Goal: Complete application form: Complete application form

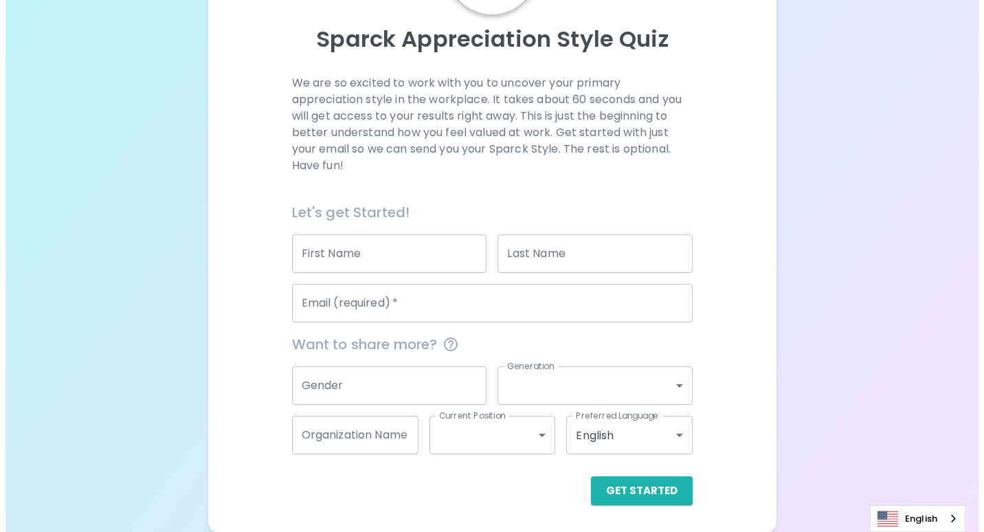
scroll to position [139, 0]
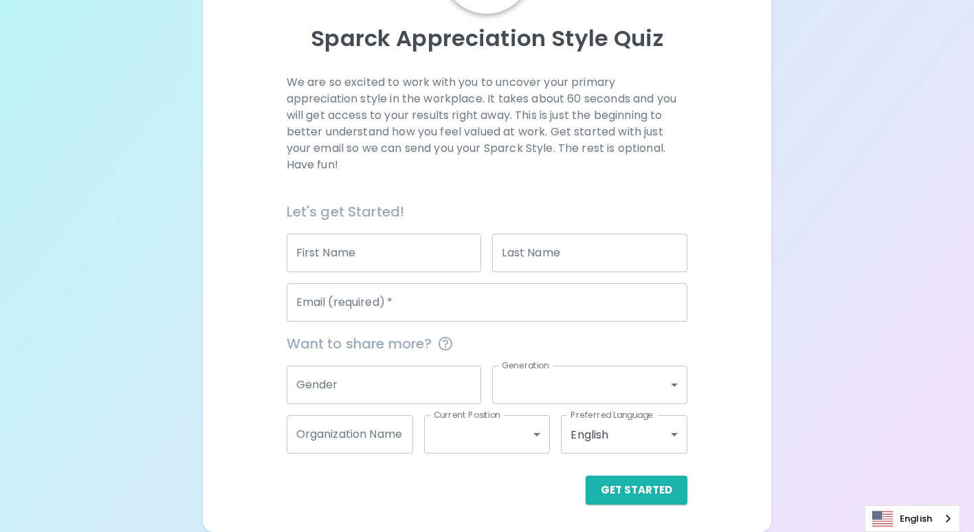
click at [452, 255] on input "First Name" at bounding box center [384, 253] width 195 height 38
type input "WITCHAGORN"
type input "OMTHUAN"
type input "[EMAIL_ADDRESS][DOMAIN_NAME]"
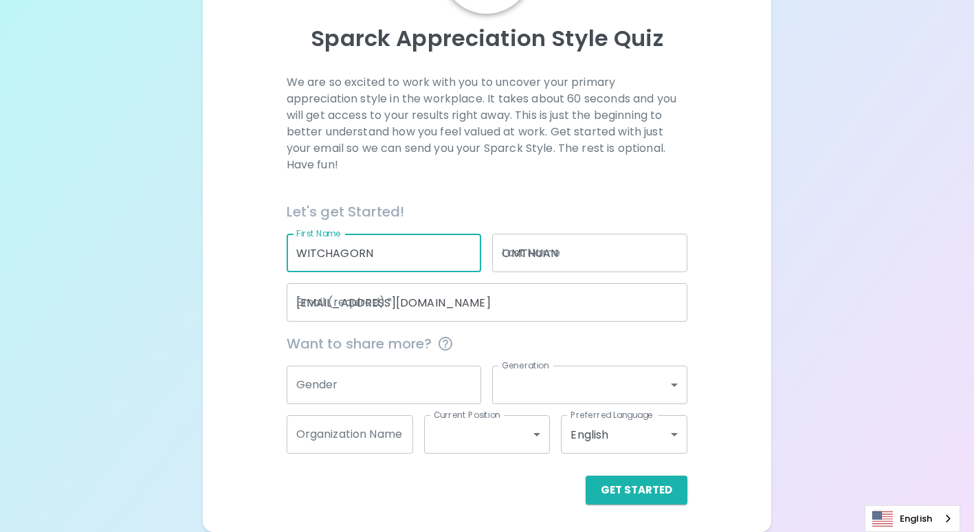
type input "Seagate Technology ([GEOGRAPHIC_DATA]) Co.,Ltd."
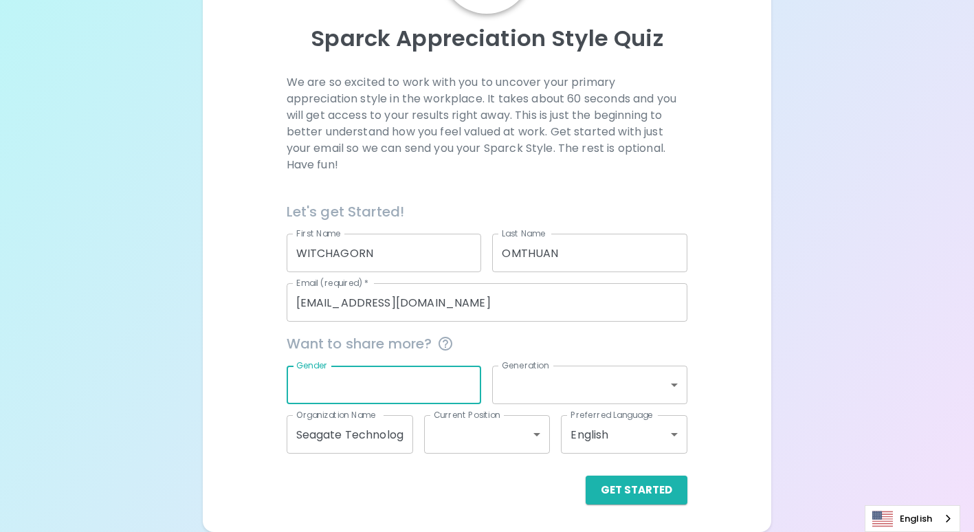
click at [398, 382] on input "Gender" at bounding box center [384, 385] width 195 height 38
click at [590, 390] on body "Sparck Appreciation Style Quiz We are so excited to work with you to uncover yo…" at bounding box center [487, 196] width 974 height 671
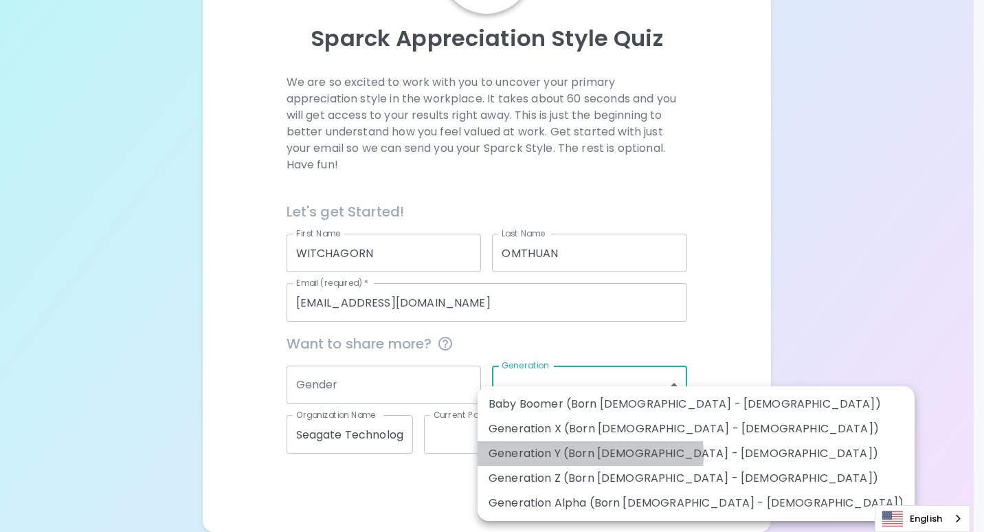
click at [575, 454] on li "Generation Y (Born [DEMOGRAPHIC_DATA] - [DEMOGRAPHIC_DATA])" at bounding box center [696, 453] width 437 height 25
type input "generation_y"
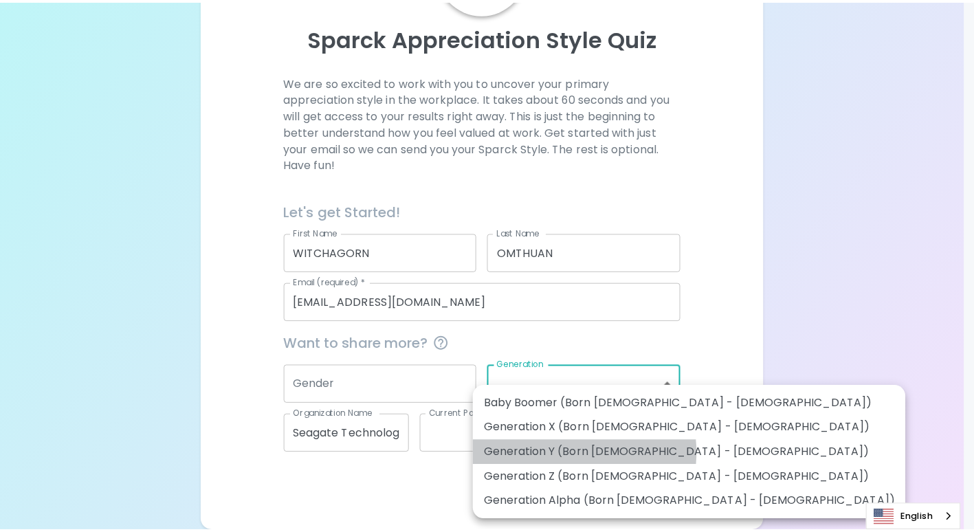
scroll to position [123, 0]
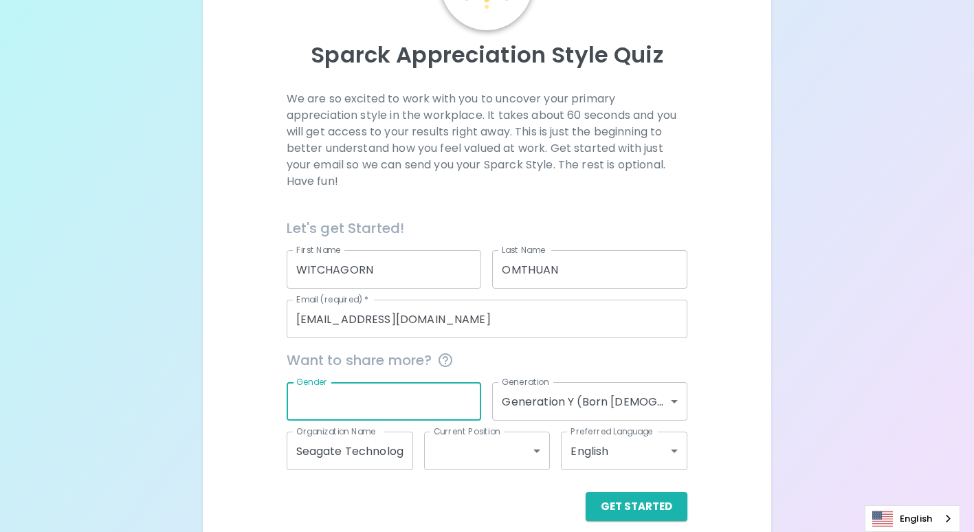
click at [430, 390] on input "Gender" at bounding box center [384, 401] width 195 height 38
type input "[DEMOGRAPHIC_DATA]"
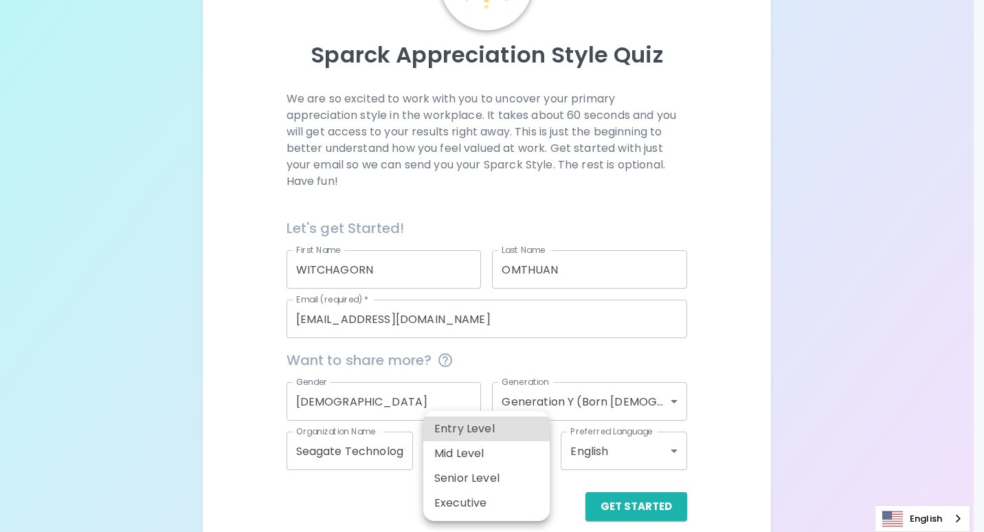
click at [518, 462] on body "Sparck Appreciation Style Quiz We are so excited to work with you to uncover yo…" at bounding box center [492, 212] width 984 height 671
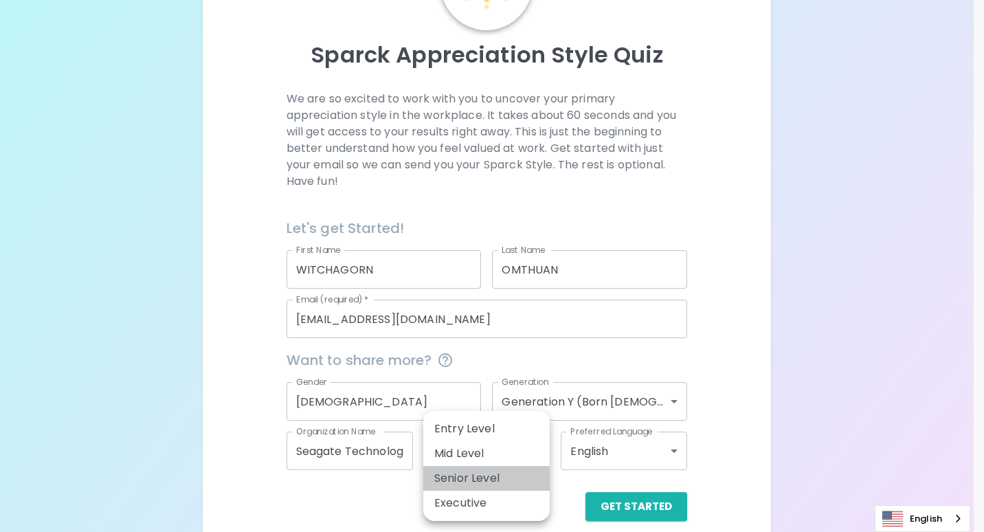
click at [507, 469] on li "Senior Level" at bounding box center [486, 478] width 126 height 25
type input "senior_level"
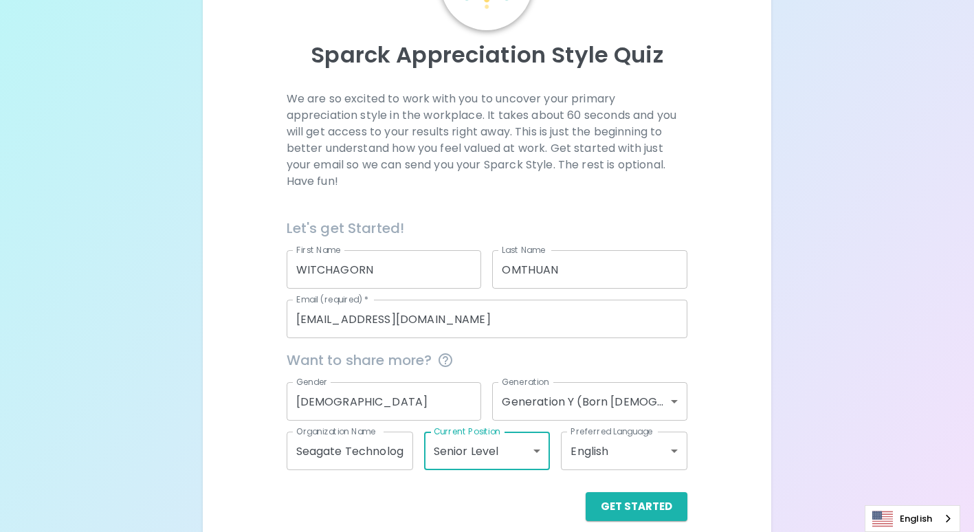
scroll to position [139, 0]
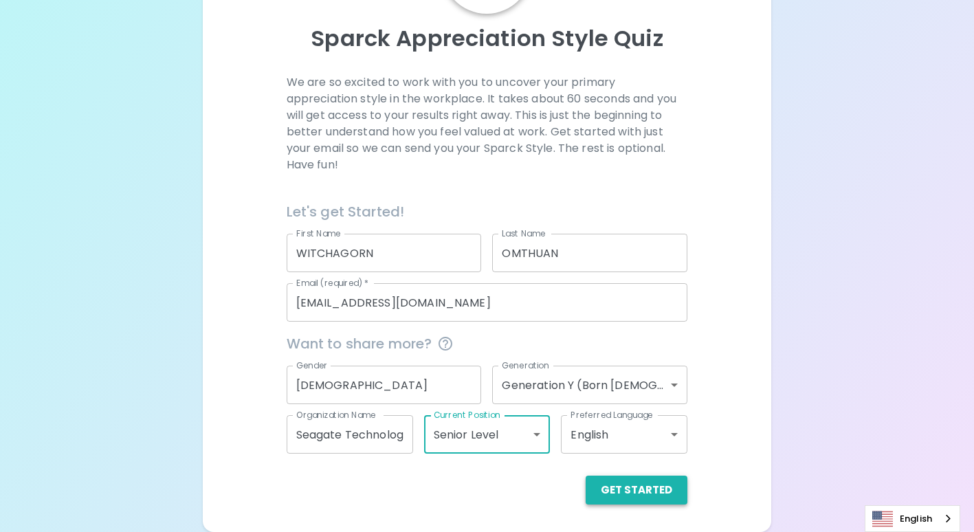
click at [634, 492] on button "Get Started" at bounding box center [636, 489] width 102 height 29
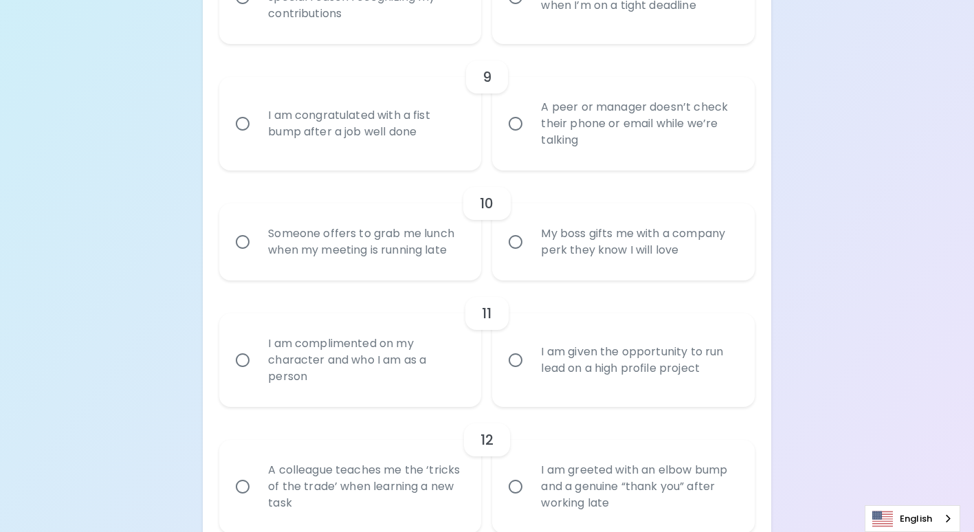
scroll to position [1110, 0]
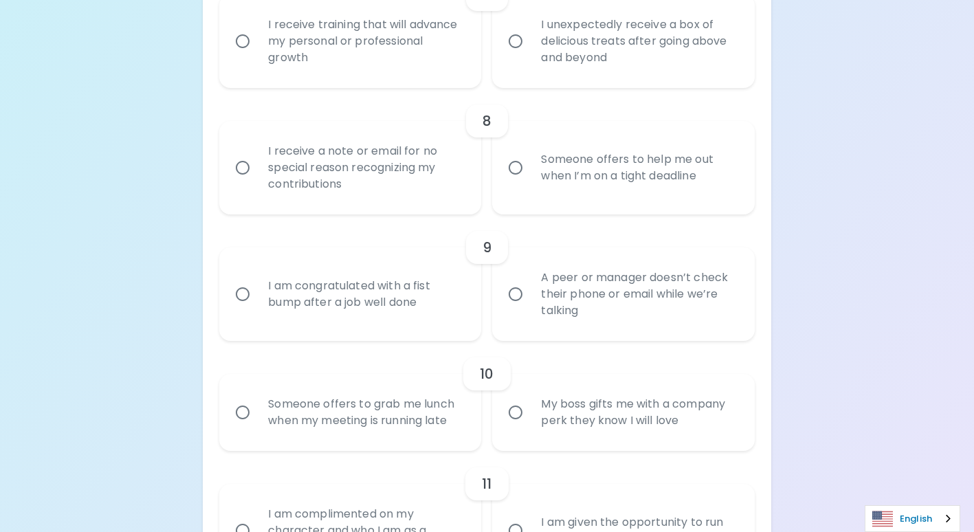
click at [904, 507] on link "English" at bounding box center [912, 518] width 94 height 25
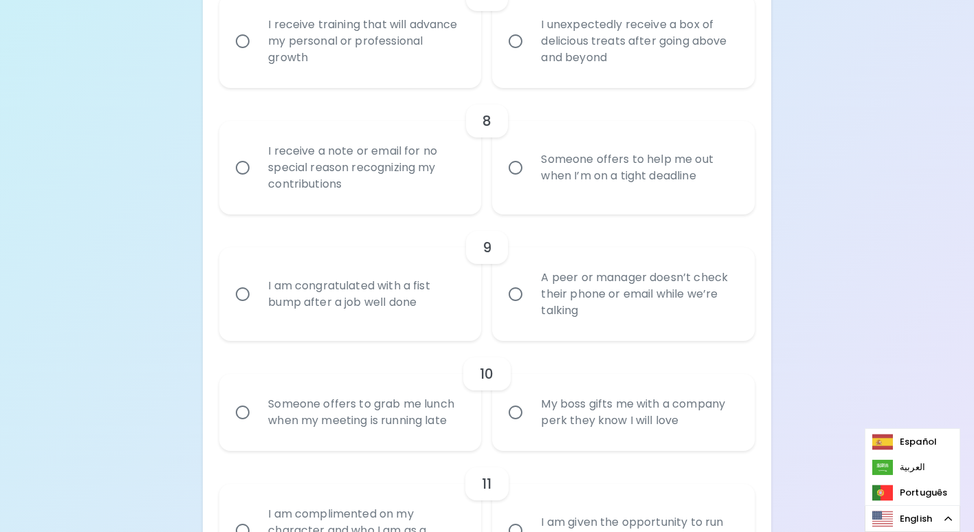
click at [882, 302] on div "Uncover Your Sparck Appreciation Style This quick quiz will help you determine …" at bounding box center [487, 20] width 974 height 2260
click at [930, 523] on link "English" at bounding box center [912, 518] width 94 height 25
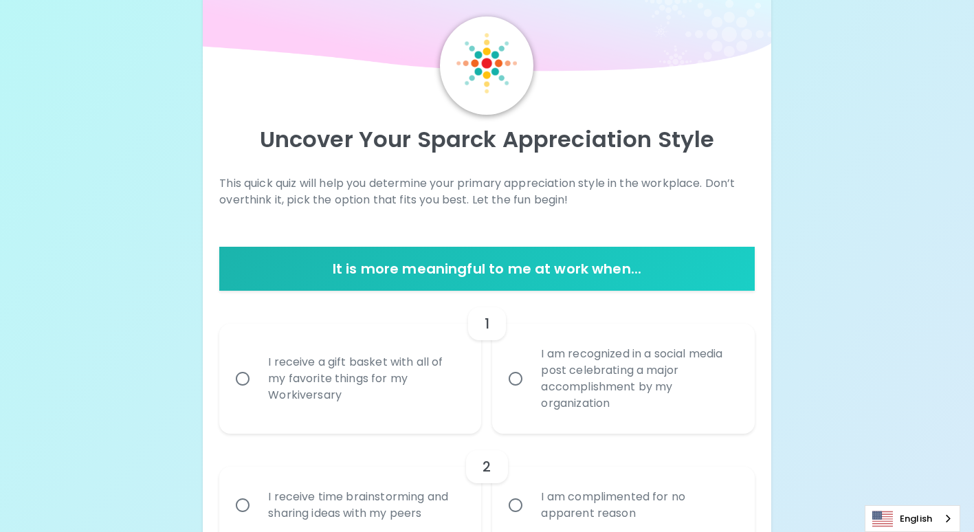
scroll to position [0, 0]
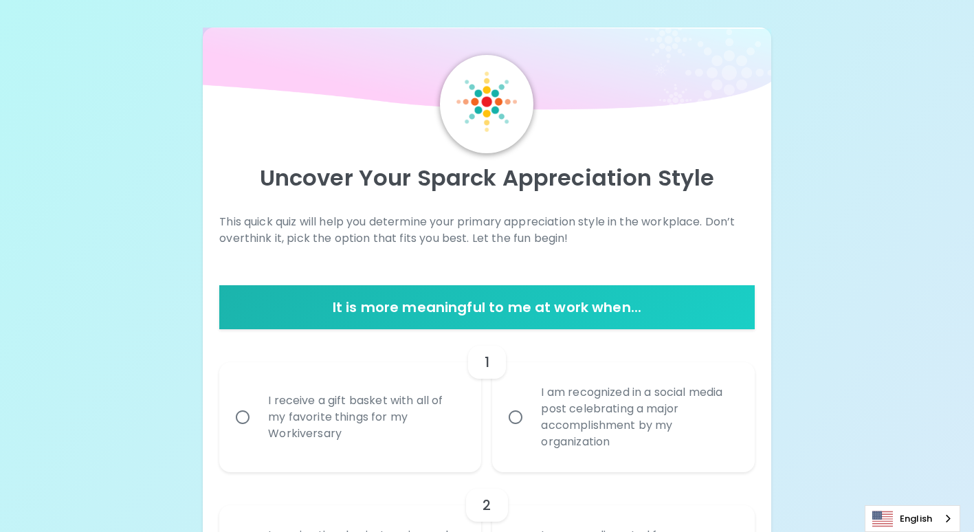
click at [320, 402] on div "I receive a gift basket with all of my favorite things for my Workiversary" at bounding box center [365, 417] width 216 height 82
click at [257, 403] on input "I receive a gift basket with all of my favorite things for my Workiversary" at bounding box center [242, 417] width 29 height 29
radio input "true"
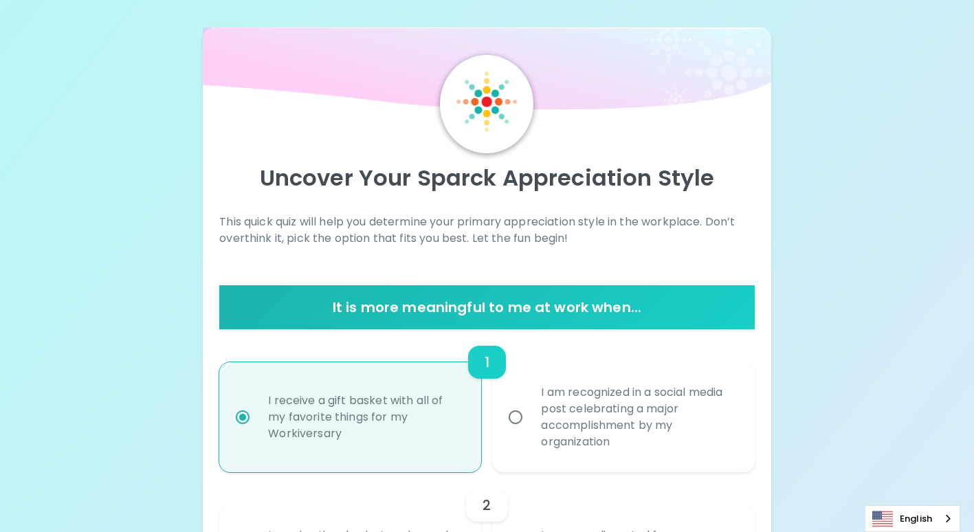
scroll to position [110, 0]
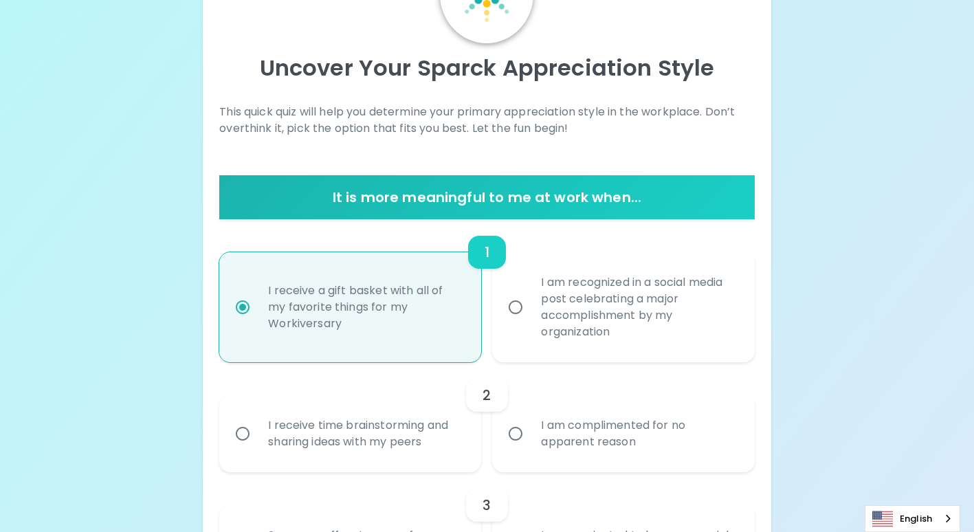
click at [564, 295] on div "I am recognized in a social media post celebrating a major accomplishment by my…" at bounding box center [638, 307] width 216 height 99
click at [530, 295] on input "I am recognized in a social media post celebrating a major accomplishment by my…" at bounding box center [515, 307] width 29 height 29
radio input "true"
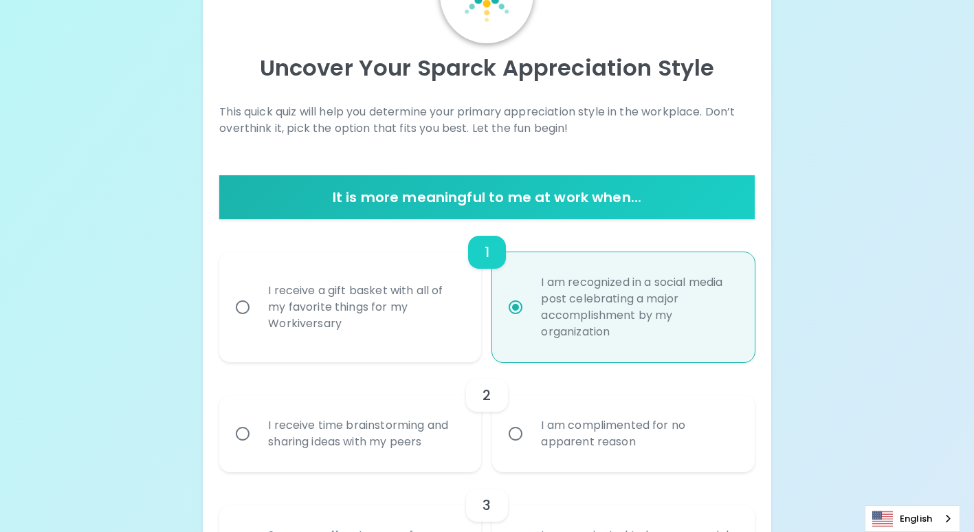
click at [322, 307] on div "I receive a gift basket with all of my favorite things for my Workiversary" at bounding box center [365, 307] width 216 height 82
click at [257, 307] on input "I receive a gift basket with all of my favorite things for my Workiversary" at bounding box center [242, 307] width 29 height 29
radio input "true"
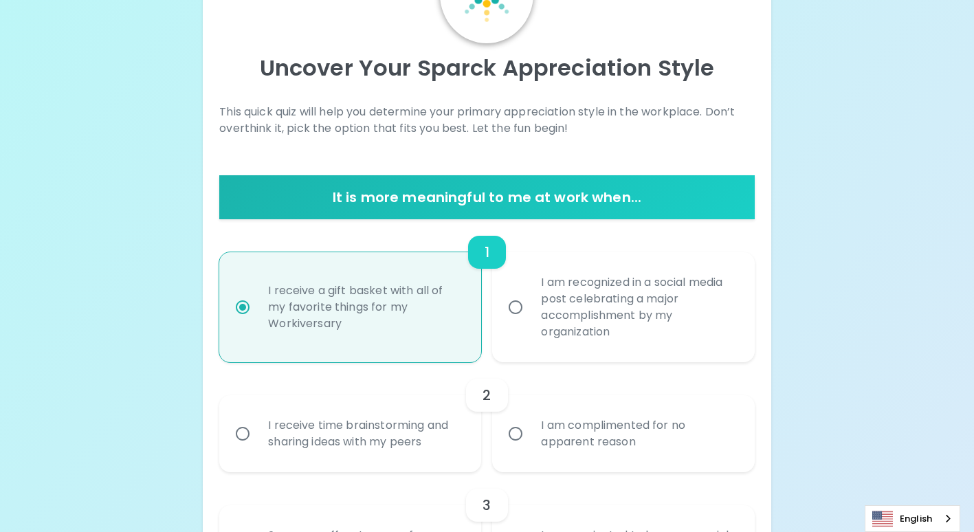
click at [400, 400] on div "2" at bounding box center [486, 395] width 535 height 33
drag, startPoint x: 418, startPoint y: 199, endPoint x: 889, endPoint y: 199, distance: 471.4
drag, startPoint x: 889, startPoint y: 199, endPoint x: 865, endPoint y: 289, distance: 93.2
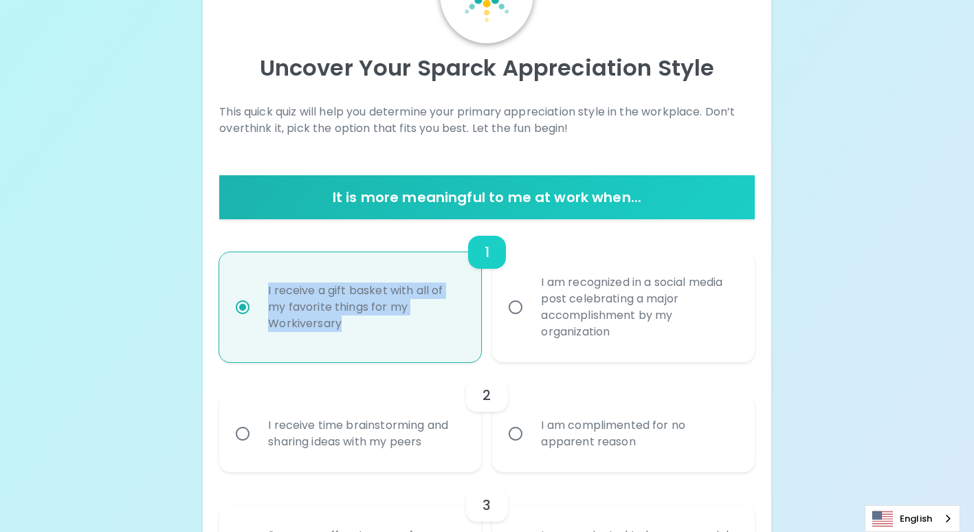
drag, startPoint x: 390, startPoint y: 332, endPoint x: 234, endPoint y: 272, distance: 167.0
click at [234, 272] on label "I receive a gift basket with all of my favorite things for my Workiversary" at bounding box center [343, 307] width 262 height 110
copy div "I receive a gift basket with all of my favorite things for my Workiversary"
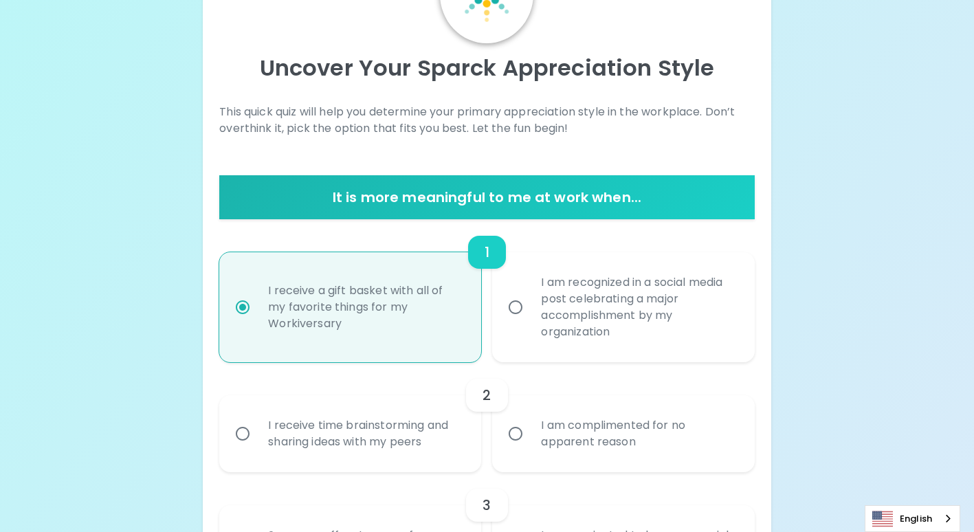
click at [542, 304] on div "I am recognized in a social media post celebrating a major accomplishment by my…" at bounding box center [638, 307] width 216 height 99
click at [530, 304] on input "I am recognized in a social media post celebrating a major accomplishment by my…" at bounding box center [515, 307] width 29 height 29
radio input "true"
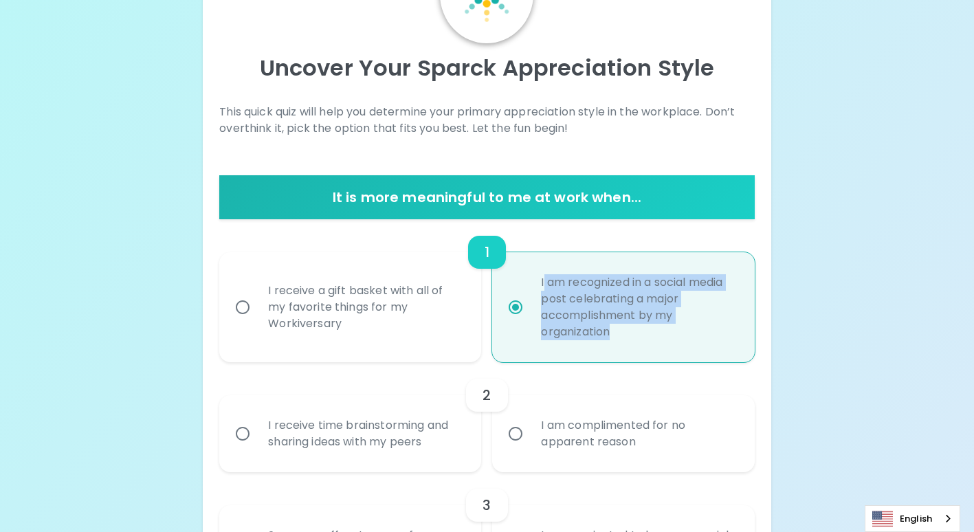
drag, startPoint x: 649, startPoint y: 342, endPoint x: 543, endPoint y: 284, distance: 120.9
click at [543, 284] on div "I am recognized in a social media post celebrating a major accomplishment by my…" at bounding box center [638, 307] width 216 height 99
drag, startPoint x: 543, startPoint y: 284, endPoint x: 606, endPoint y: 324, distance: 75.1
click at [606, 324] on div "I am recognized in a social media post celebrating a major accomplishment by my…" at bounding box center [638, 307] width 216 height 99
click at [530, 322] on input "I am recognized in a social media post celebrating a major accomplishment by my…" at bounding box center [515, 307] width 29 height 29
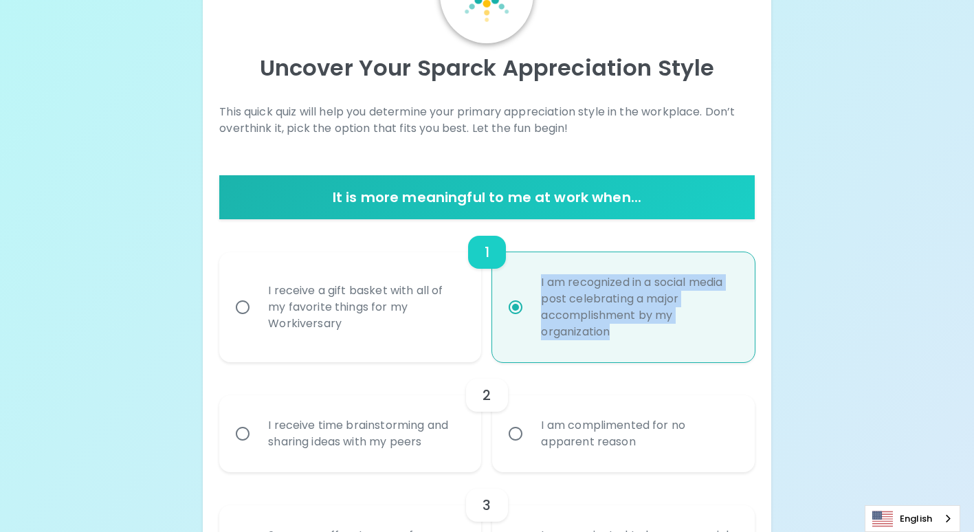
drag, startPoint x: 621, startPoint y: 332, endPoint x: 521, endPoint y: 276, distance: 115.1
click at [521, 276] on label "I am recognized in a social media post celebrating a major accomplishment by my…" at bounding box center [615, 307] width 262 height 110
copy div "I am recognized in a social media post celebrating a major accomplishment by my…"
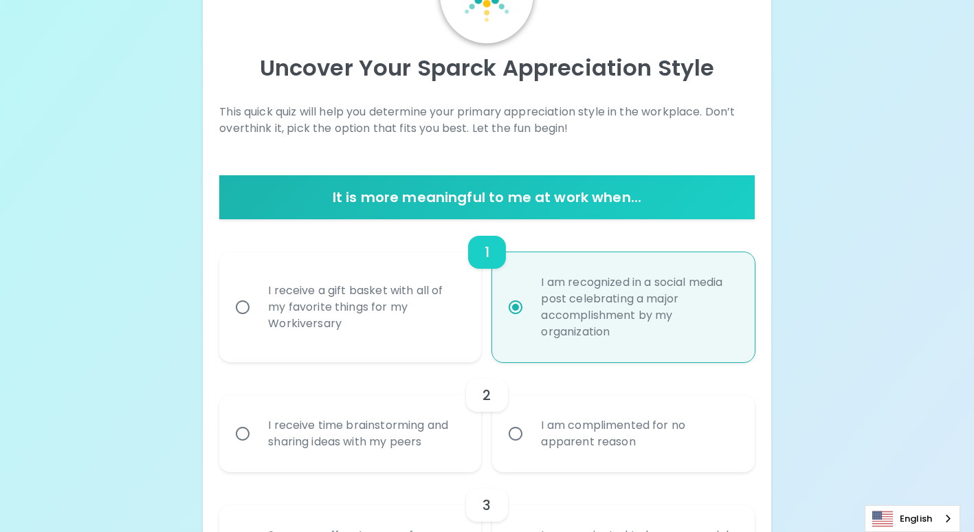
click at [388, 323] on div "I receive a gift basket with all of my favorite things for my Workiversary" at bounding box center [365, 307] width 216 height 82
click at [257, 322] on input "I receive a gift basket with all of my favorite things for my Workiversary" at bounding box center [242, 307] width 29 height 29
radio input "true"
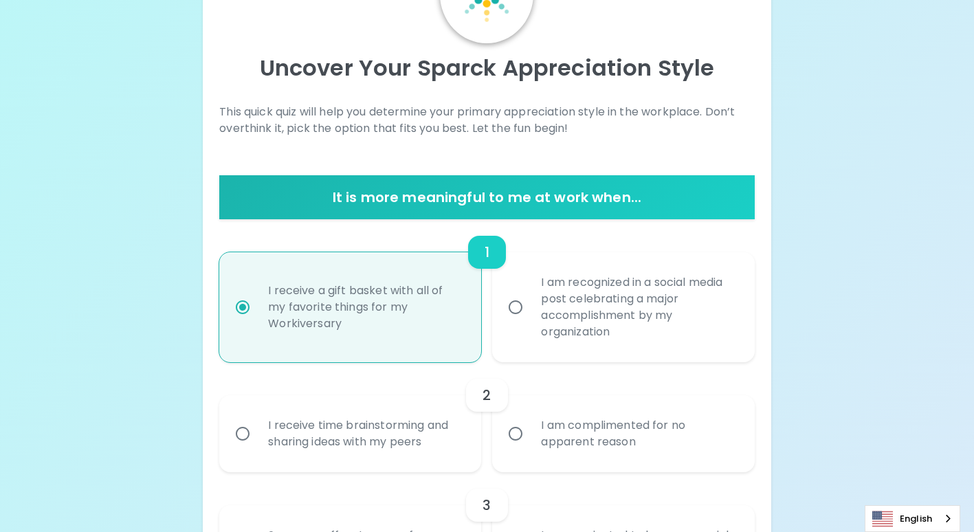
click at [520, 313] on input "I am recognized in a social media post celebrating a major accomplishment by my…" at bounding box center [515, 307] width 29 height 29
radio input "true"
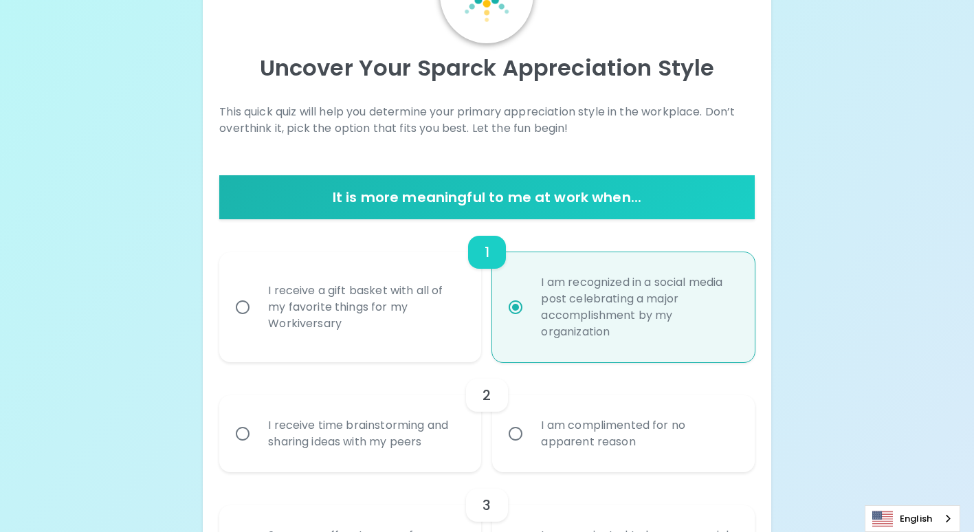
click at [328, 327] on div "I receive a gift basket with all of my favorite things for my Workiversary" at bounding box center [365, 307] width 216 height 82
click at [257, 322] on input "I receive a gift basket with all of my favorite things for my Workiversary" at bounding box center [242, 307] width 29 height 29
radio input "true"
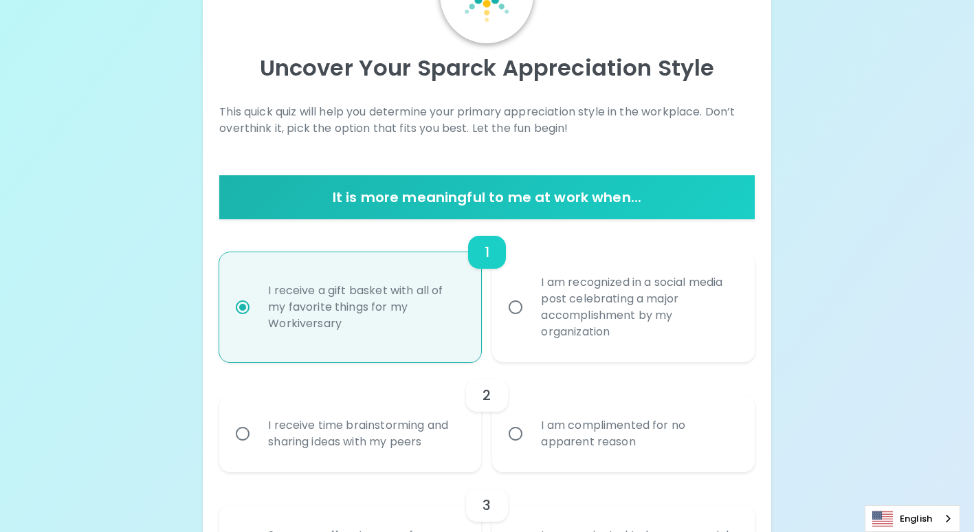
click at [574, 316] on div "I am recognized in a social media post celebrating a major accomplishment by my…" at bounding box center [638, 307] width 216 height 99
click at [530, 316] on input "I am recognized in a social media post celebrating a major accomplishment by my…" at bounding box center [515, 307] width 29 height 29
radio input "true"
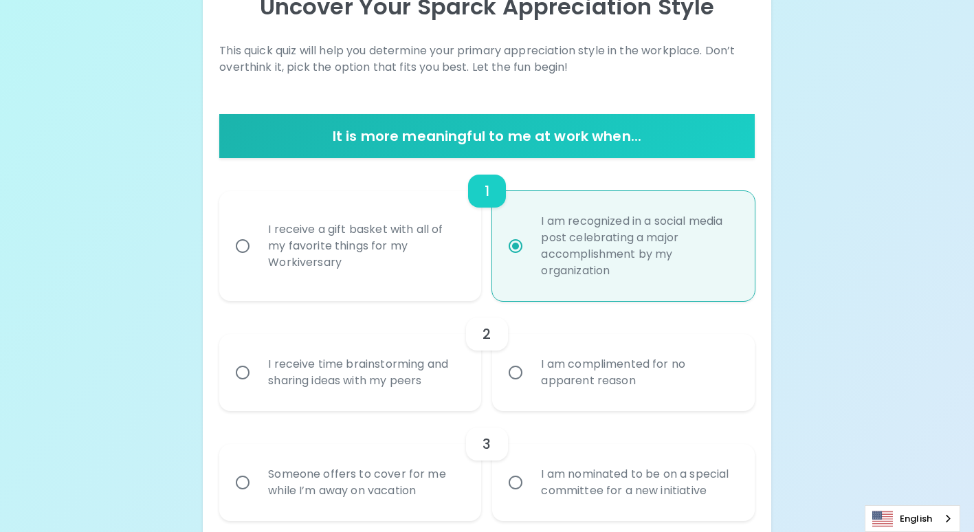
scroll to position [247, 0]
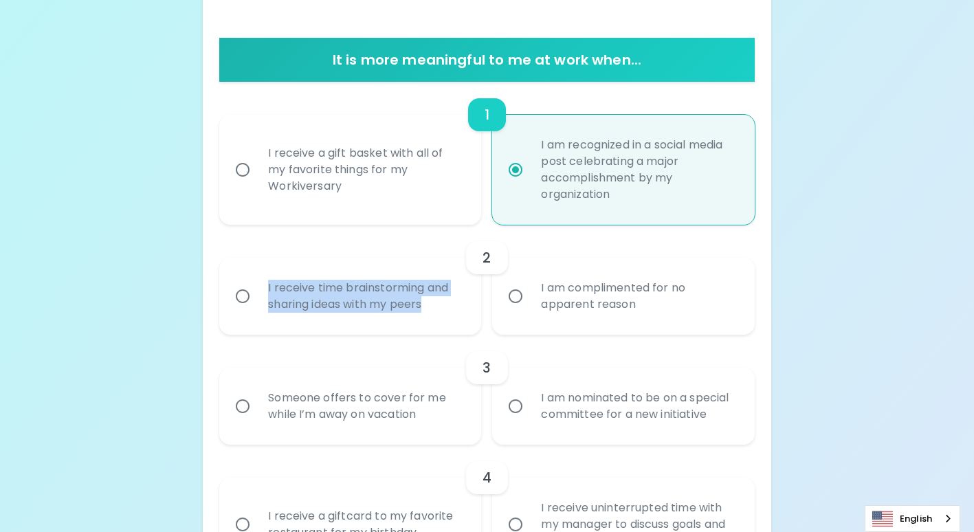
drag, startPoint x: 437, startPoint y: 305, endPoint x: 252, endPoint y: 279, distance: 186.7
click at [252, 279] on label "I receive time brainstorming and sharing ideas with my peers" at bounding box center [343, 296] width 262 height 77
copy div "I receive time brainstorming and sharing ideas with my peers"
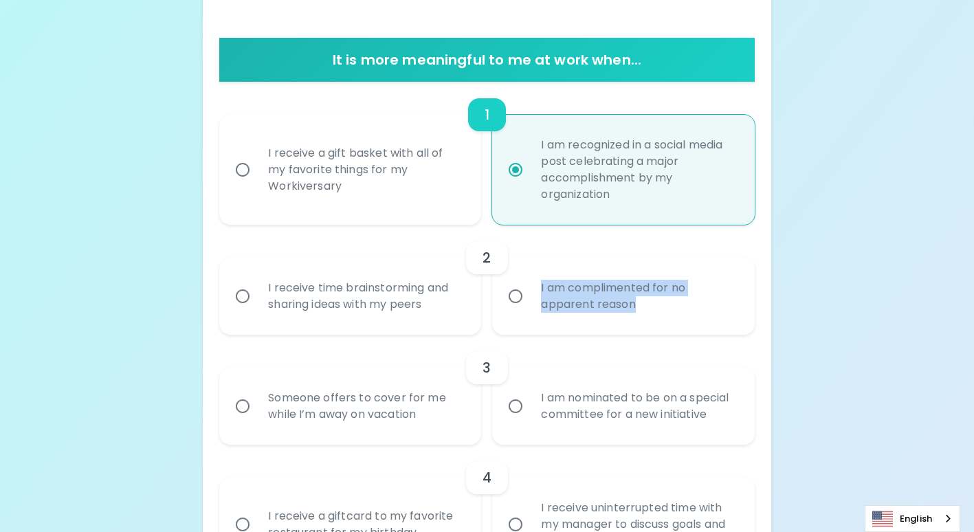
drag, startPoint x: 671, startPoint y: 308, endPoint x: 507, endPoint y: 277, distance: 167.1
click at [507, 277] on label "I am complimented for no apparent reason" at bounding box center [615, 296] width 262 height 77
copy div "I am complimented for no apparent reason"
click at [299, 286] on div "I receive time brainstorming and sharing ideas with my peers" at bounding box center [365, 296] width 216 height 66
click at [257, 286] on input "I receive time brainstorming and sharing ideas with my peers" at bounding box center [242, 296] width 29 height 29
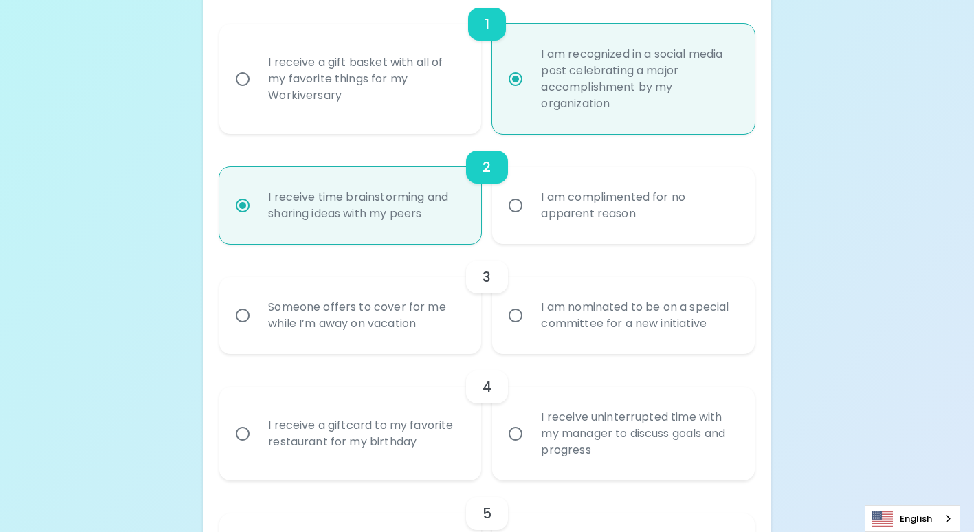
scroll to position [357, 0]
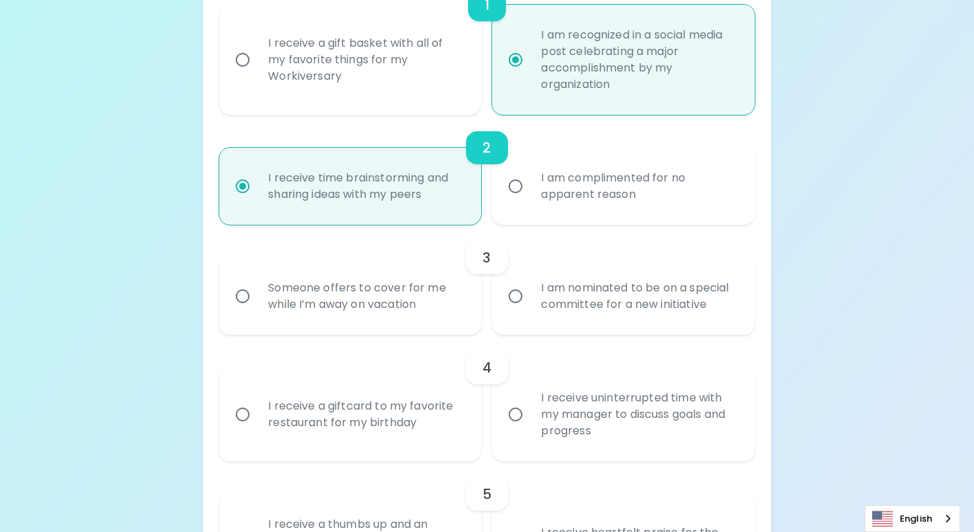
radio input "true"
drag, startPoint x: 429, startPoint y: 304, endPoint x: 267, endPoint y: 287, distance: 163.0
click at [267, 287] on div "Someone offers to cover for me while I’m away on vacation" at bounding box center [365, 296] width 216 height 66
copy div "Someone offers to cover for me while I’m away on vacation"
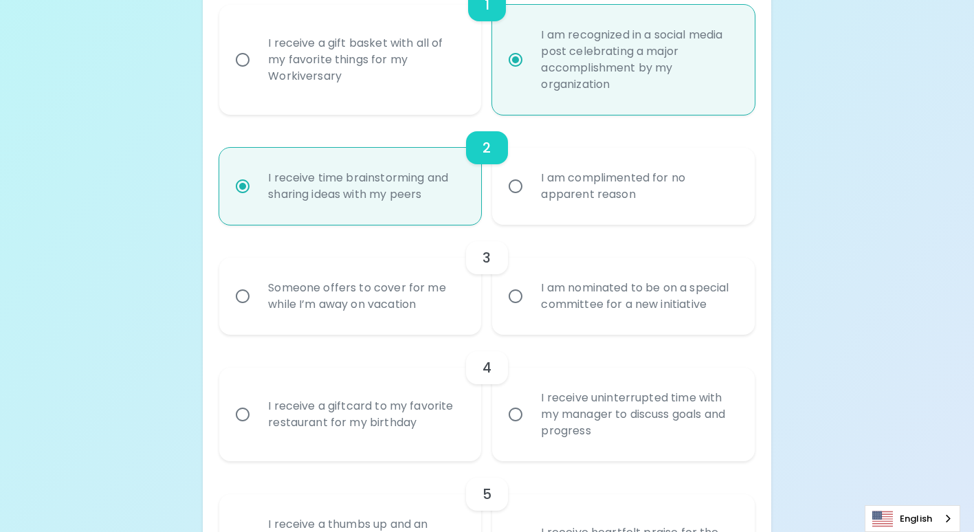
click at [611, 316] on div "I am nominated to be on a special committee for a new initiative" at bounding box center [638, 296] width 216 height 66
click at [530, 311] on input "I am nominated to be on a special committee for a new initiative" at bounding box center [515, 296] width 29 height 29
radio input "false"
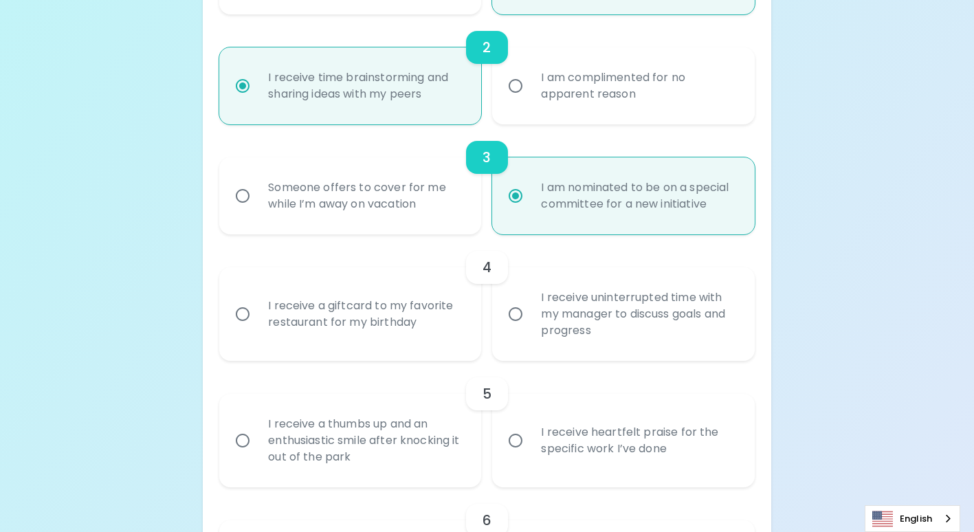
scroll to position [467, 0]
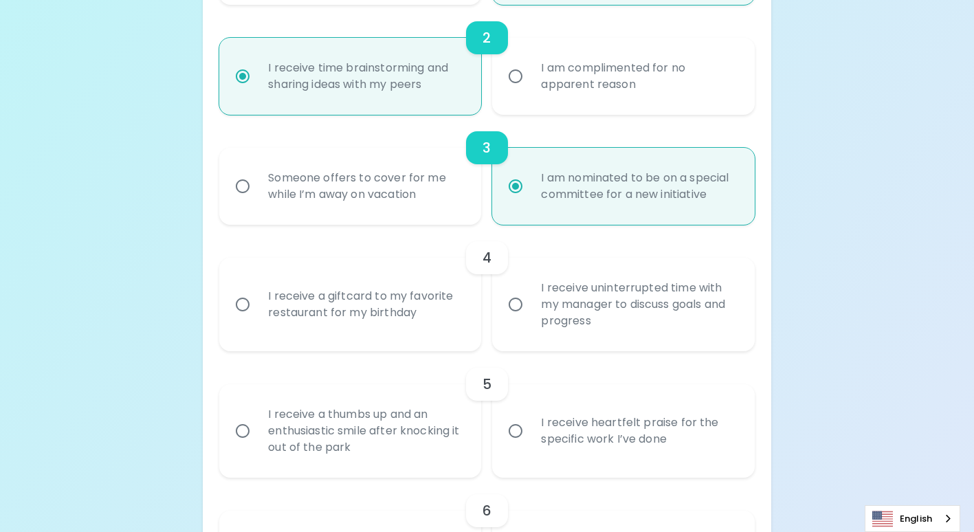
radio input "true"
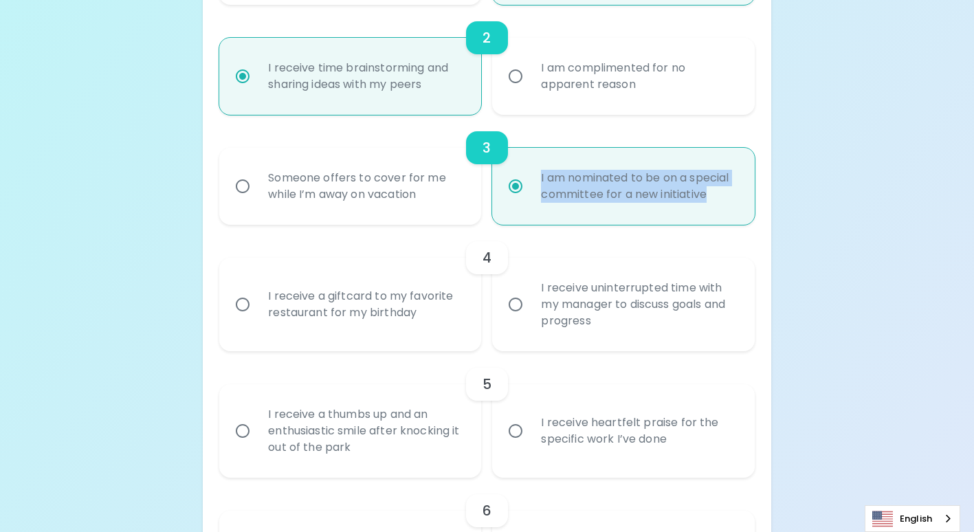
drag, startPoint x: 727, startPoint y: 203, endPoint x: 497, endPoint y: 171, distance: 232.3
click at [497, 171] on label "I am nominated to be on a special committee for a new initiative" at bounding box center [615, 186] width 262 height 77
copy div "I am nominated to be on a special committee for a new initiative"
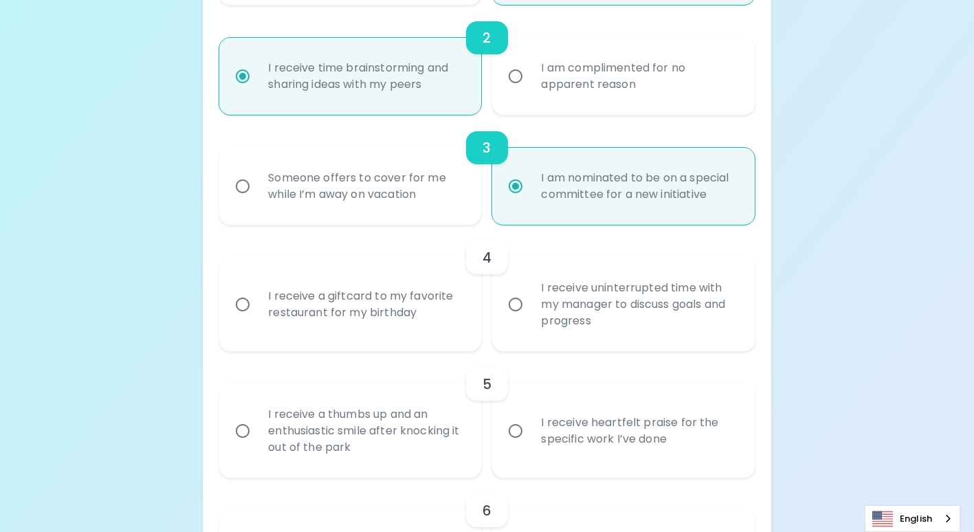
click at [344, 179] on div "Someone offers to cover for me while I’m away on vacation" at bounding box center [365, 186] width 216 height 66
click at [257, 179] on input "Someone offers to cover for me while I’m away on vacation" at bounding box center [242, 186] width 29 height 29
radio input "false"
radio input "true"
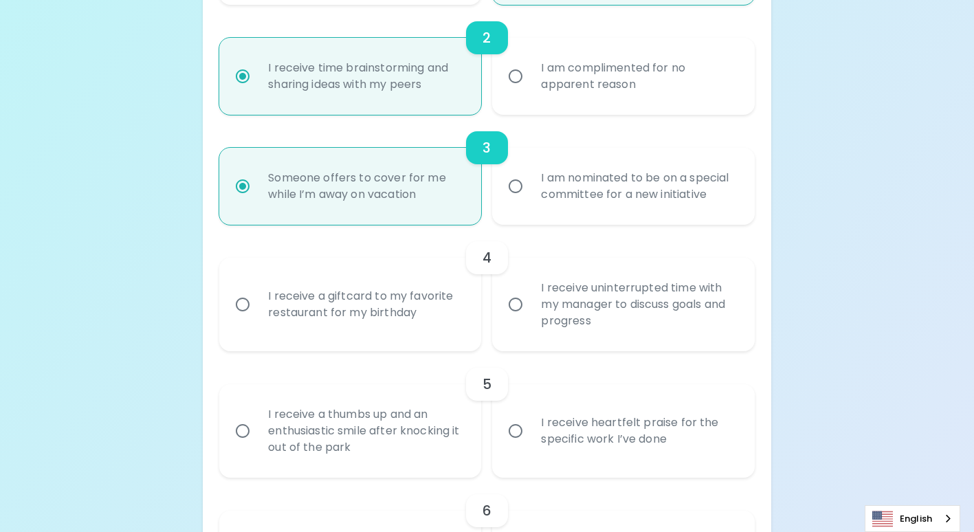
radio input "true"
drag, startPoint x: 425, startPoint y: 318, endPoint x: 238, endPoint y: 291, distance: 188.9
click at [238, 291] on label "I receive a giftcard to my favorite restaurant for my birthday" at bounding box center [343, 304] width 262 height 93
copy div "I receive a giftcard to my favorite restaurant for my birthday"
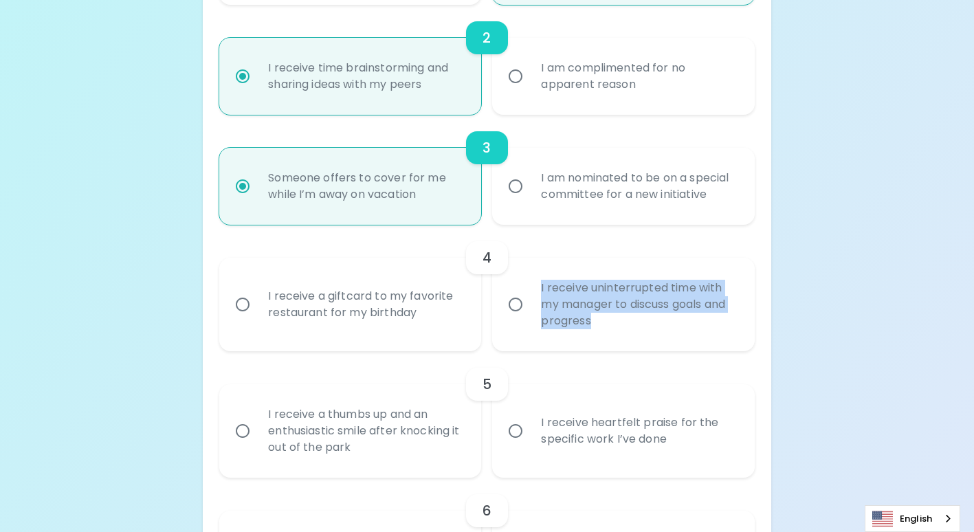
drag, startPoint x: 603, startPoint y: 322, endPoint x: 541, endPoint y: 286, distance: 71.8
click at [541, 286] on div "I receive uninterrupted time with my manager to discuss goals and progress" at bounding box center [638, 304] width 216 height 82
copy div "I receive uninterrupted time with my manager to discuss goals and progress"
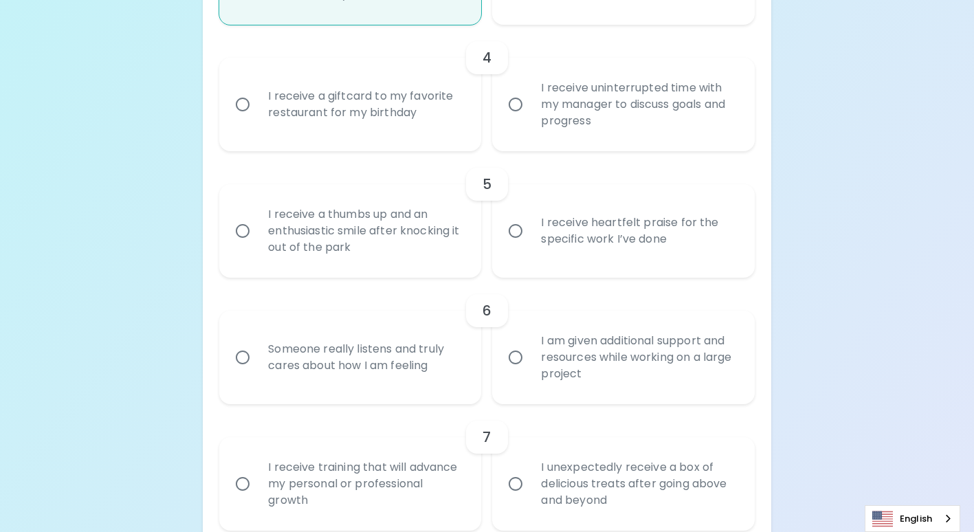
scroll to position [673, 0]
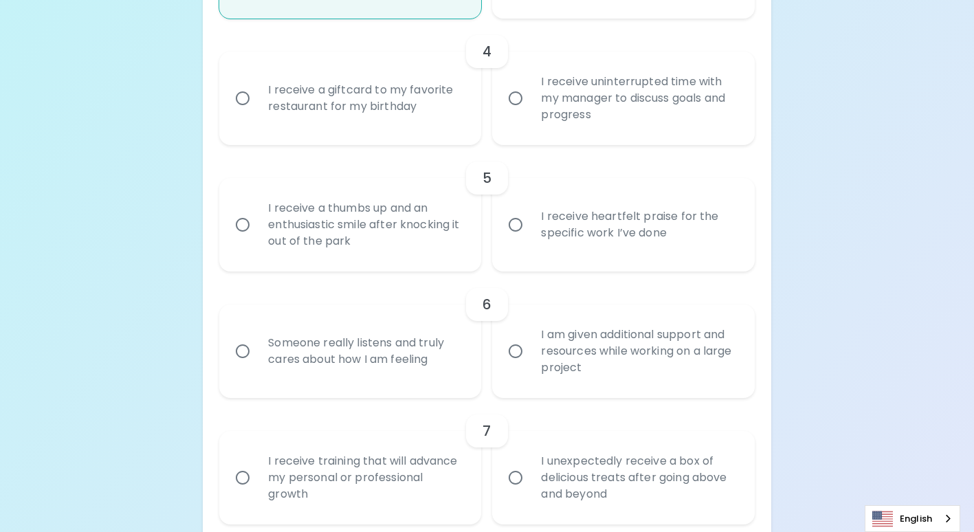
click at [538, 102] on div "I receive uninterrupted time with my manager to discuss goals and progress" at bounding box center [638, 98] width 216 height 82
click at [530, 102] on input "I receive uninterrupted time with my manager to discuss goals and progress" at bounding box center [515, 98] width 29 height 29
radio input "false"
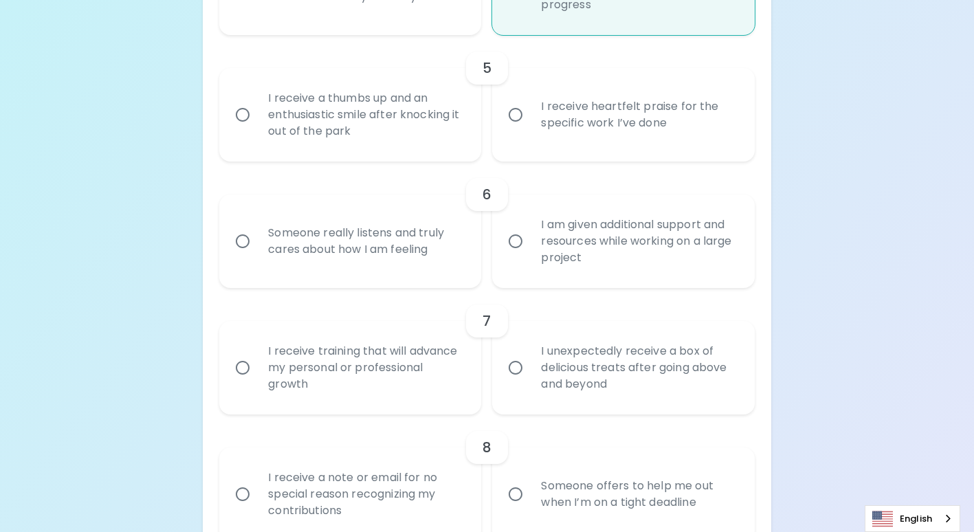
scroll to position [715, 0]
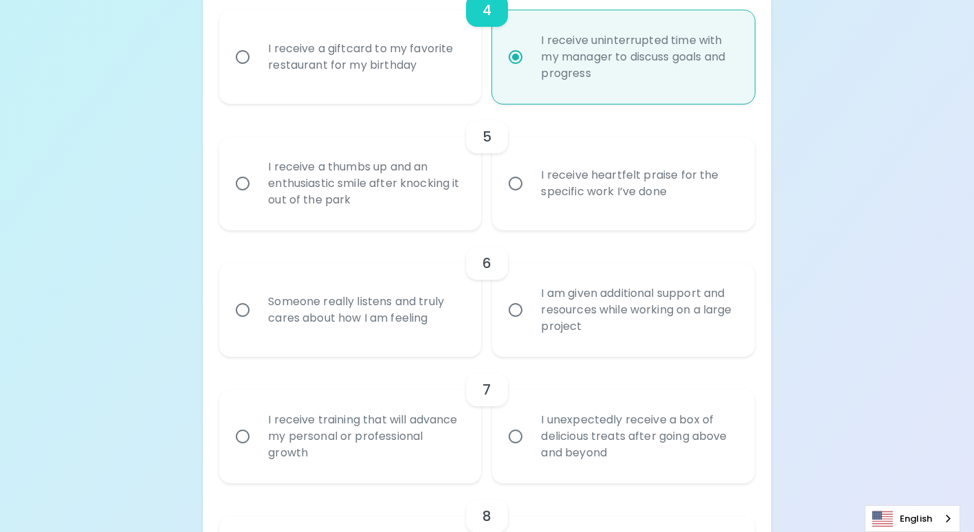
radio input "true"
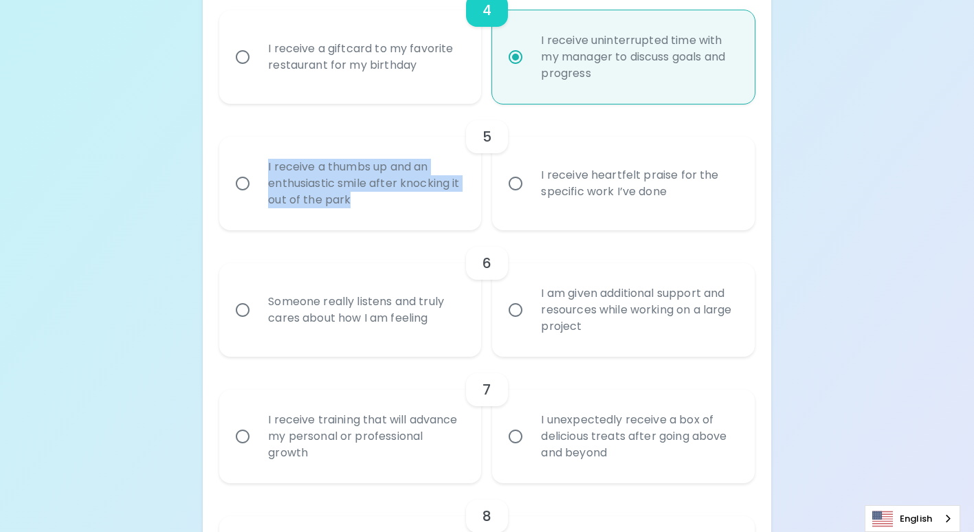
drag, startPoint x: 367, startPoint y: 202, endPoint x: 250, endPoint y: 159, distance: 124.6
click at [250, 159] on label "I receive a thumbs up and an enthusiastic smile after knocking it out of the pa…" at bounding box center [343, 183] width 262 height 93
copy div "I receive a thumbs up and an enthusiastic smile after knocking it out of the pa…"
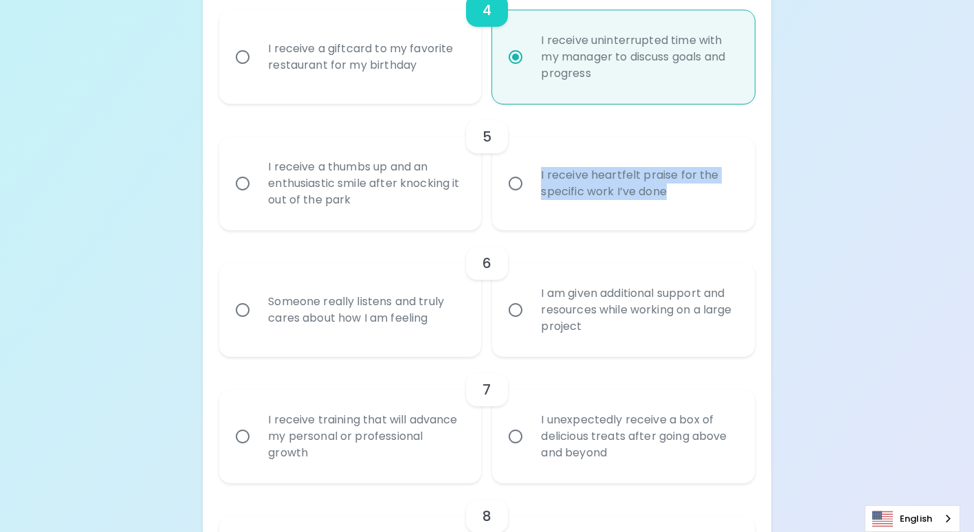
drag, startPoint x: 686, startPoint y: 190, endPoint x: 535, endPoint y: 171, distance: 153.0
click at [535, 171] on div "I receive heartfelt praise for the specific work I’ve done" at bounding box center [638, 183] width 216 height 66
copy div "I receive heartfelt praise for the specific work I’ve done"
click at [545, 181] on div "I receive heartfelt praise for the specific work I’ve done" at bounding box center [638, 183] width 216 height 66
click at [530, 181] on input "I receive heartfelt praise for the specific work I’ve done" at bounding box center [515, 183] width 29 height 29
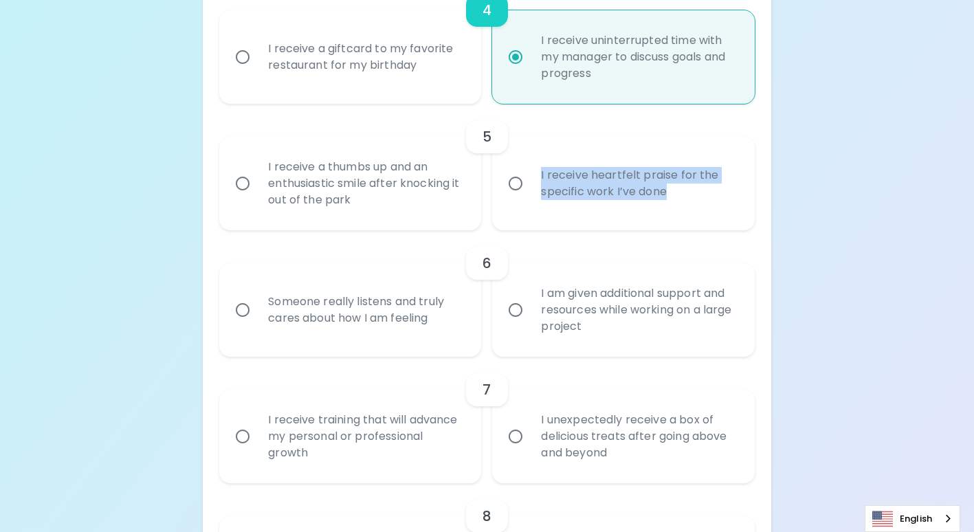
radio input "false"
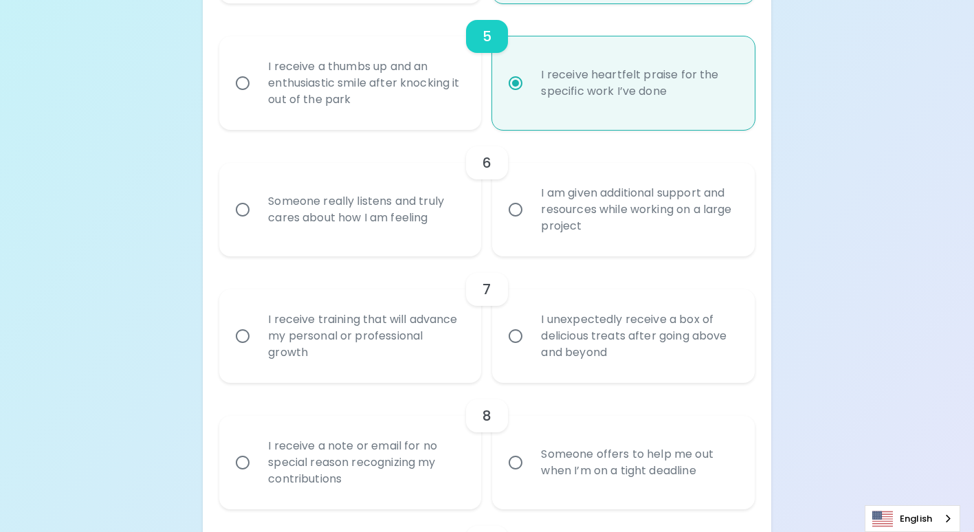
scroll to position [825, 0]
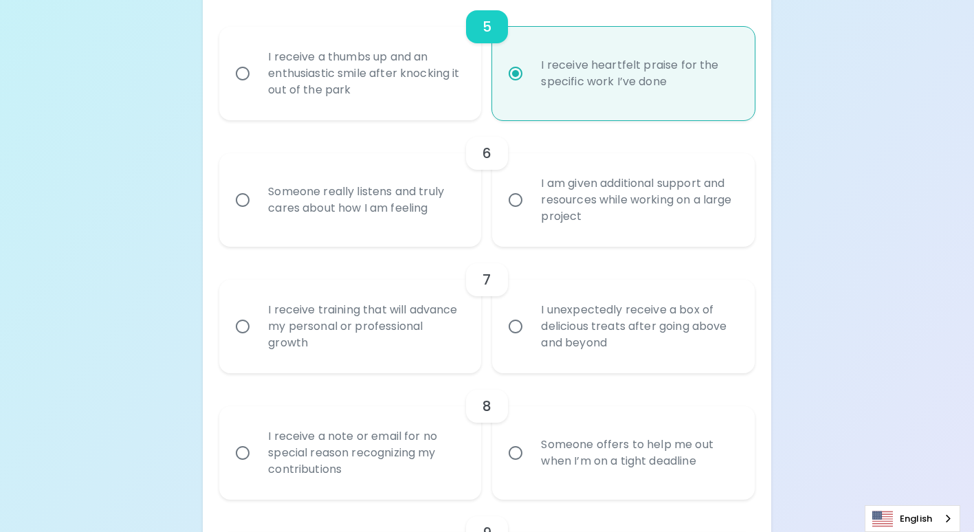
radio input "true"
click at [786, 227] on div "Uncover Your Sparck Appreciation Style This quick quiz will help you determine …" at bounding box center [487, 305] width 974 height 2260
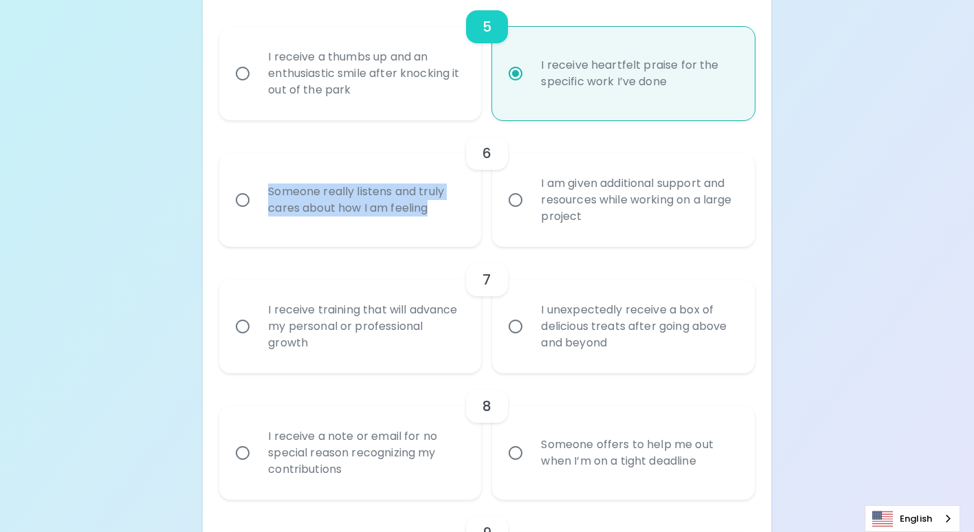
drag, startPoint x: 440, startPoint y: 212, endPoint x: 268, endPoint y: 193, distance: 172.9
click at [268, 193] on div "Someone really listens and truly cares about how I am feeling" at bounding box center [365, 200] width 216 height 66
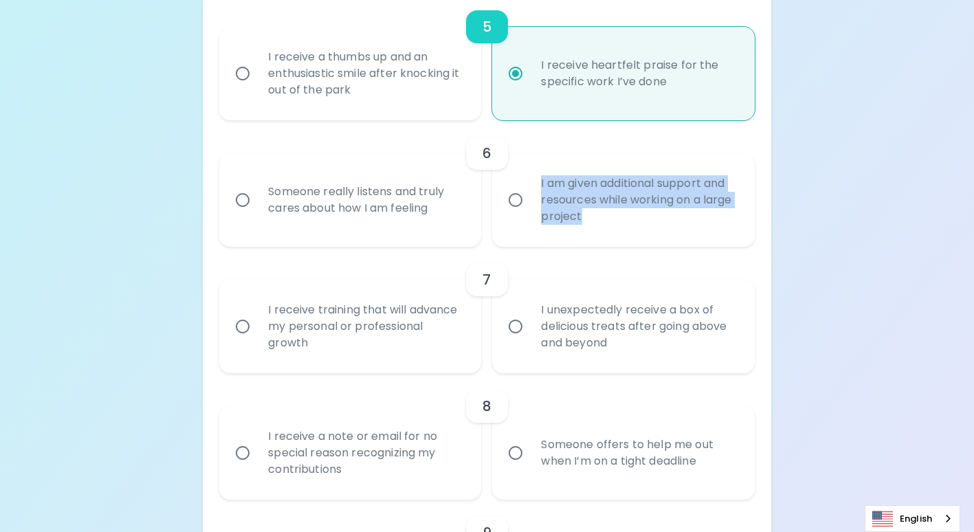
drag, startPoint x: 605, startPoint y: 223, endPoint x: 536, endPoint y: 180, distance: 81.2
click at [536, 180] on div "I am given additional support and resources while working on a large project" at bounding box center [638, 200] width 216 height 82
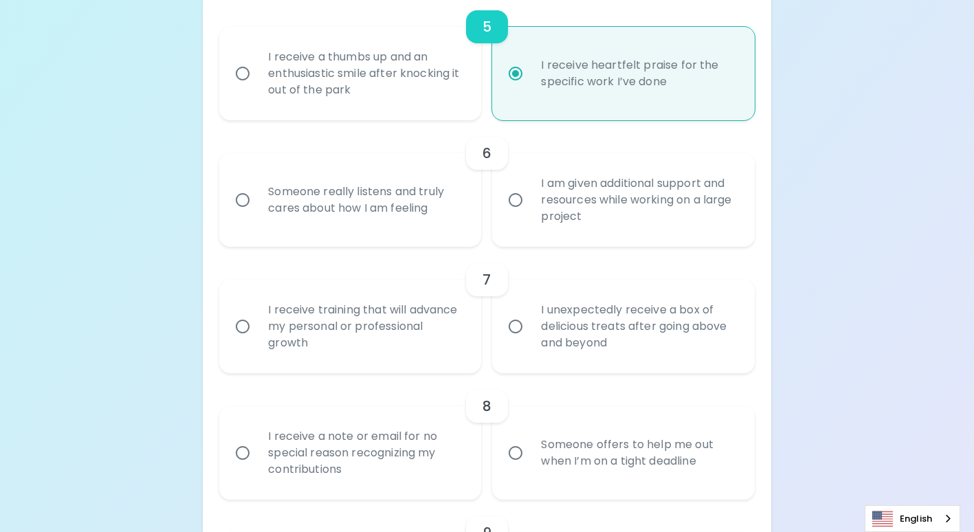
click at [849, 219] on div "Uncover Your Sparck Appreciation Style This quick quiz will help you determine …" at bounding box center [487, 305] width 974 height 2260
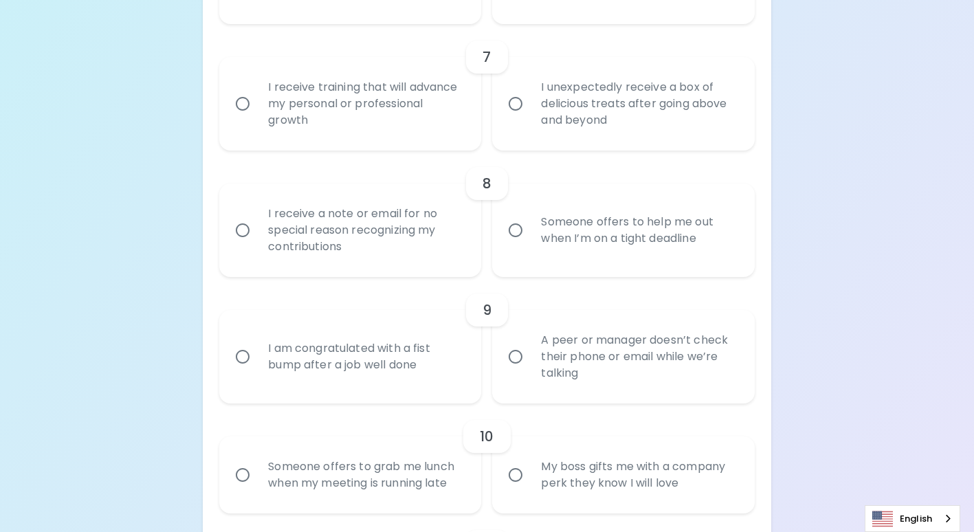
scroll to position [893, 0]
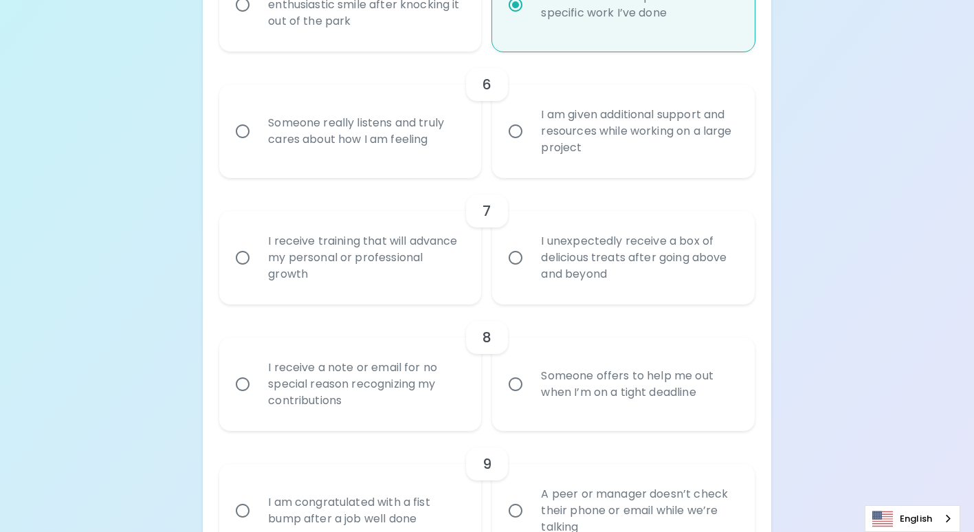
click at [546, 134] on div "I am given additional support and resources while working on a large project" at bounding box center [638, 131] width 216 height 82
click at [530, 134] on input "I am given additional support and resources while working on a large project" at bounding box center [515, 131] width 29 height 29
radio input "false"
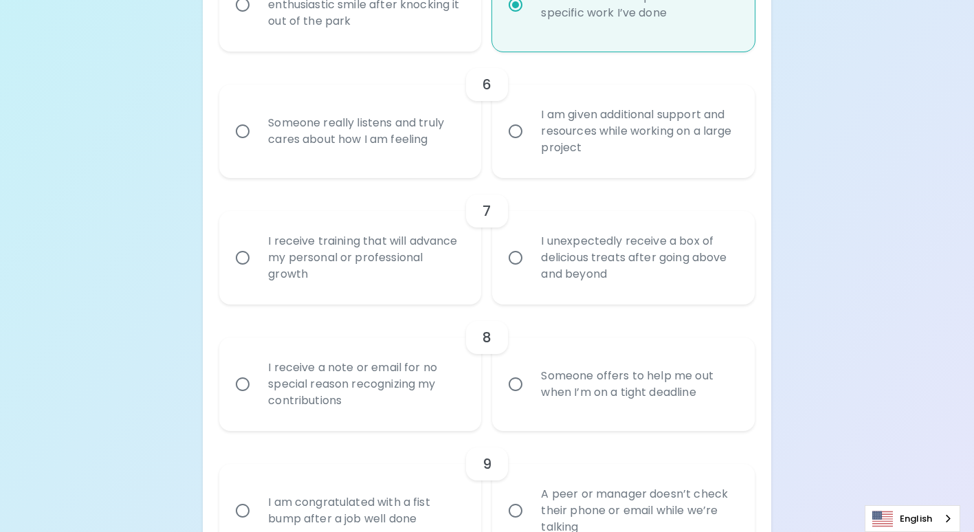
radio input "false"
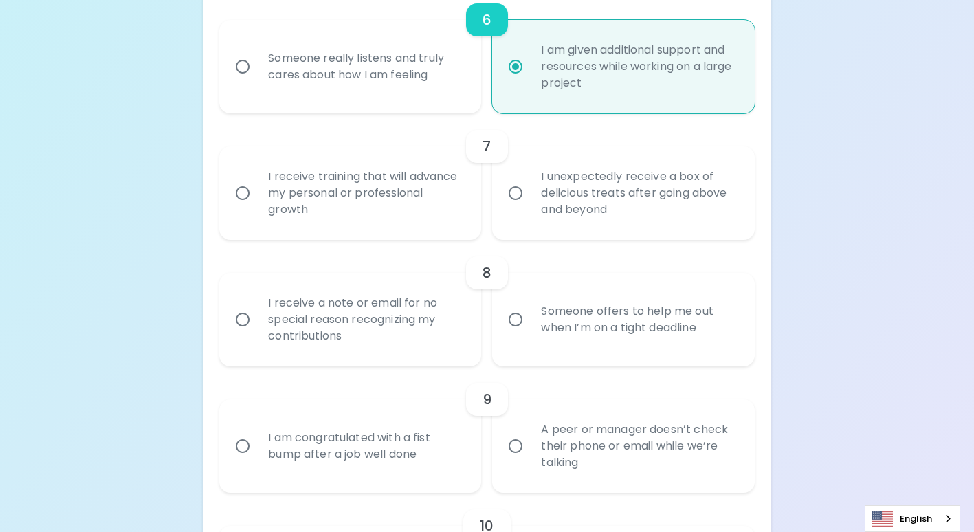
scroll to position [866, 0]
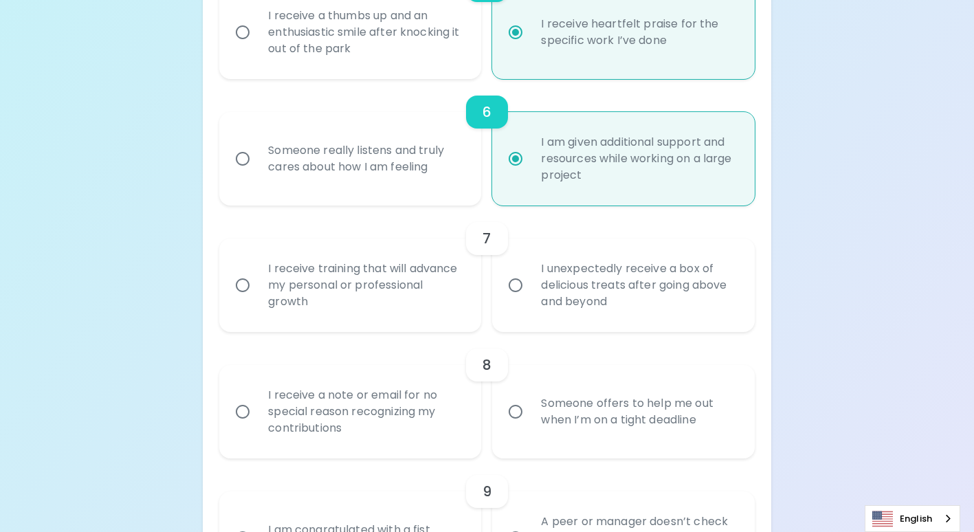
radio input "true"
click at [842, 221] on div "Uncover Your Sparck Appreciation Style This quick quiz will help you determine …" at bounding box center [487, 264] width 974 height 2260
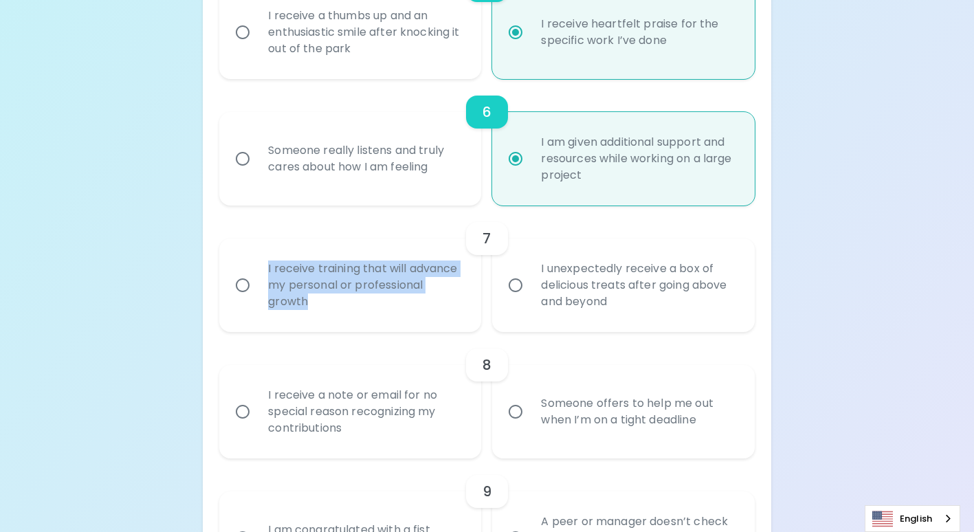
drag, startPoint x: 374, startPoint y: 298, endPoint x: 267, endPoint y: 271, distance: 110.7
click at [267, 271] on div "I receive training that will advance my personal or professional growth" at bounding box center [365, 285] width 216 height 82
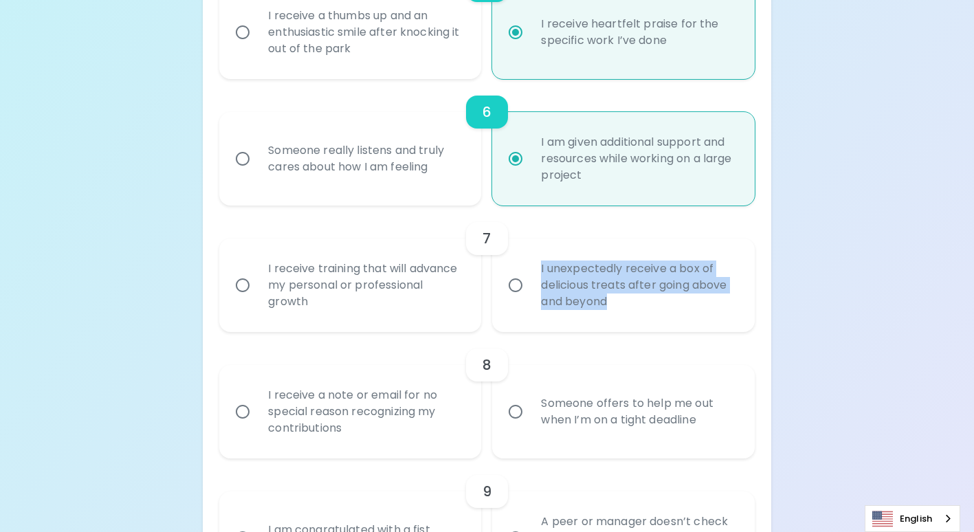
drag, startPoint x: 563, startPoint y: 288, endPoint x: 523, endPoint y: 271, distance: 43.8
click at [523, 271] on label "I unexpectedly receive a box of delicious treats after going above and beyond" at bounding box center [615, 284] width 262 height 93
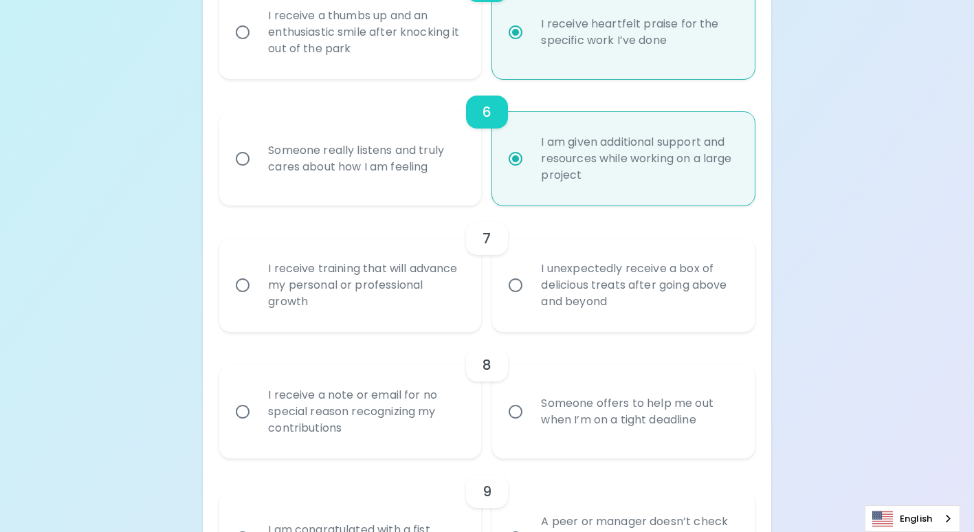
click at [359, 289] on div "I receive training that will advance my personal or professional growth" at bounding box center [365, 285] width 216 height 82
click at [257, 289] on input "I receive training that will advance my personal or professional growth" at bounding box center [242, 285] width 29 height 29
radio input "false"
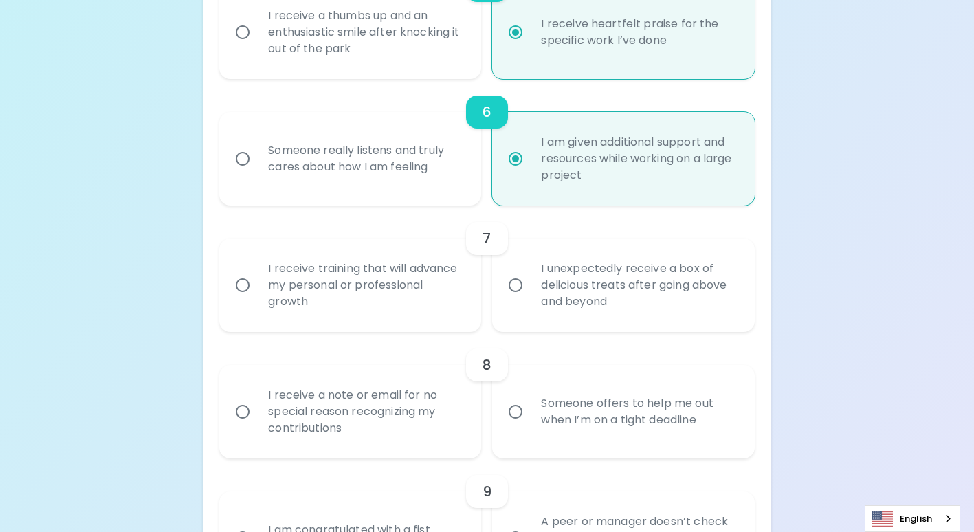
radio input "false"
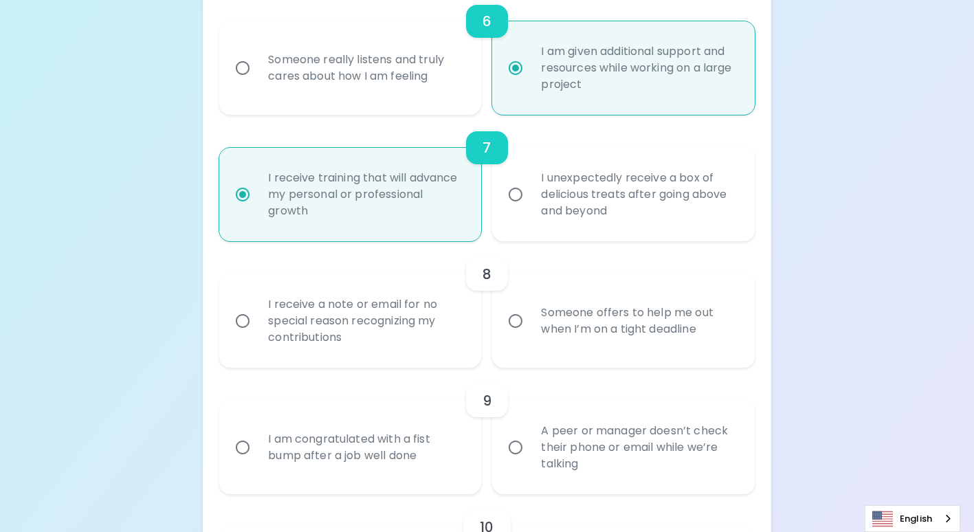
scroll to position [976, 0]
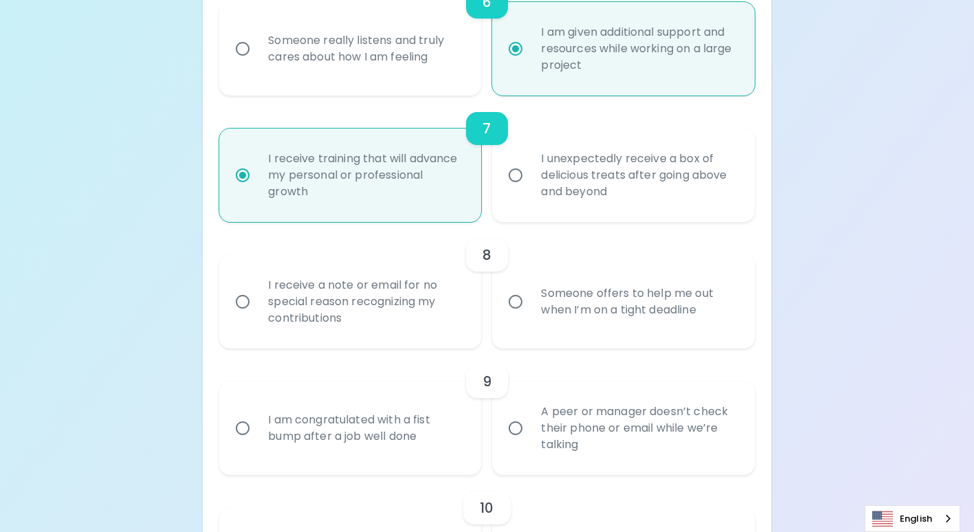
radio input "true"
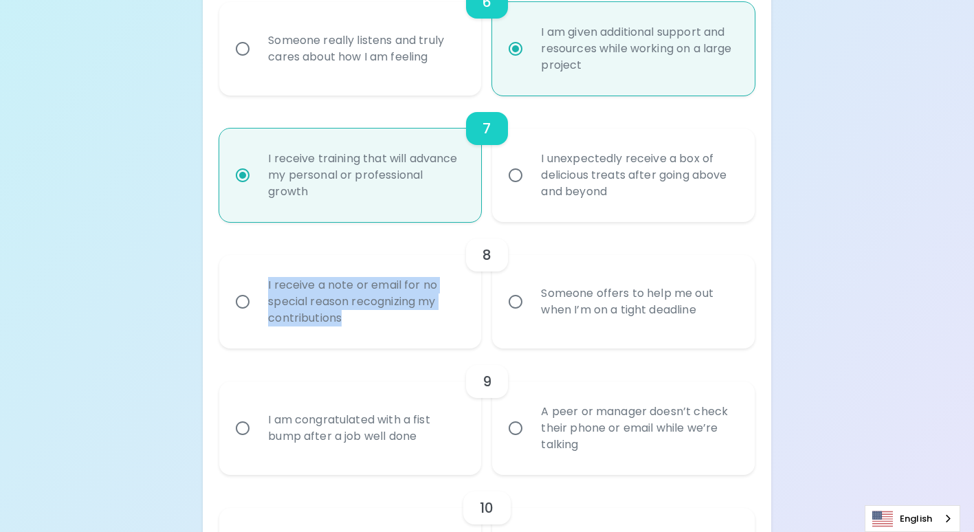
drag, startPoint x: 390, startPoint y: 321, endPoint x: 256, endPoint y: 280, distance: 140.0
click at [256, 280] on label "I receive a note or email for no special reason recognizing my contributions" at bounding box center [343, 301] width 262 height 93
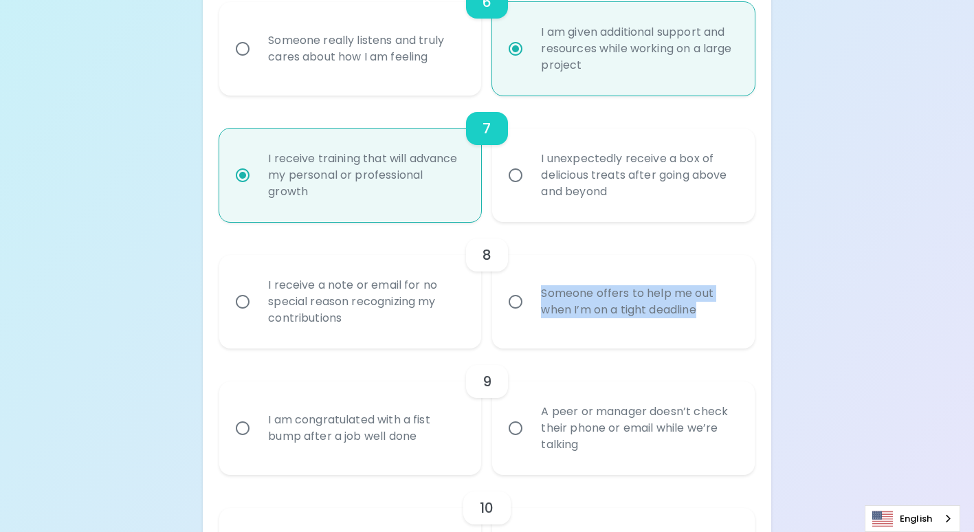
drag, startPoint x: 727, startPoint y: 317, endPoint x: 544, endPoint y: 286, distance: 185.5
click at [544, 286] on div "Someone offers to help me out when I’m on a tight deadline" at bounding box center [638, 302] width 216 height 66
click at [524, 304] on input "Someone offers to help me out when I’m on a tight deadline" at bounding box center [515, 301] width 29 height 29
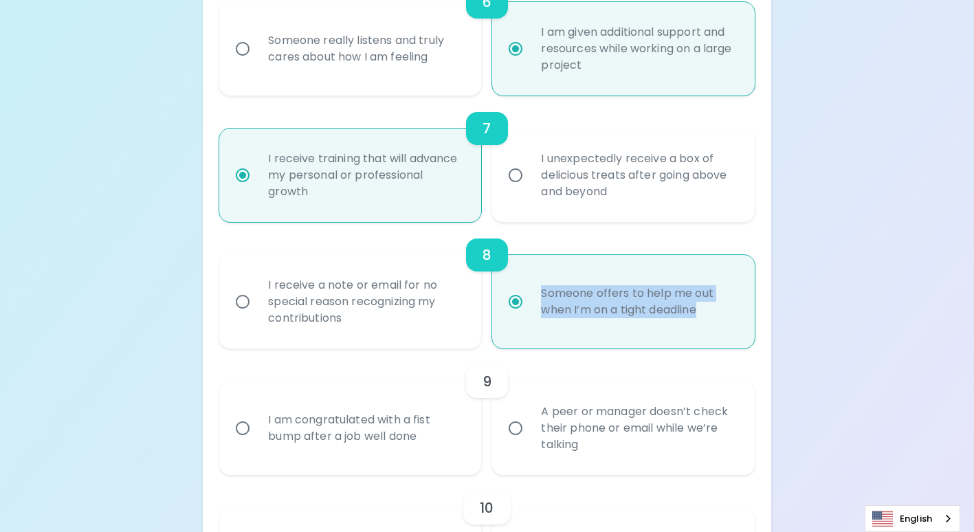
radio input "false"
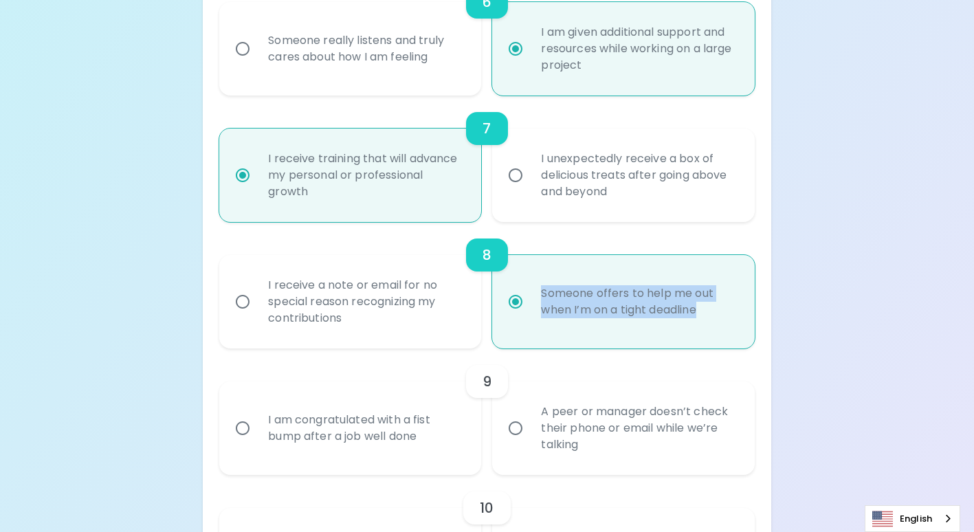
radio input "false"
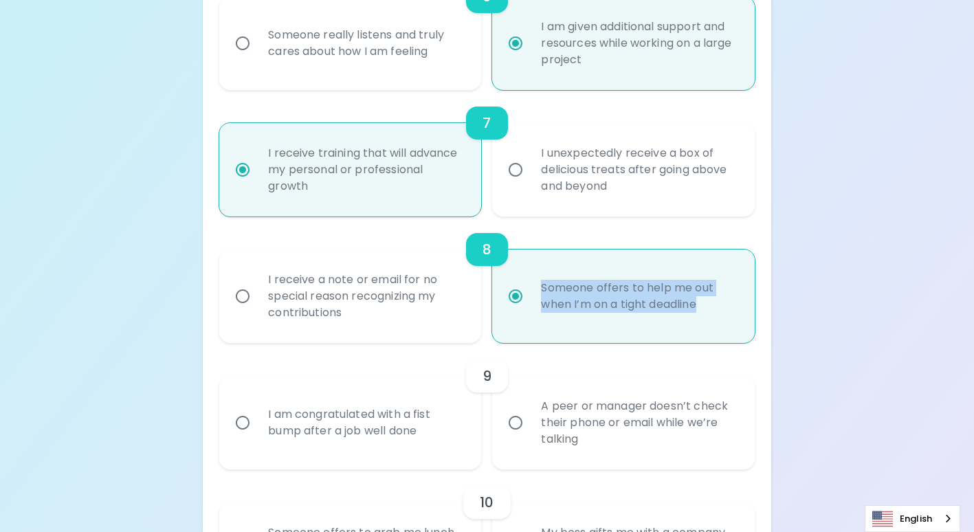
scroll to position [1086, 0]
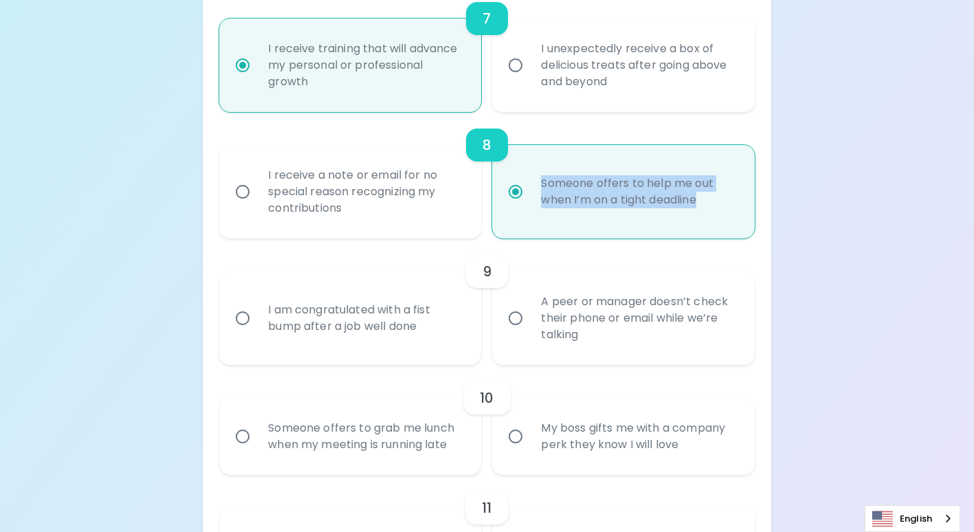
radio input "true"
click at [821, 254] on div "Uncover Your Sparck Appreciation Style This quick quiz will help you determine …" at bounding box center [487, 44] width 974 height 2260
drag, startPoint x: 724, startPoint y: 210, endPoint x: 500, endPoint y: 163, distance: 229.6
click at [500, 163] on label "Someone offers to help me out when I’m on a tight deadline" at bounding box center [615, 191] width 262 height 93
click at [837, 225] on div "Uncover Your Sparck Appreciation Style This quick quiz will help you determine …" at bounding box center [487, 44] width 974 height 2260
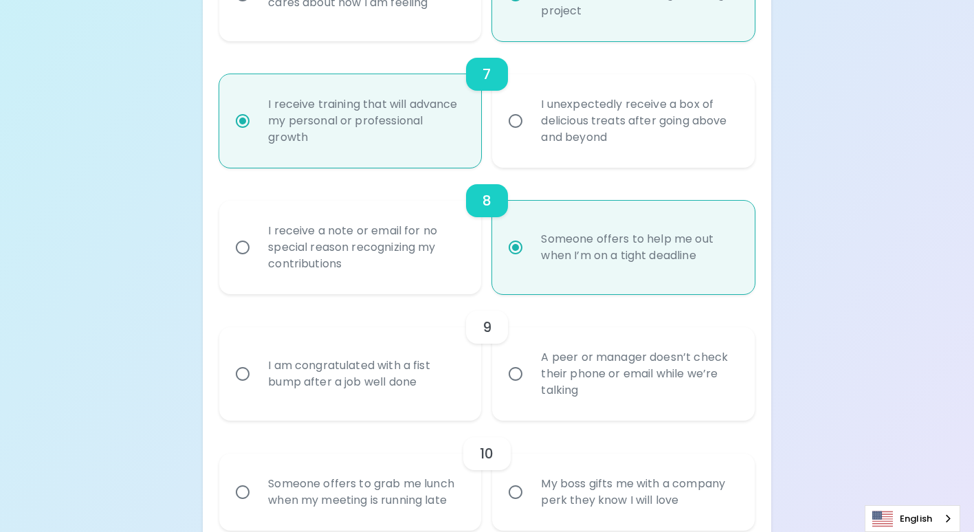
scroll to position [1168, 0]
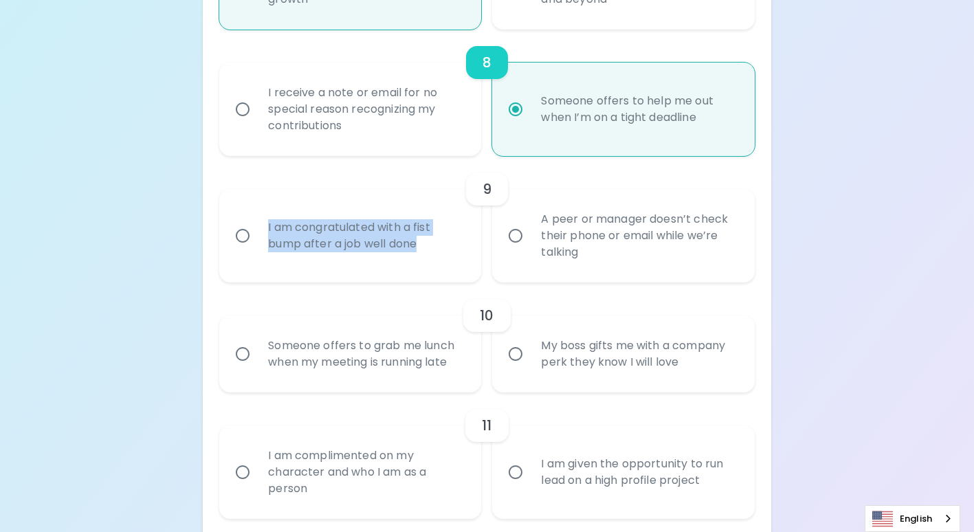
drag, startPoint x: 429, startPoint y: 243, endPoint x: 267, endPoint y: 221, distance: 164.3
click at [267, 221] on div "I am congratulated with a fist bump after a job well done" at bounding box center [365, 236] width 216 height 66
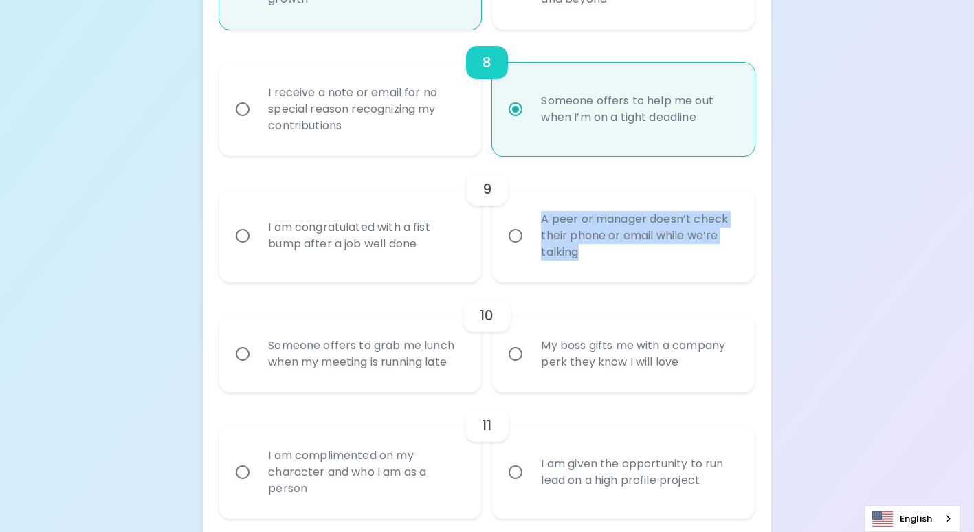
drag, startPoint x: 534, startPoint y: 225, endPoint x: 520, endPoint y: 214, distance: 17.6
click at [520, 214] on label "A peer or manager doesn’t check their phone or email while we’re talking" at bounding box center [615, 235] width 262 height 93
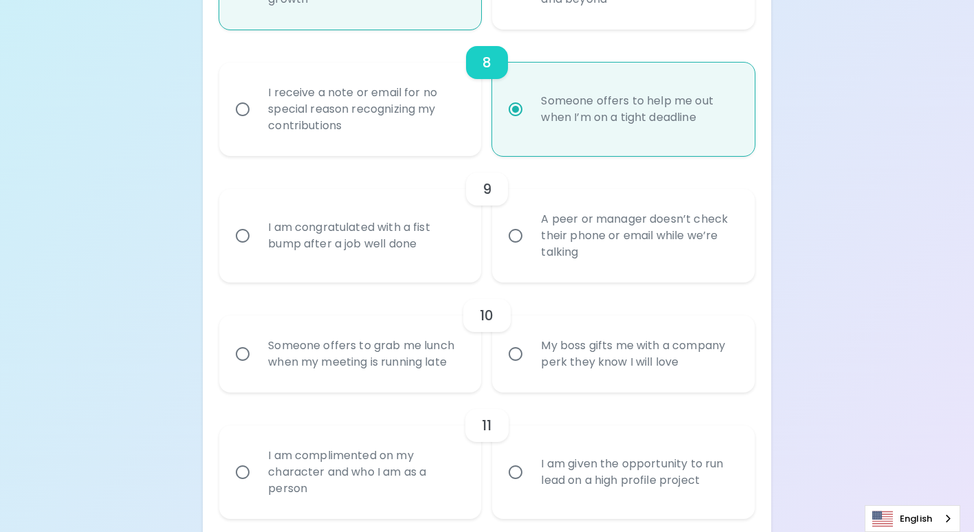
click at [351, 229] on div "I am congratulated with a fist bump after a job well done" at bounding box center [365, 236] width 216 height 66
click at [257, 229] on input "I am congratulated with a fist bump after a job well done" at bounding box center [242, 235] width 29 height 29
radio input "false"
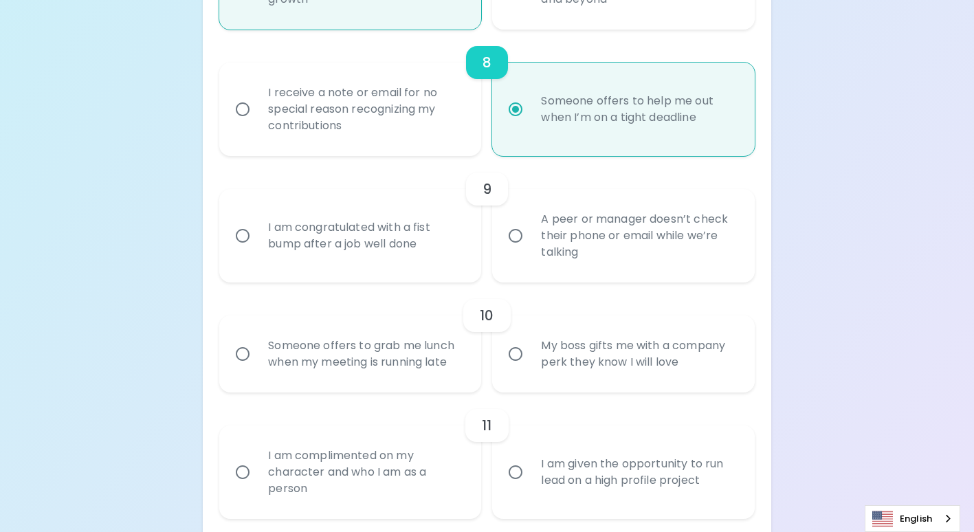
radio input "false"
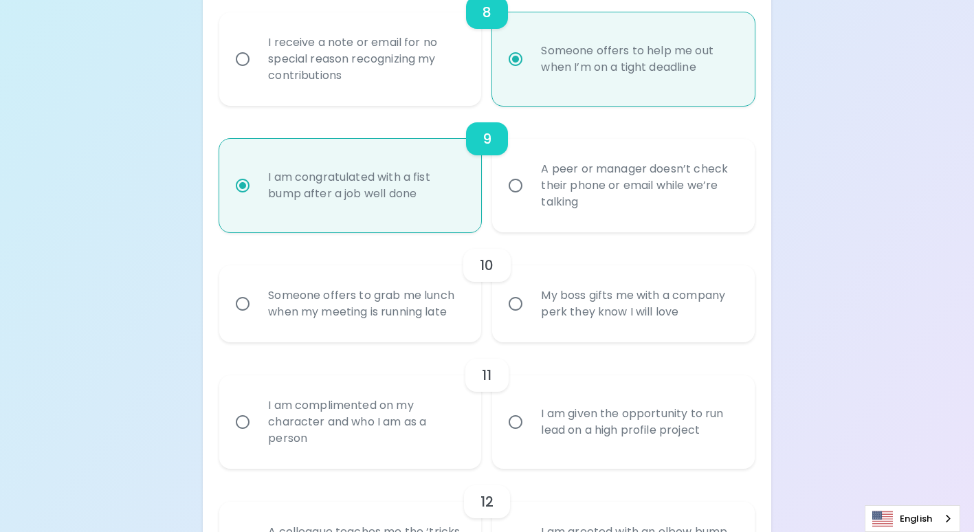
scroll to position [1278, 0]
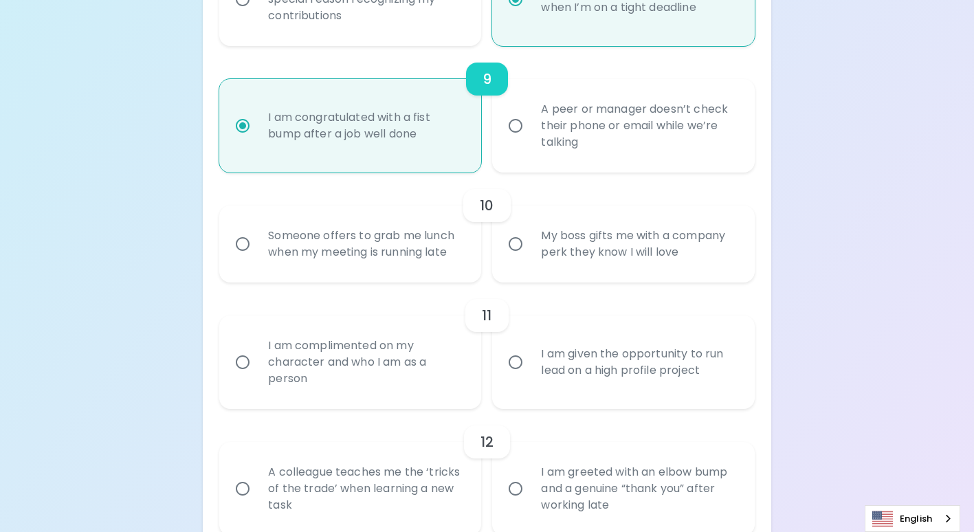
radio input "true"
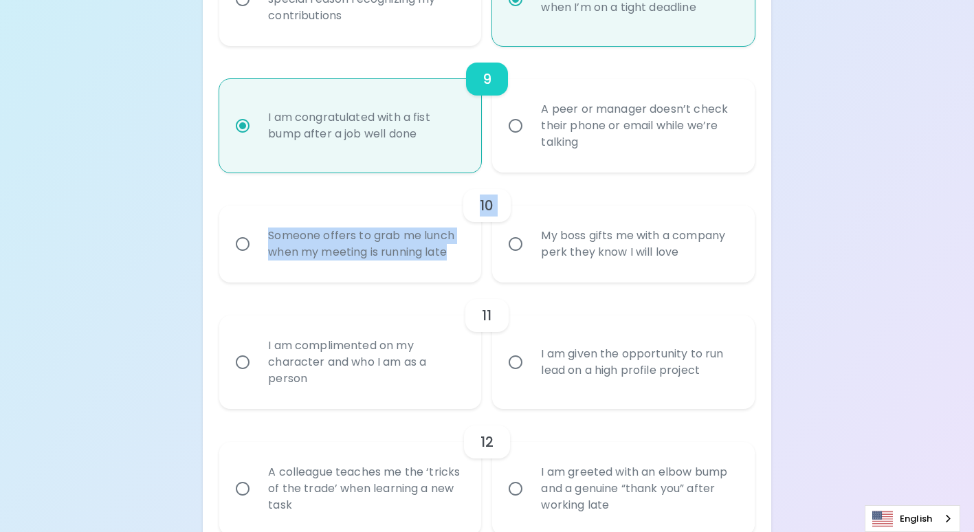
drag, startPoint x: 452, startPoint y: 258, endPoint x: 203, endPoint y: 223, distance: 252.0
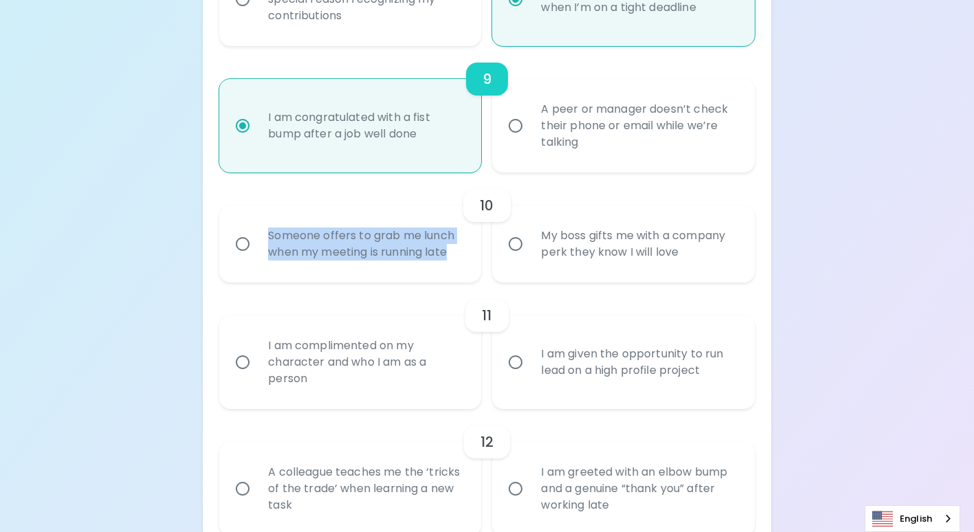
drag, startPoint x: 458, startPoint y: 253, endPoint x: 270, endPoint y: 235, distance: 188.4
click at [270, 235] on div "Someone offers to grab me lunch when my meeting is running late" at bounding box center [365, 244] width 216 height 66
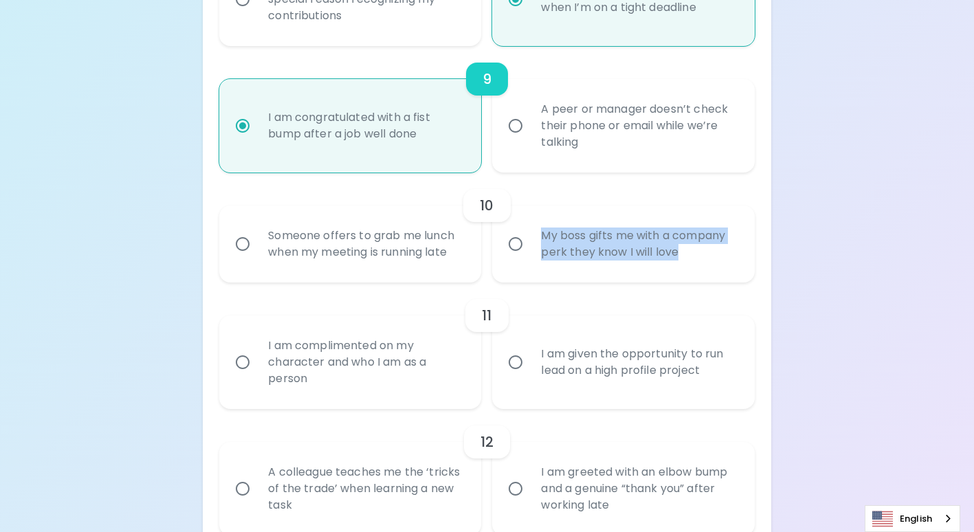
drag, startPoint x: 666, startPoint y: 254, endPoint x: 526, endPoint y: 240, distance: 140.8
click at [526, 240] on label "My boss gifts me with a company perk they know I will love" at bounding box center [615, 243] width 262 height 77
click at [332, 251] on div "Someone offers to grab me lunch when my meeting is running late" at bounding box center [365, 244] width 216 height 66
click at [257, 251] on input "Someone offers to grab me lunch when my meeting is running late" at bounding box center [242, 244] width 29 height 29
radio input "false"
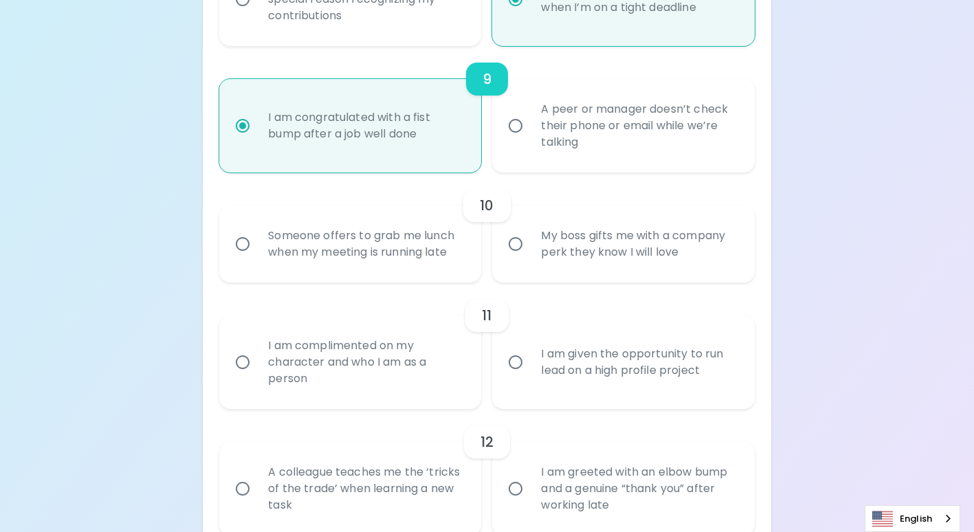
radio input "false"
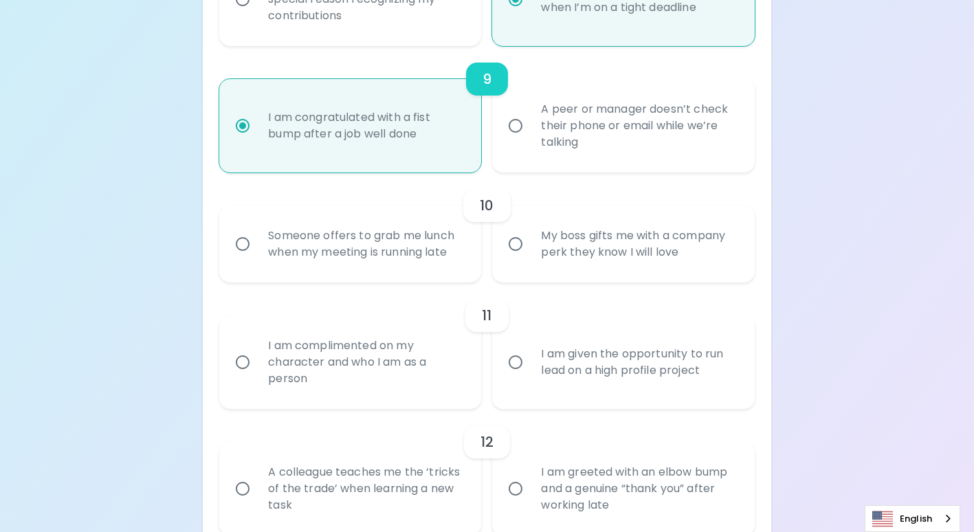
radio input "false"
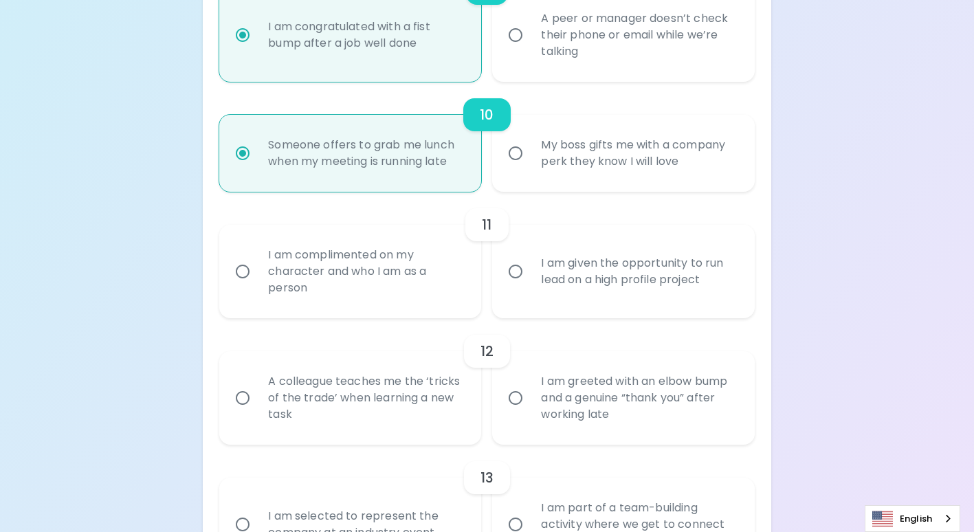
scroll to position [1388, 0]
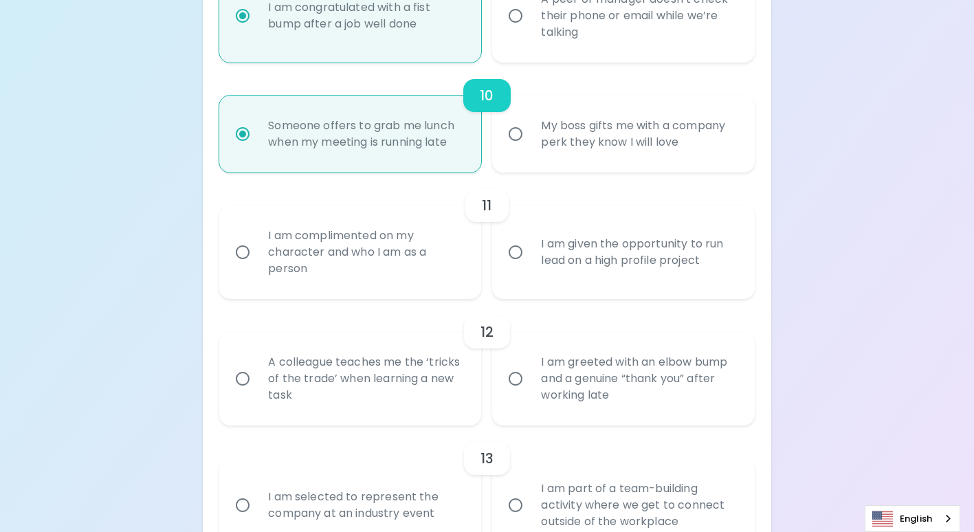
radio input "true"
drag, startPoint x: 335, startPoint y: 266, endPoint x: 260, endPoint y: 239, distance: 80.2
click at [260, 239] on div "I am complimented on my character and who I am as a person" at bounding box center [365, 252] width 216 height 82
drag, startPoint x: 649, startPoint y: 262, endPoint x: 530, endPoint y: 245, distance: 120.8
click at [530, 245] on label "I am given the opportunity to run lead on a high profile project" at bounding box center [615, 251] width 262 height 93
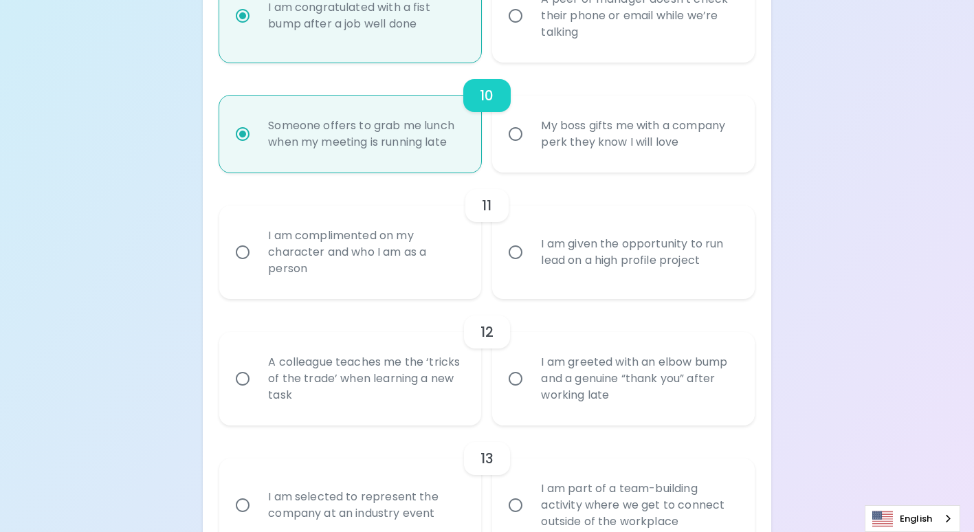
click at [342, 249] on div "I am complimented on my character and who I am as a person" at bounding box center [365, 252] width 216 height 82
click at [257, 249] on input "I am complimented on my character and who I am as a person" at bounding box center [242, 252] width 29 height 29
radio input "false"
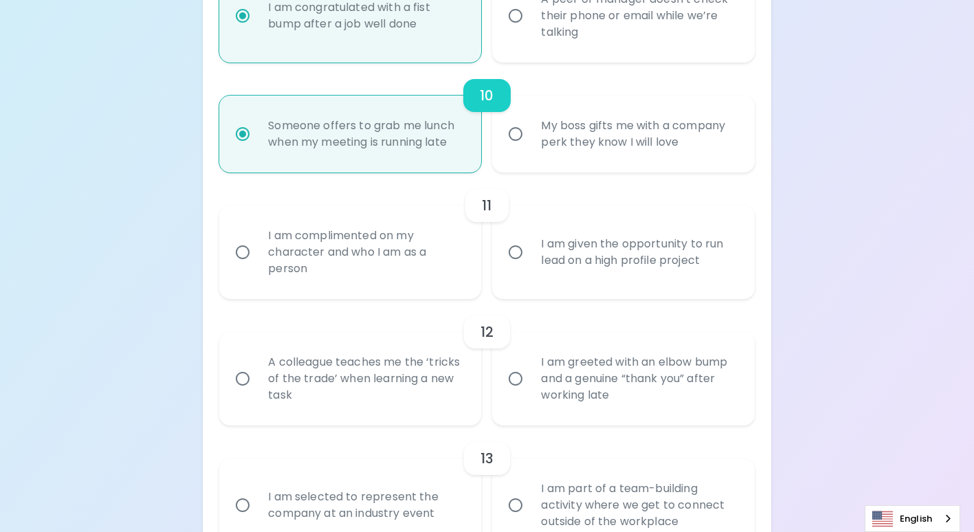
radio input "false"
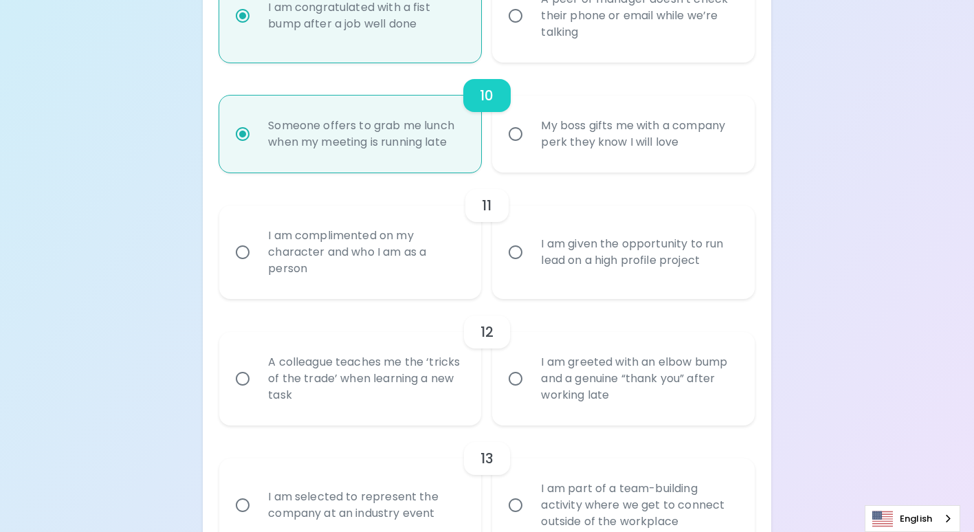
radio input "false"
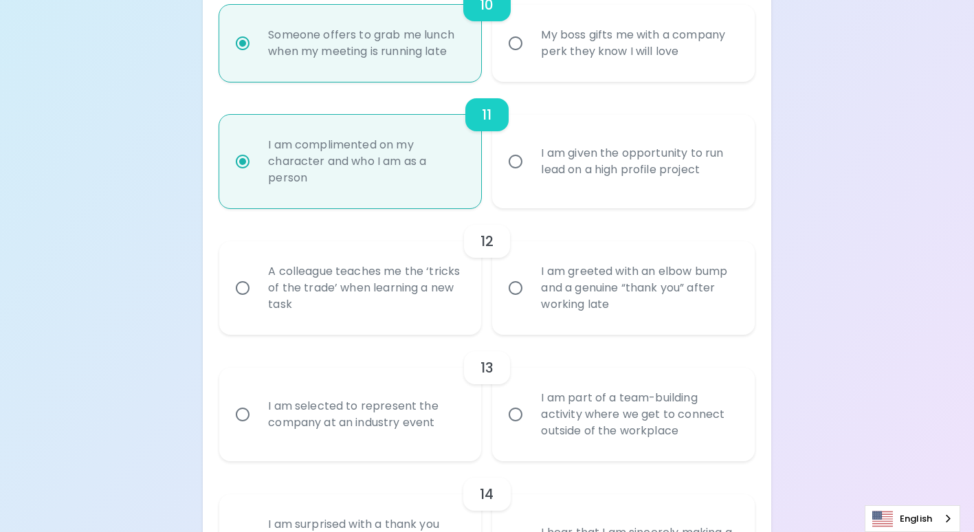
scroll to position [1498, 0]
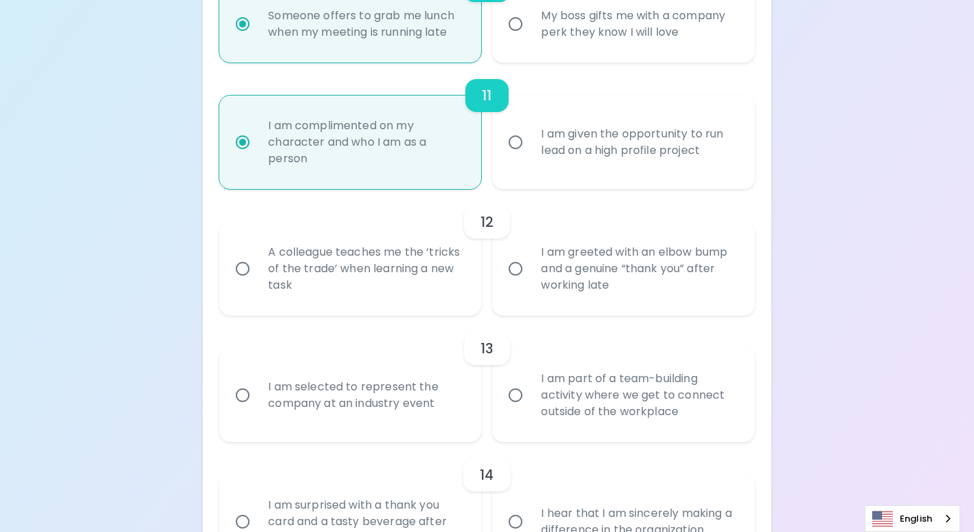
radio input "true"
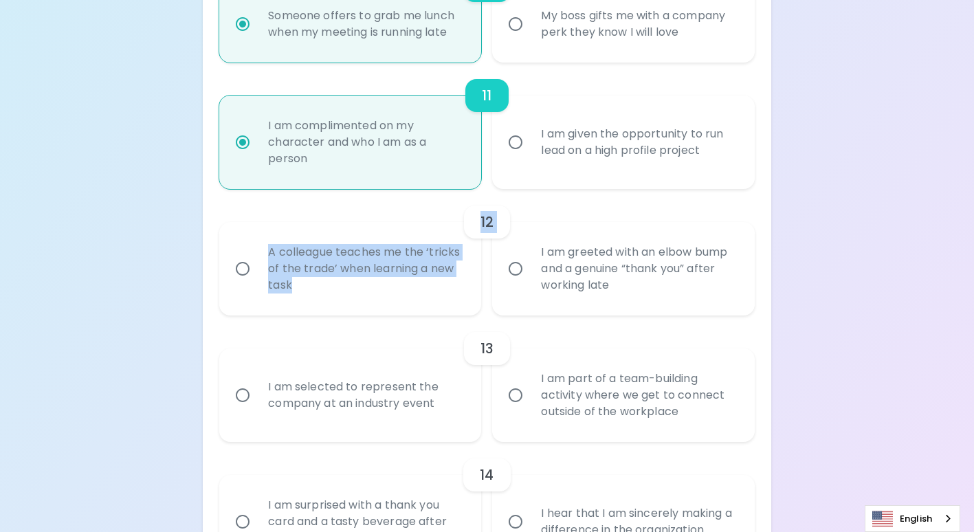
drag, startPoint x: 335, startPoint y: 290, endPoint x: 245, endPoint y: 232, distance: 107.3
click at [245, 232] on div "12 A colleague teaches me the ‘tricks of the trade’ when learning a new task I …" at bounding box center [486, 252] width 535 height 126
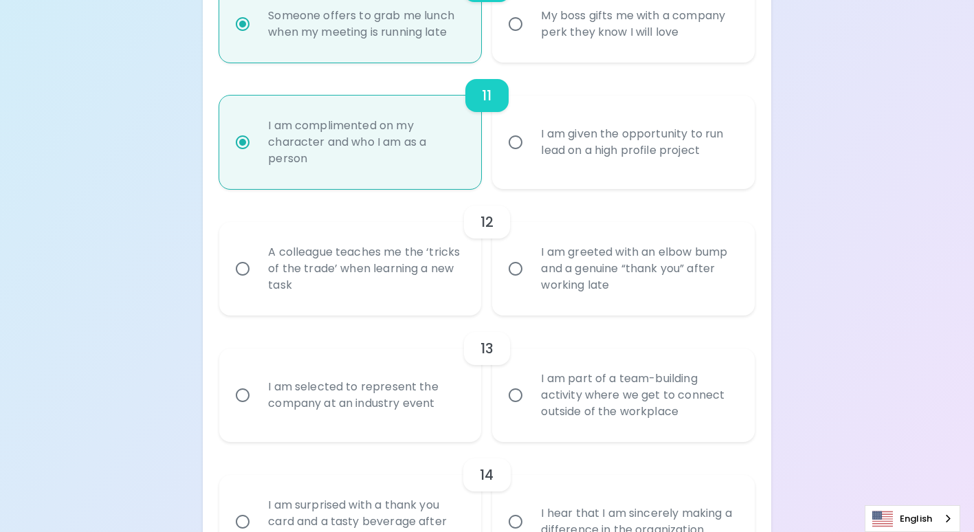
drag, startPoint x: 245, startPoint y: 232, endPoint x: 75, endPoint y: 315, distance: 189.0
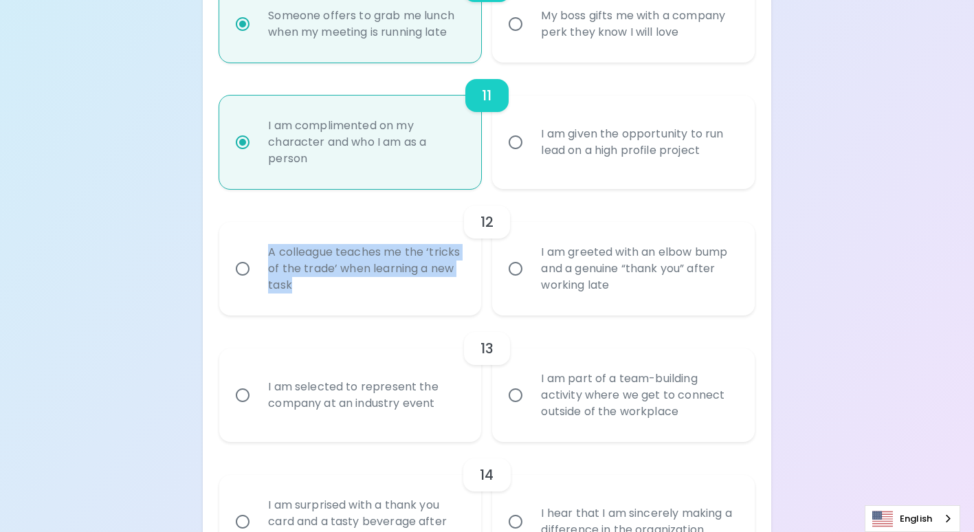
drag, startPoint x: 322, startPoint y: 283, endPoint x: 245, endPoint y: 269, distance: 79.0
click at [245, 269] on label "A colleague teaches me the ‘tricks of the trade’ when learning a new task" at bounding box center [343, 268] width 262 height 93
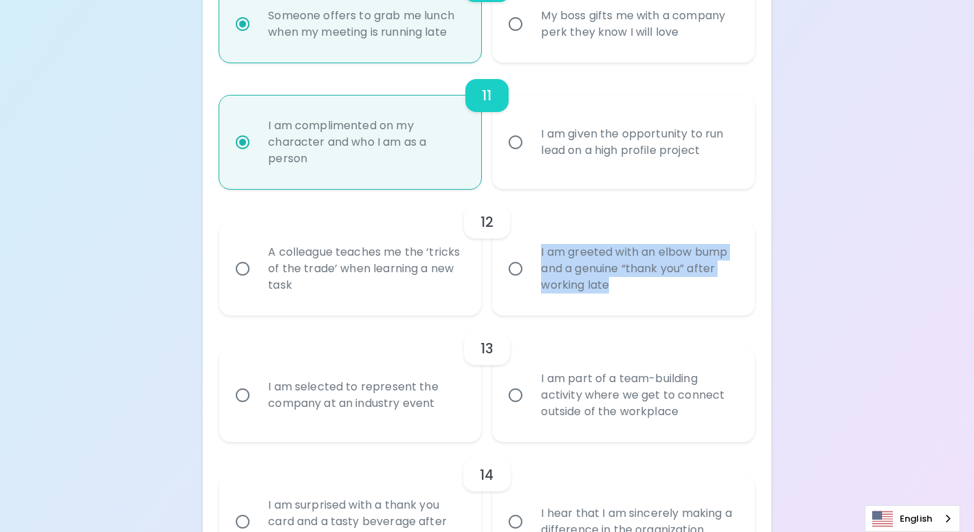
drag, startPoint x: 625, startPoint y: 293, endPoint x: 541, endPoint y: 252, distance: 93.1
click at [541, 252] on div "I am greeted with an elbow bump and a genuine “thank you” after working late" at bounding box center [638, 268] width 216 height 82
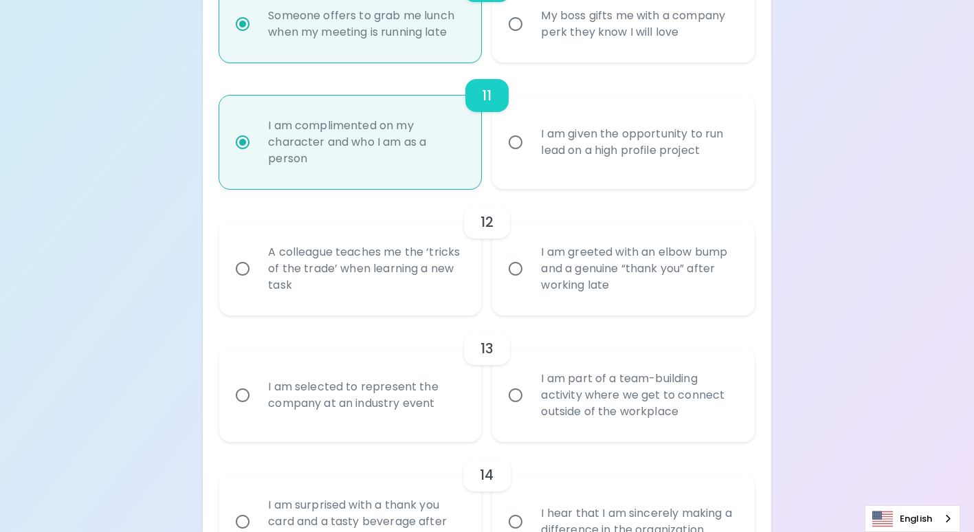
click at [617, 269] on div "I am greeted with an elbow bump and a genuine “thank you” after working late" at bounding box center [638, 268] width 216 height 82
click at [530, 269] on input "I am greeted with an elbow bump and a genuine “thank you” after working late" at bounding box center [515, 268] width 29 height 29
radio input "false"
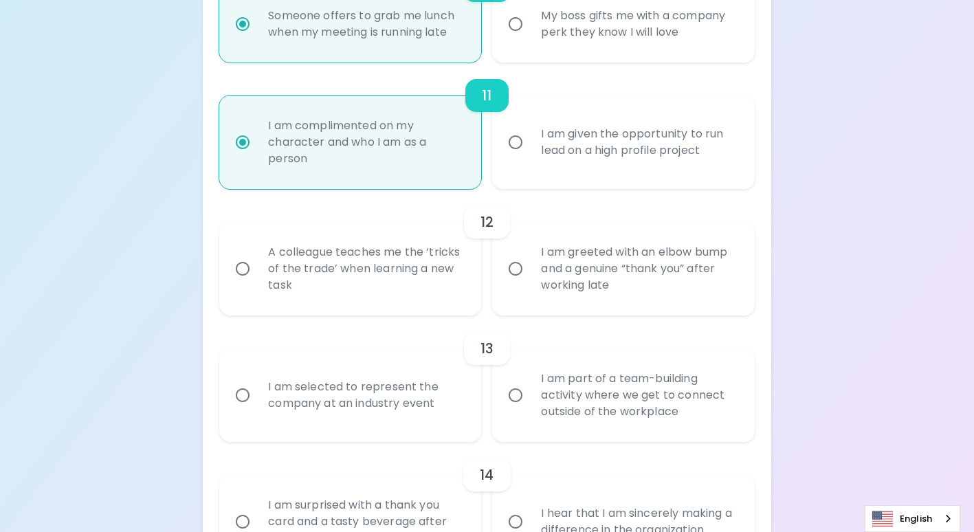
radio input "false"
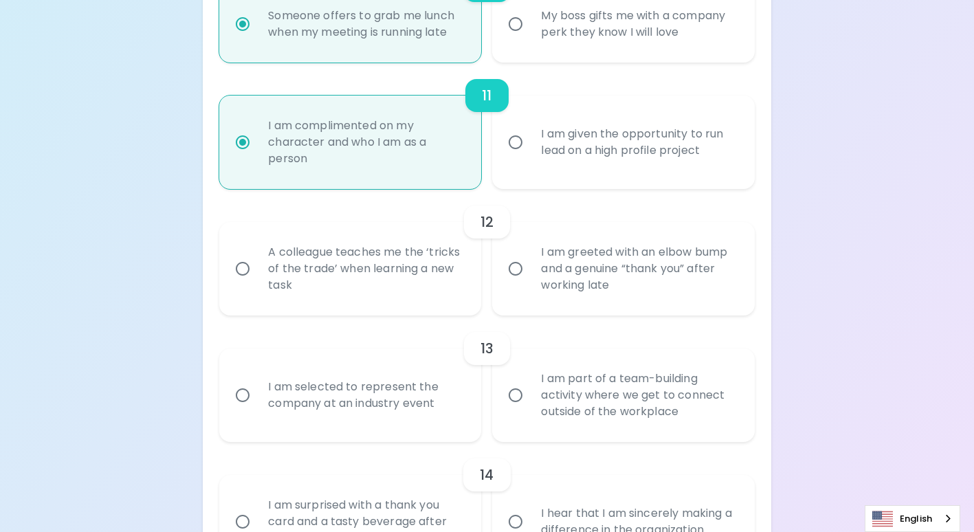
radio input "false"
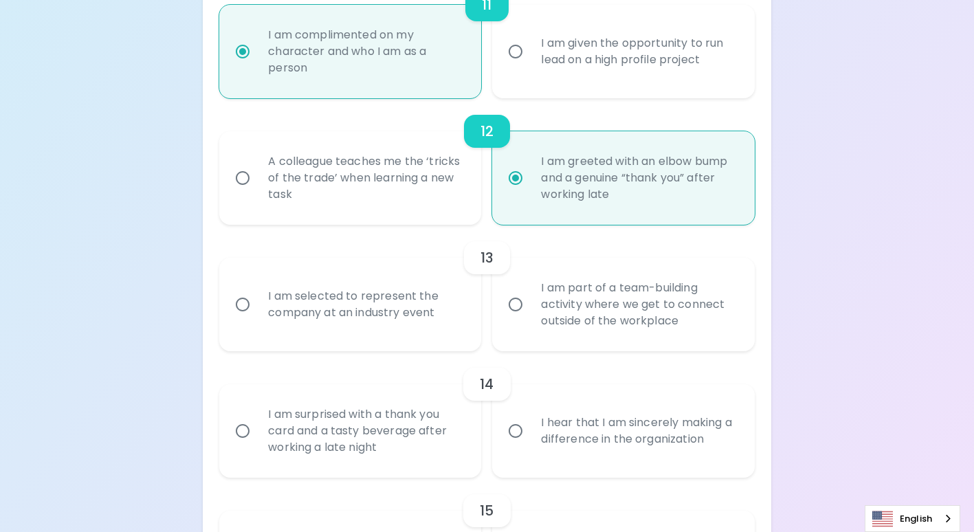
scroll to position [1608, 0]
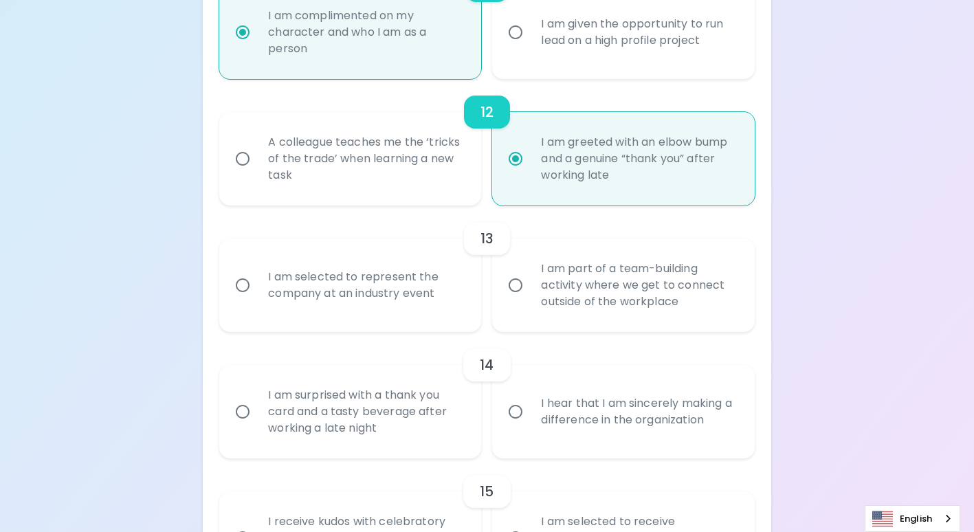
radio input "true"
drag, startPoint x: 449, startPoint y: 298, endPoint x: 262, endPoint y: 278, distance: 188.6
click at [262, 278] on div "I am selected to represent the company at an industry event" at bounding box center [365, 285] width 216 height 66
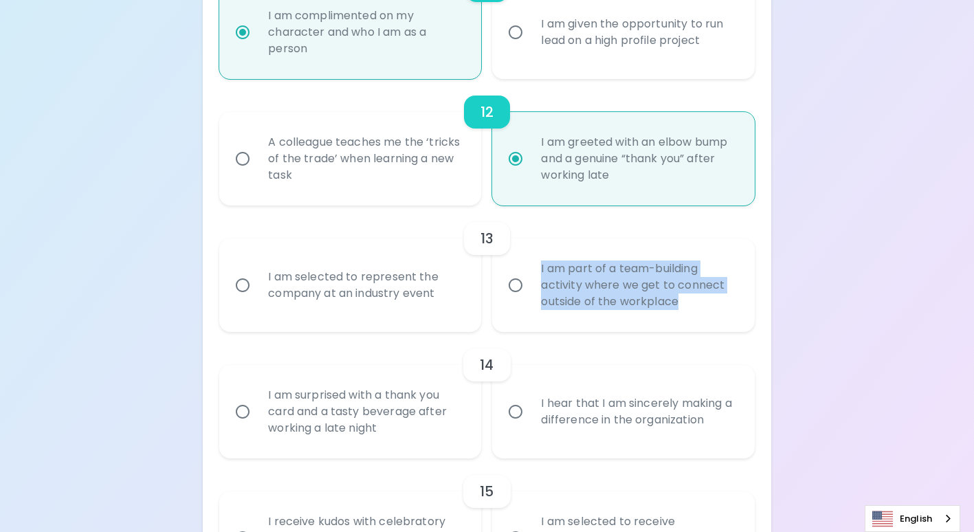
drag, startPoint x: 691, startPoint y: 303, endPoint x: 538, endPoint y: 271, distance: 156.6
click at [538, 271] on div "I am part of a team-building activity where we get to connect outside of the wo…" at bounding box center [638, 285] width 216 height 82
click at [547, 296] on div "I am part of a team-building activity where we get to connect outside of the wo…" at bounding box center [638, 285] width 216 height 82
click at [530, 296] on input "I am part of a team-building activity where we get to connect outside of the wo…" at bounding box center [515, 285] width 29 height 29
radio input "false"
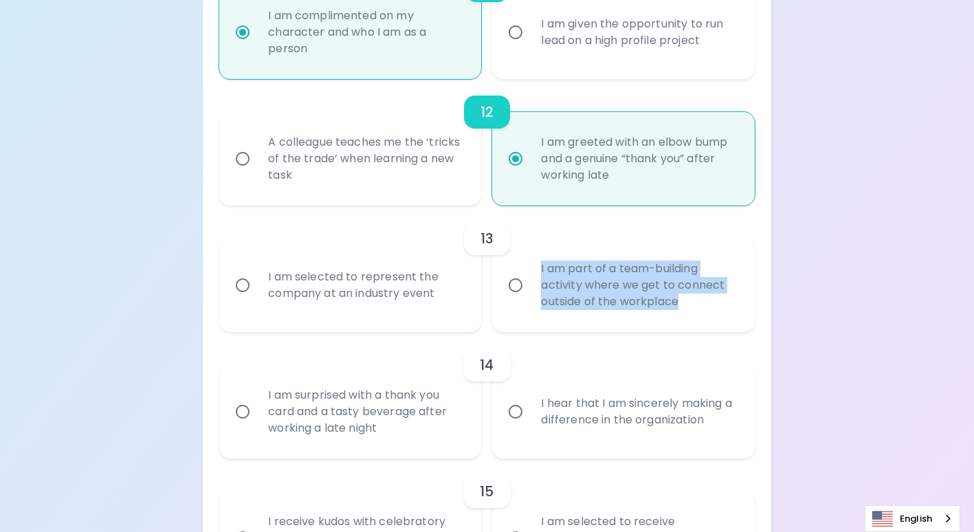
radio input "false"
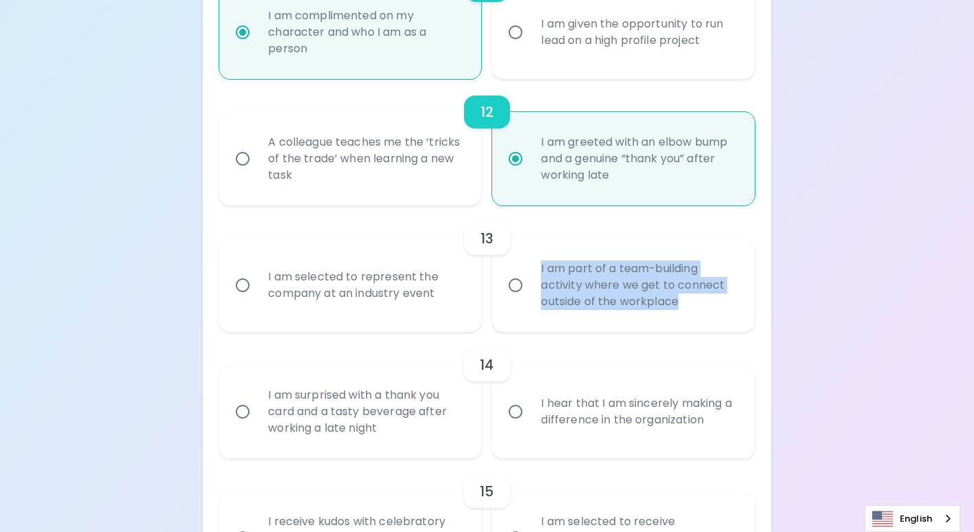
radio input "false"
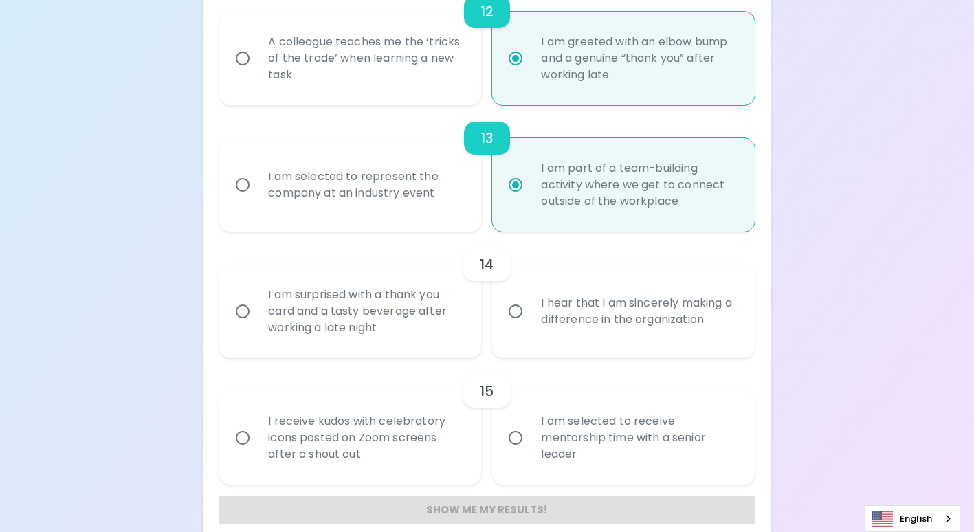
scroll to position [1718, 0]
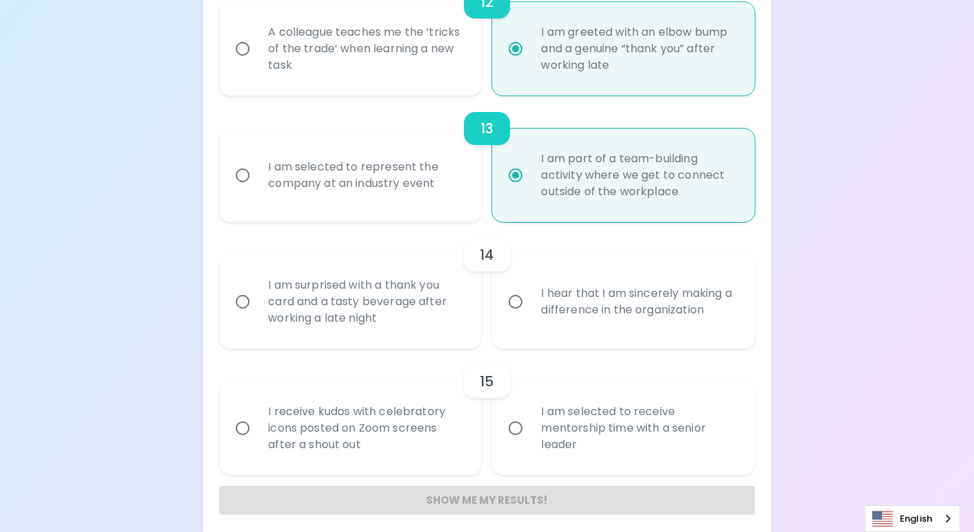
radio input "true"
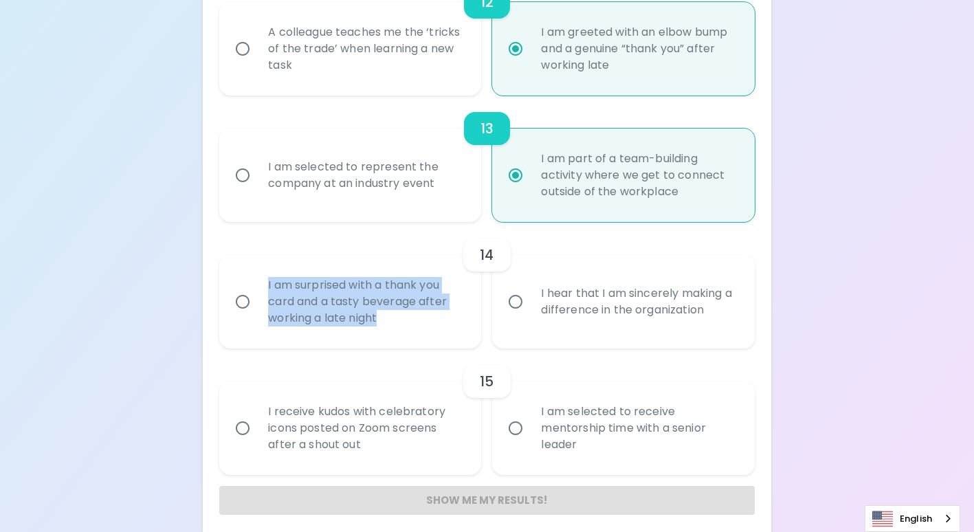
drag, startPoint x: 429, startPoint y: 316, endPoint x: 244, endPoint y: 280, distance: 189.1
click at [244, 280] on label "I am surprised with a thank you card and a tasty beverage after working a late …" at bounding box center [343, 301] width 262 height 93
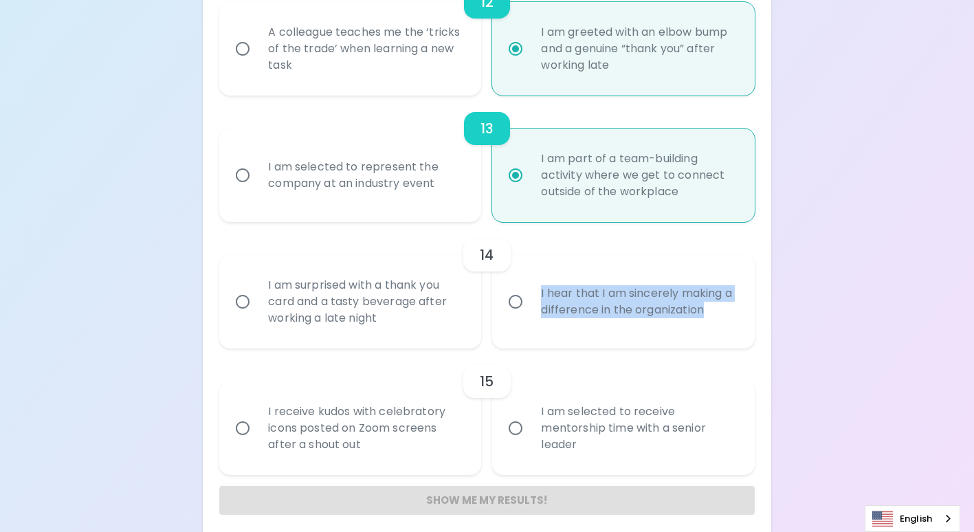
drag, startPoint x: 732, startPoint y: 311, endPoint x: 530, endPoint y: 287, distance: 204.1
click at [530, 287] on label "I hear that I am sincerely making a difference in the organization" at bounding box center [615, 301] width 262 height 93
drag, startPoint x: 661, startPoint y: 296, endPoint x: 642, endPoint y: 310, distance: 23.1
click at [660, 295] on div "I hear that I am sincerely making a difference in the organization" at bounding box center [638, 302] width 216 height 66
click at [530, 295] on input "I hear that I am sincerely making a difference in the organization" at bounding box center [515, 301] width 29 height 29
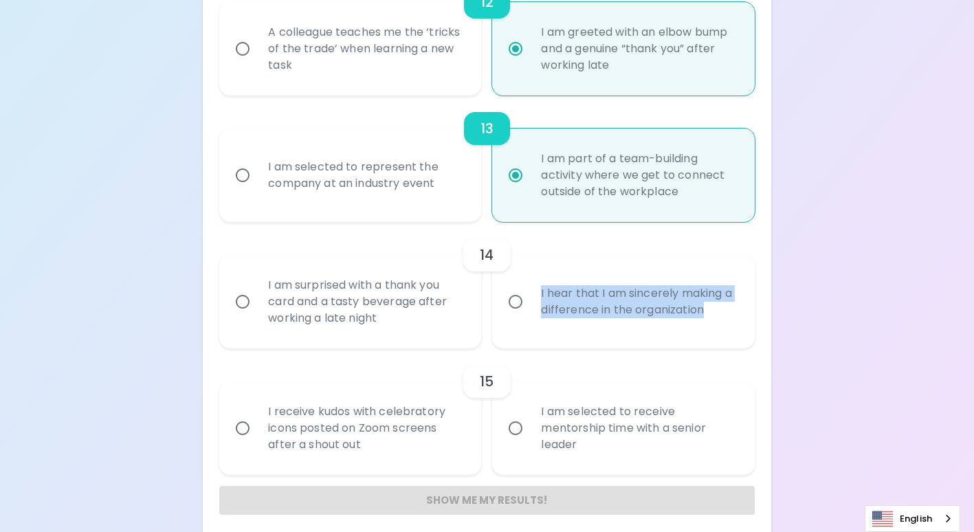
radio input "false"
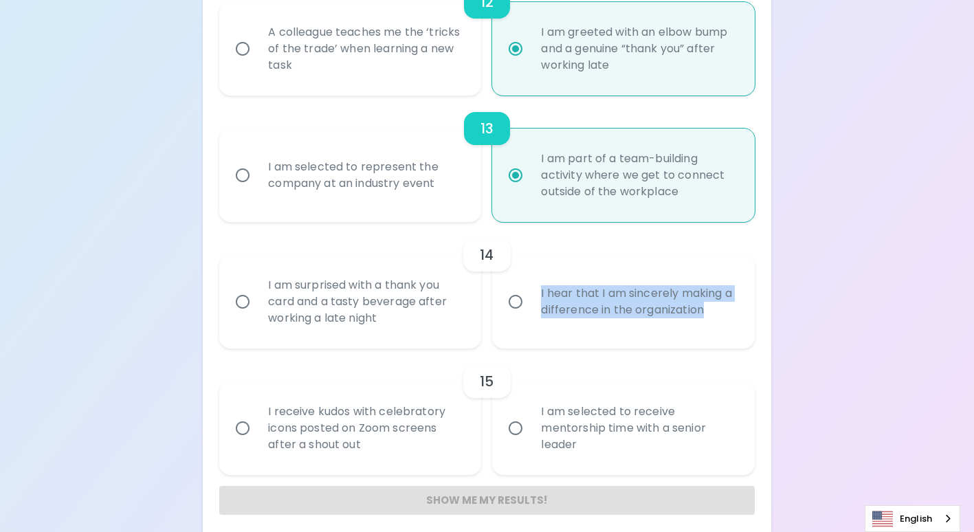
radio input "false"
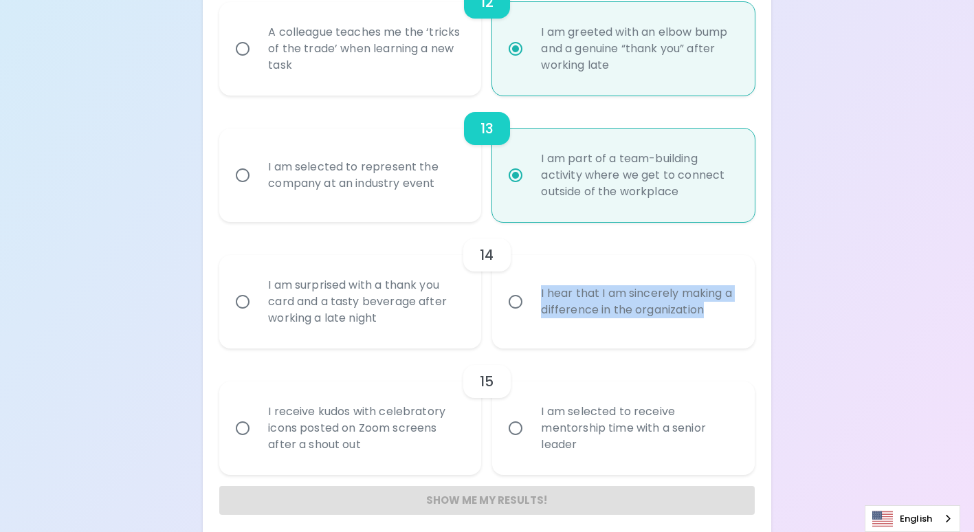
radio input "false"
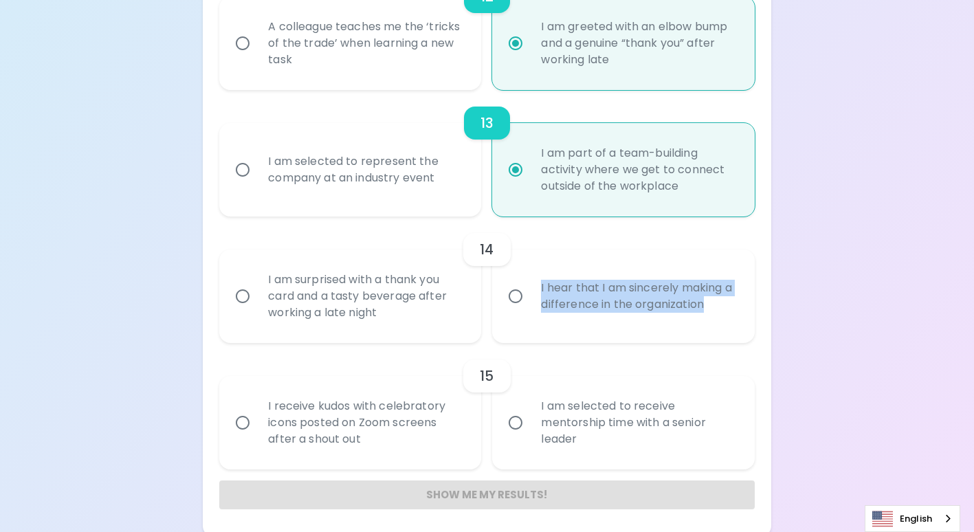
scroll to position [1728, 0]
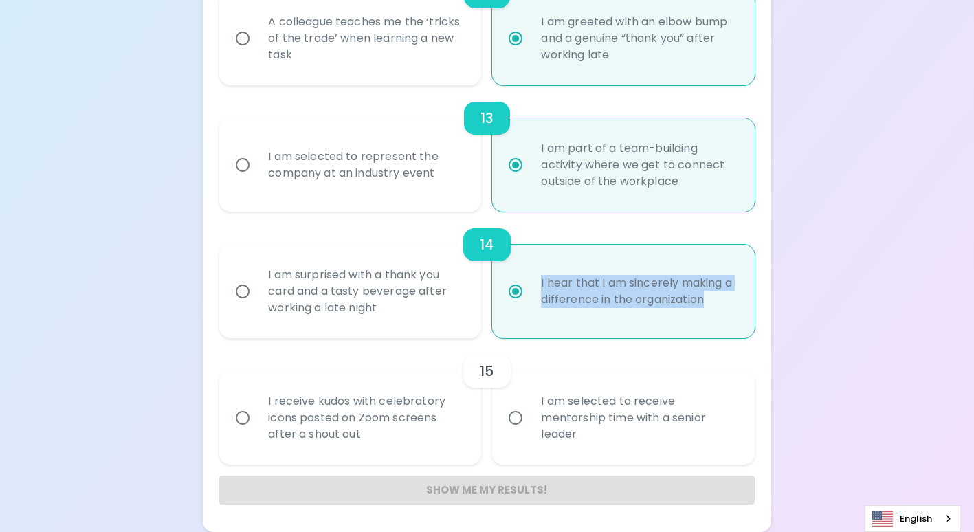
radio input "true"
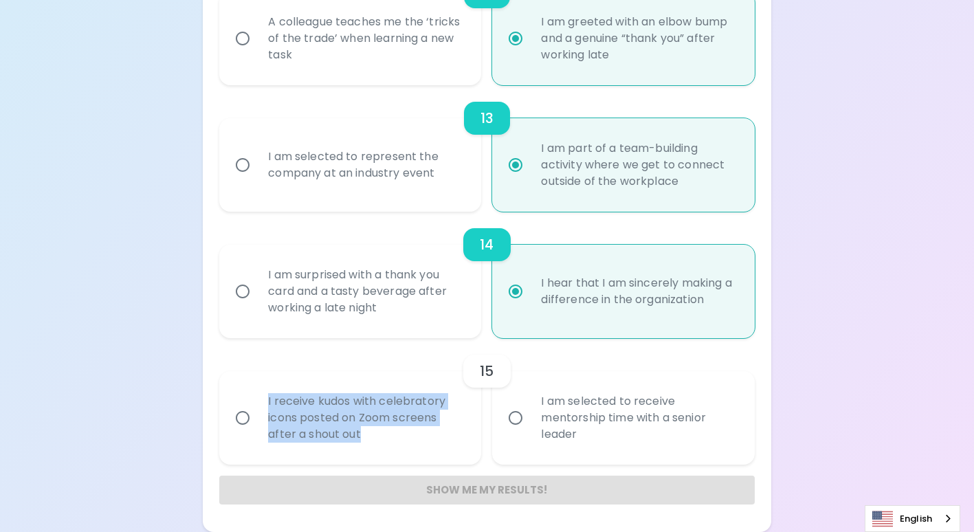
drag, startPoint x: 370, startPoint y: 436, endPoint x: 259, endPoint y: 401, distance: 116.9
click at [259, 401] on div "I receive kudos with celebratory icons posted on Zoom screens after a shout out" at bounding box center [365, 418] width 216 height 82
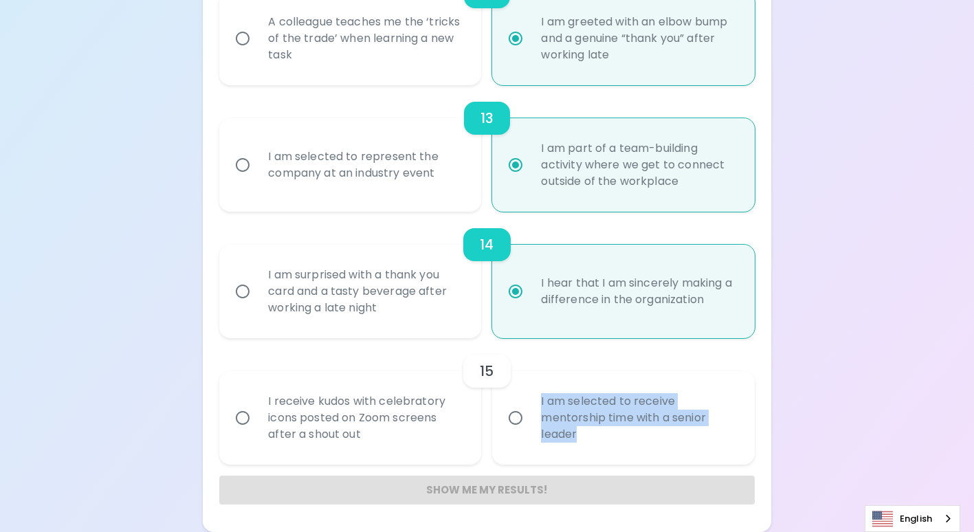
drag, startPoint x: 588, startPoint y: 439, endPoint x: 504, endPoint y: 391, distance: 97.2
click at [504, 391] on label "I am selected to receive mentorship time with a senior leader" at bounding box center [615, 417] width 262 height 93
click at [591, 416] on div "I am selected to receive mentorship time with a senior leader" at bounding box center [638, 418] width 216 height 82
click at [530, 416] on input "I am selected to receive mentorship time with a senior leader" at bounding box center [515, 417] width 29 height 29
radio input "false"
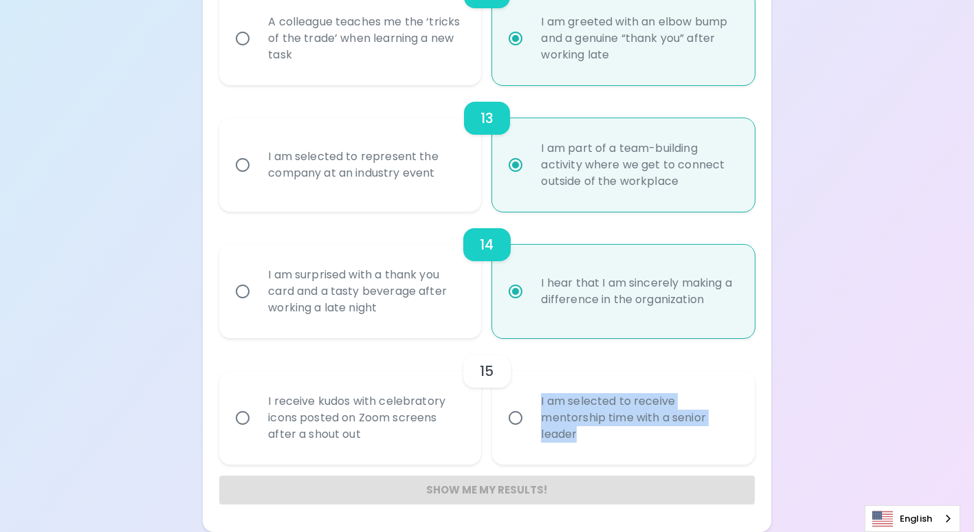
radio input "false"
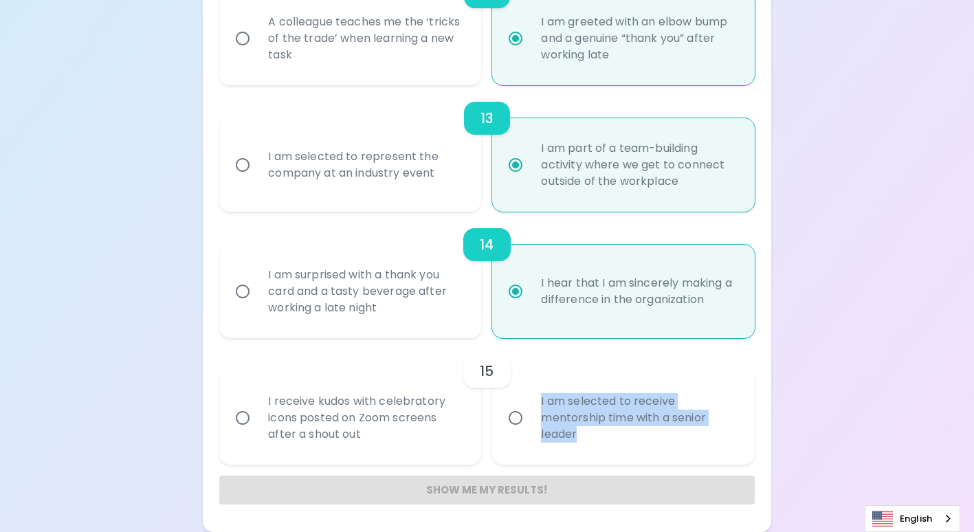
radio input "false"
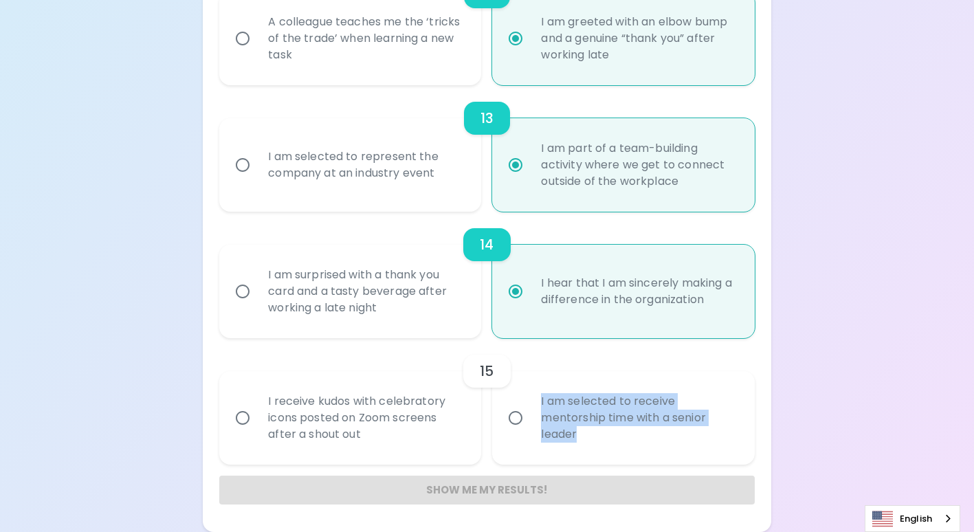
radio input "false"
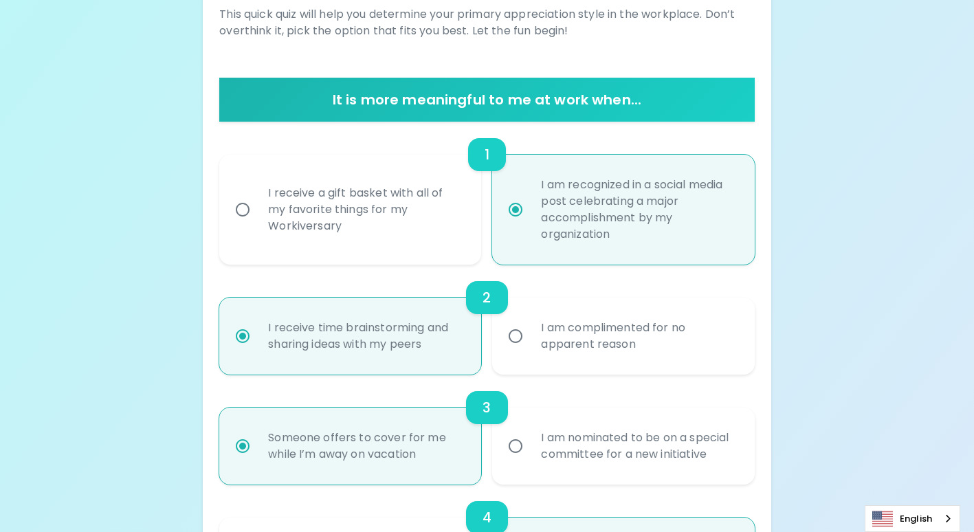
scroll to position [206, 0]
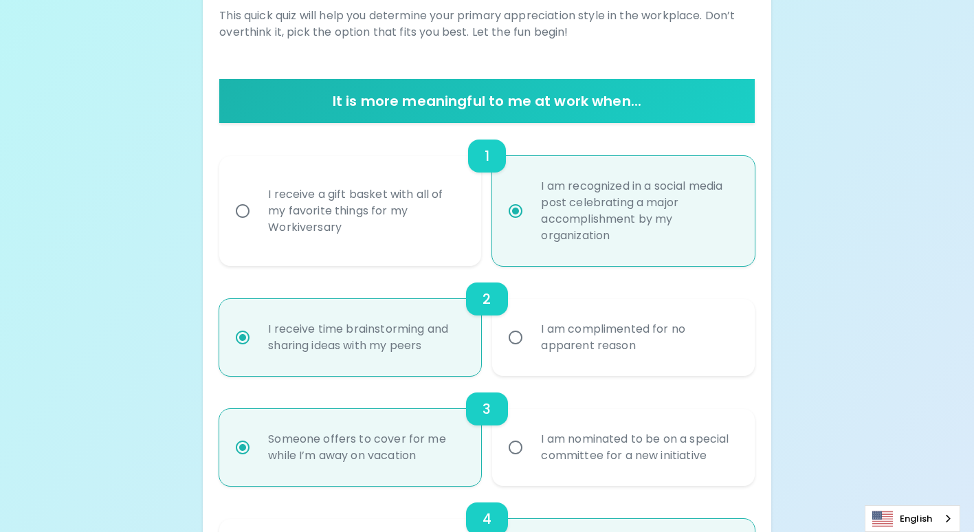
radio input "true"
drag, startPoint x: 661, startPoint y: 349, endPoint x: 515, endPoint y: 327, distance: 147.3
click at [515, 327] on label "I am complimented for no apparent reason" at bounding box center [615, 337] width 262 height 77
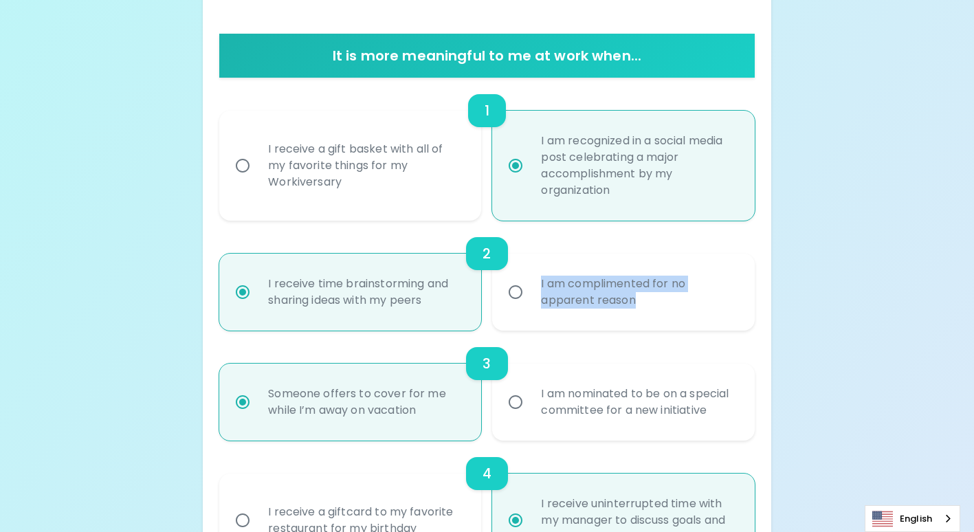
scroll to position [275, 0]
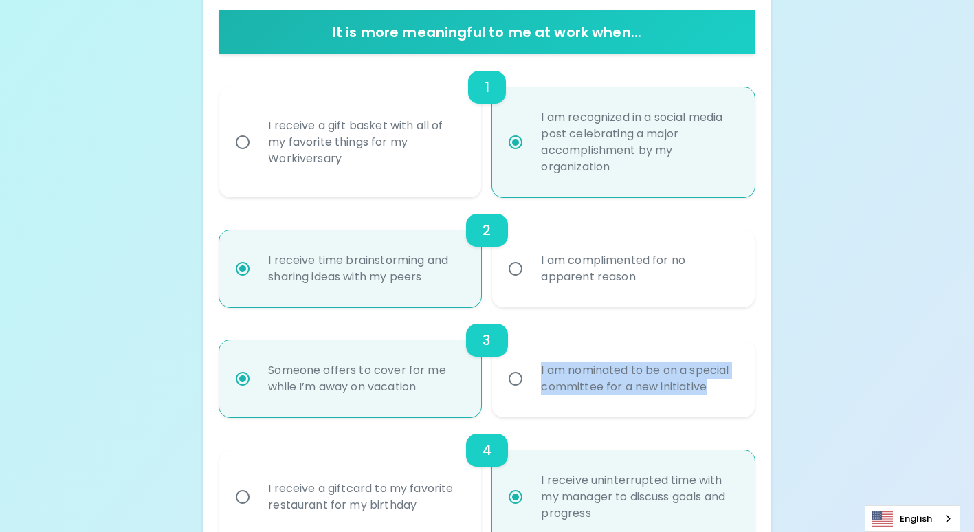
drag, startPoint x: 712, startPoint y: 390, endPoint x: 535, endPoint y: 368, distance: 178.6
click at [535, 368] on div "I am nominated to be on a special committee for a new initiative" at bounding box center [638, 379] width 216 height 66
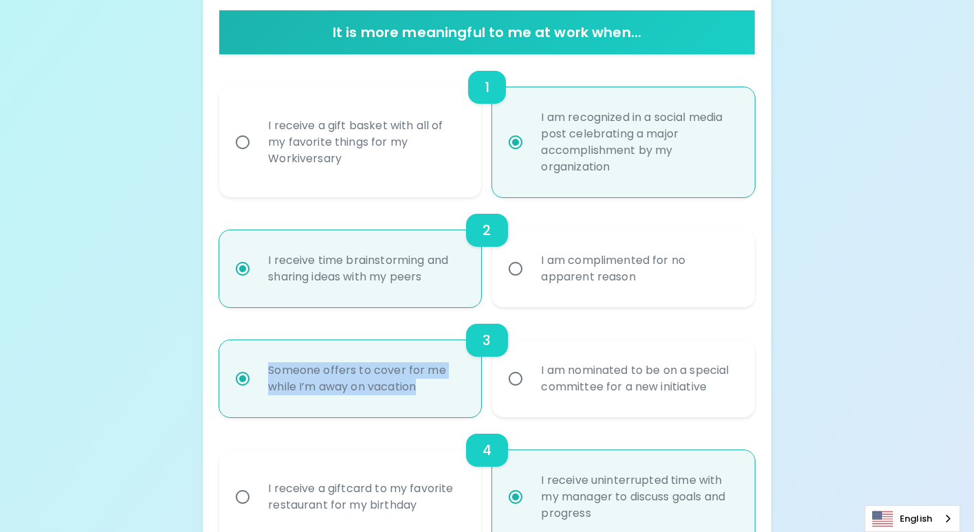
drag, startPoint x: 436, startPoint y: 397, endPoint x: 244, endPoint y: 364, distance: 194.5
click at [244, 364] on label "Someone offers to cover for me while I’m away on vacation" at bounding box center [343, 378] width 262 height 77
click at [563, 374] on div "I am nominated to be on a special committee for a new initiative" at bounding box center [638, 379] width 216 height 66
click at [530, 374] on input "I am nominated to be on a special committee for a new initiative" at bounding box center [515, 378] width 29 height 29
radio input "false"
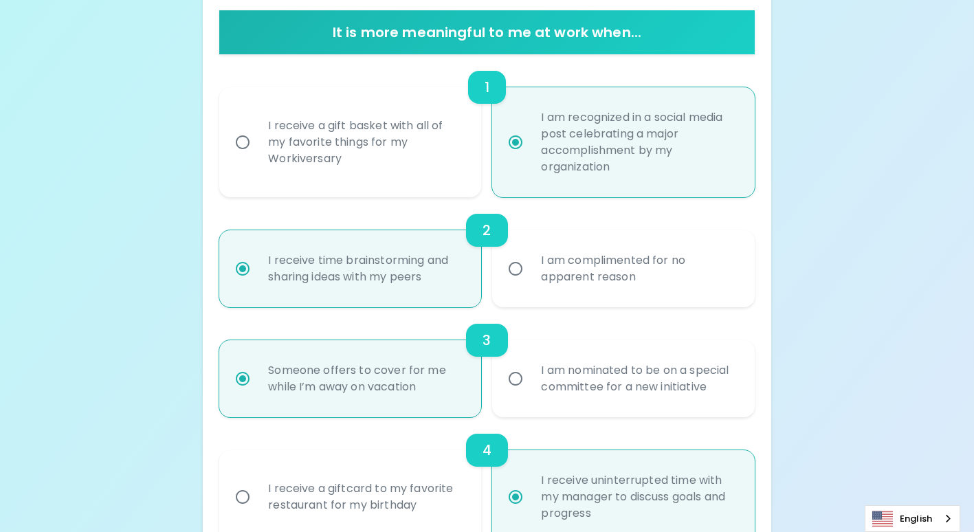
radio input "false"
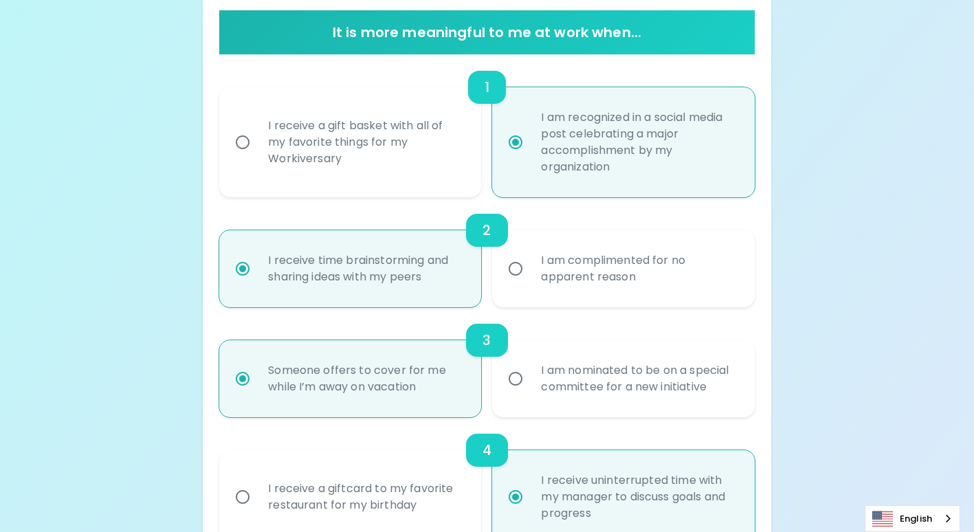
radio input "false"
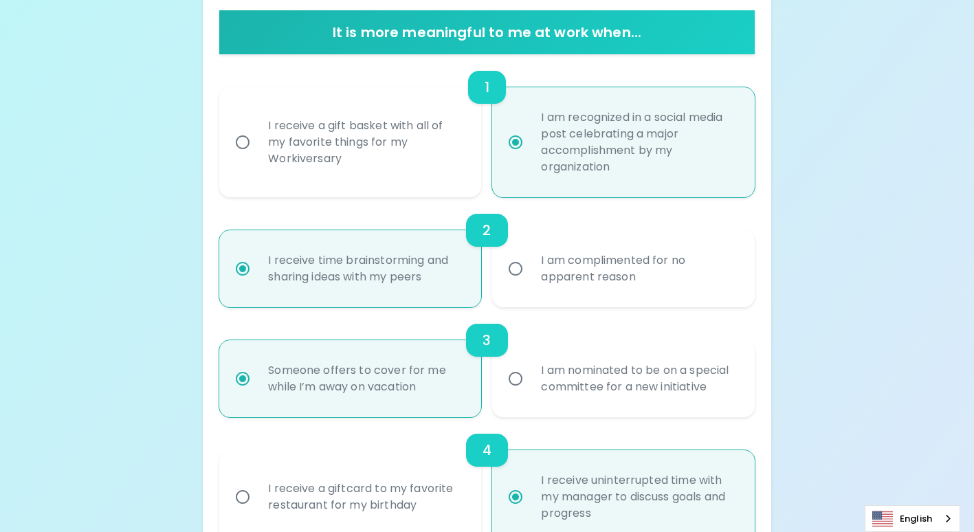
radio input "false"
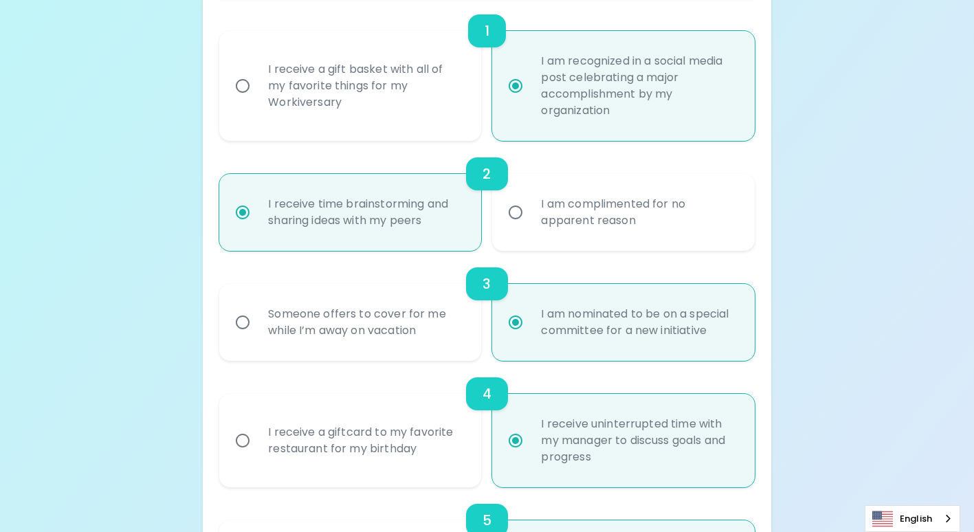
scroll to position [412, 0]
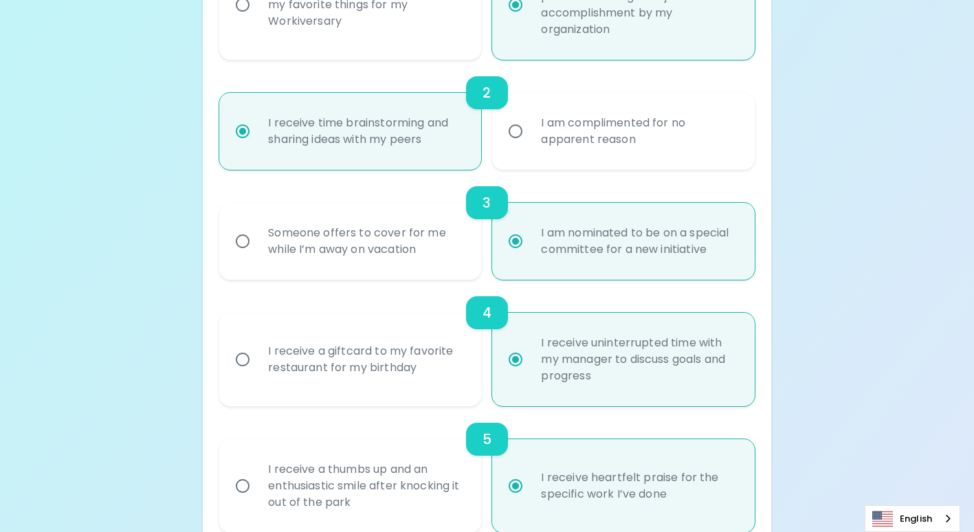
radio input "true"
drag, startPoint x: 442, startPoint y: 372, endPoint x: 242, endPoint y: 354, distance: 200.8
click at [242, 354] on label "I receive a giftcard to my favorite restaurant for my birthday" at bounding box center [343, 359] width 262 height 93
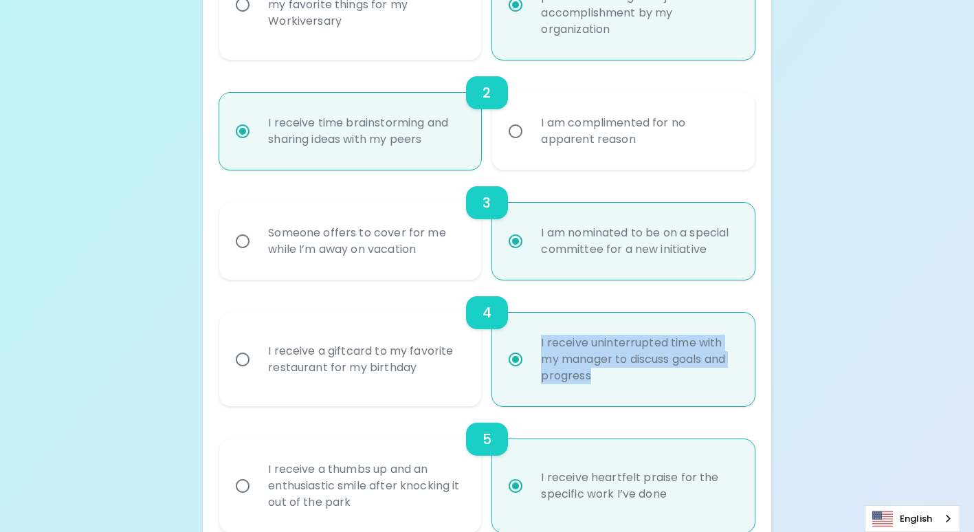
drag, startPoint x: 622, startPoint y: 381, endPoint x: 533, endPoint y: 335, distance: 99.9
click at [533, 335] on div "I receive uninterrupted time with my manager to discuss goals and progress" at bounding box center [638, 359] width 216 height 82
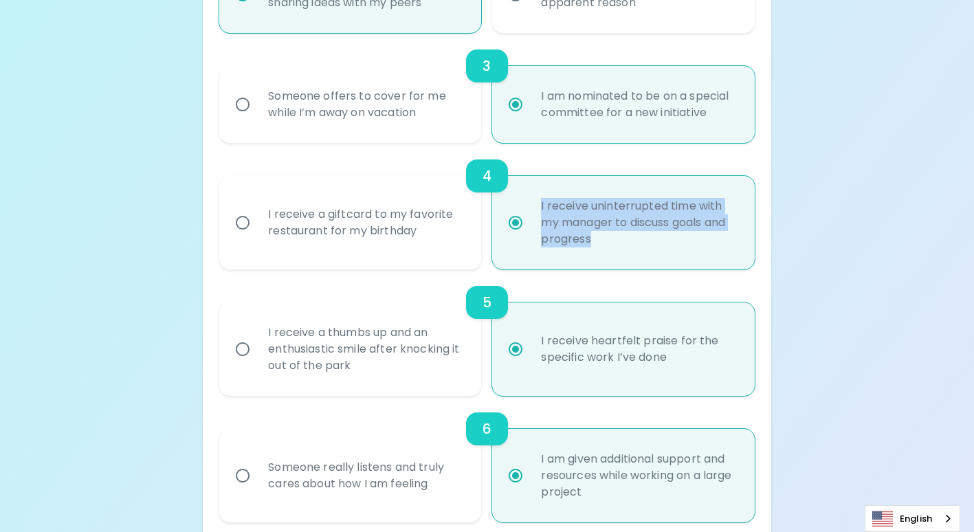
scroll to position [550, 0]
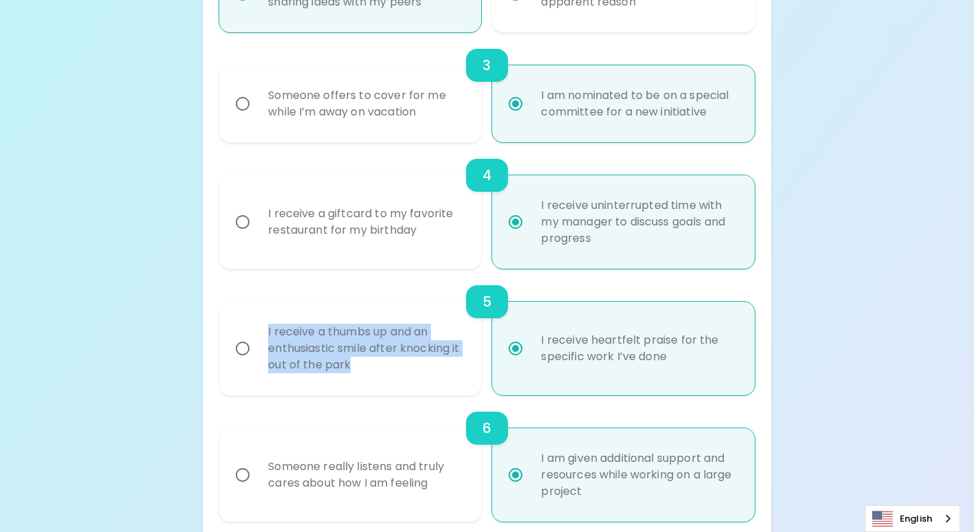
drag, startPoint x: 406, startPoint y: 370, endPoint x: 253, endPoint y: 328, distance: 158.7
click at [253, 328] on label "I receive a thumbs up and an enthusiastic smile after knocking it out of the pa…" at bounding box center [343, 348] width 262 height 93
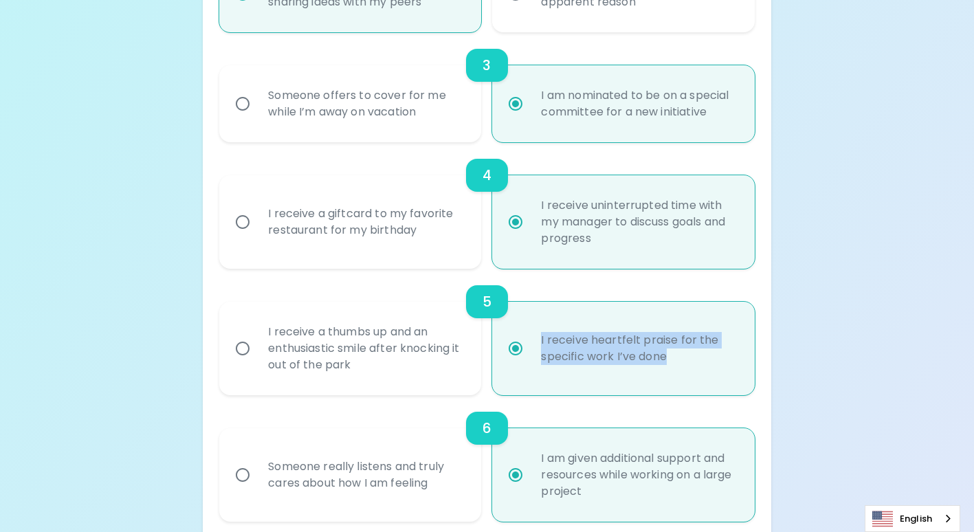
drag, startPoint x: 693, startPoint y: 359, endPoint x: 522, endPoint y: 329, distance: 173.7
click at [522, 329] on label "I receive heartfelt praise for the specific work I’ve done" at bounding box center [615, 348] width 262 height 93
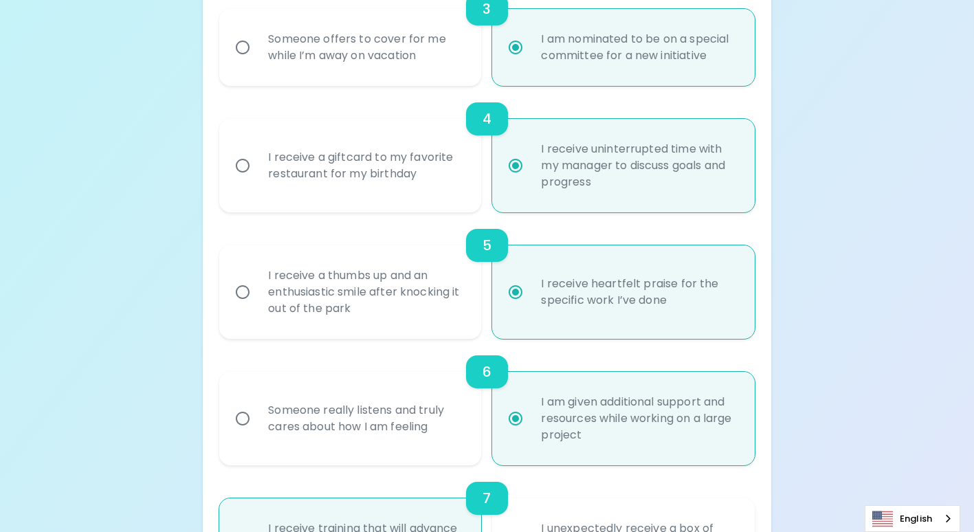
scroll to position [687, 0]
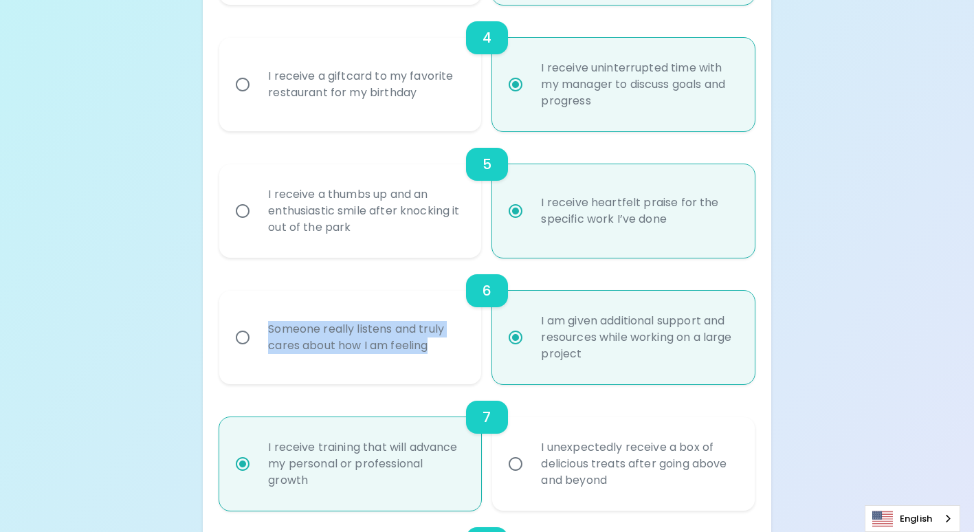
drag, startPoint x: 433, startPoint y: 347, endPoint x: 256, endPoint y: 329, distance: 177.5
click at [256, 329] on label "Someone really listens and truly cares about how I am feeling" at bounding box center [343, 337] width 262 height 93
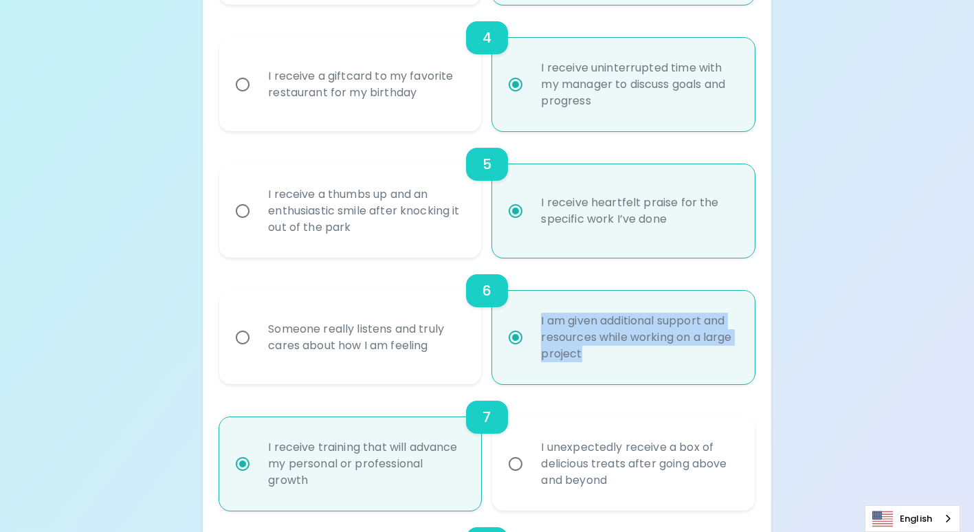
drag, startPoint x: 614, startPoint y: 356, endPoint x: 532, endPoint y: 315, distance: 91.9
click at [532, 315] on div "I am given additional support and resources while working on a large project" at bounding box center [638, 337] width 216 height 82
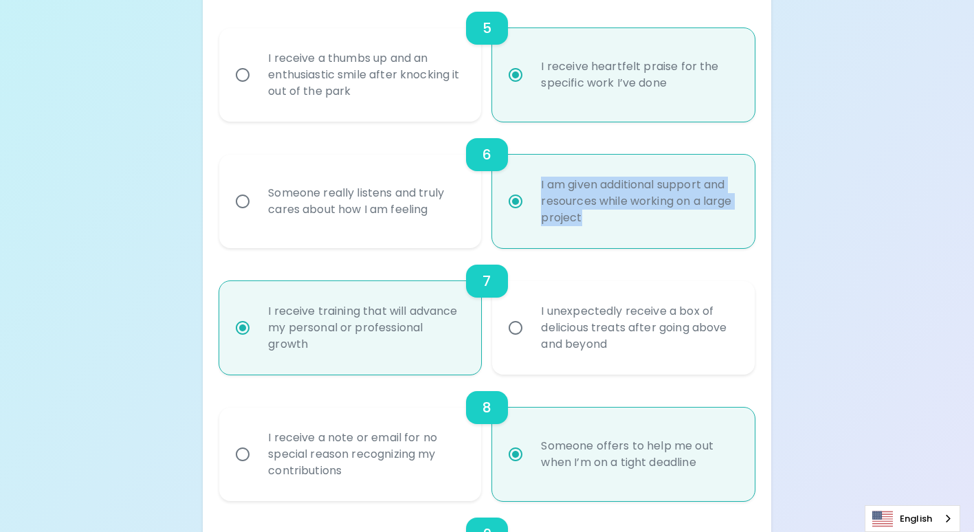
scroll to position [825, 0]
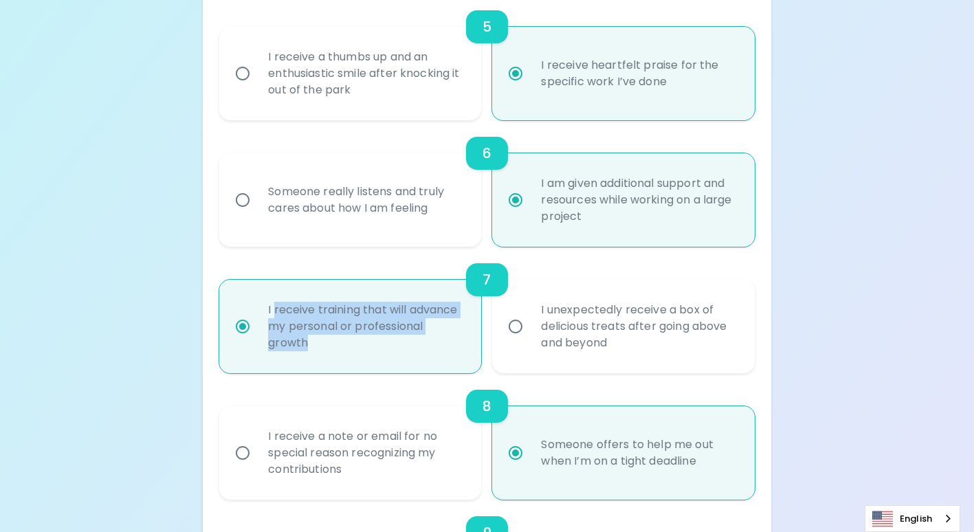
drag, startPoint x: 304, startPoint y: 320, endPoint x: 273, endPoint y: 311, distance: 32.0
click at [273, 311] on div "I receive training that will advance my personal or professional growth" at bounding box center [365, 326] width 216 height 82
drag, startPoint x: 273, startPoint y: 311, endPoint x: 322, endPoint y: 337, distance: 55.9
click at [322, 337] on div "I receive training that will advance my personal or professional growth" at bounding box center [365, 326] width 216 height 82
click at [257, 337] on input "I receive training that will advance my personal or professional growth" at bounding box center [242, 326] width 29 height 29
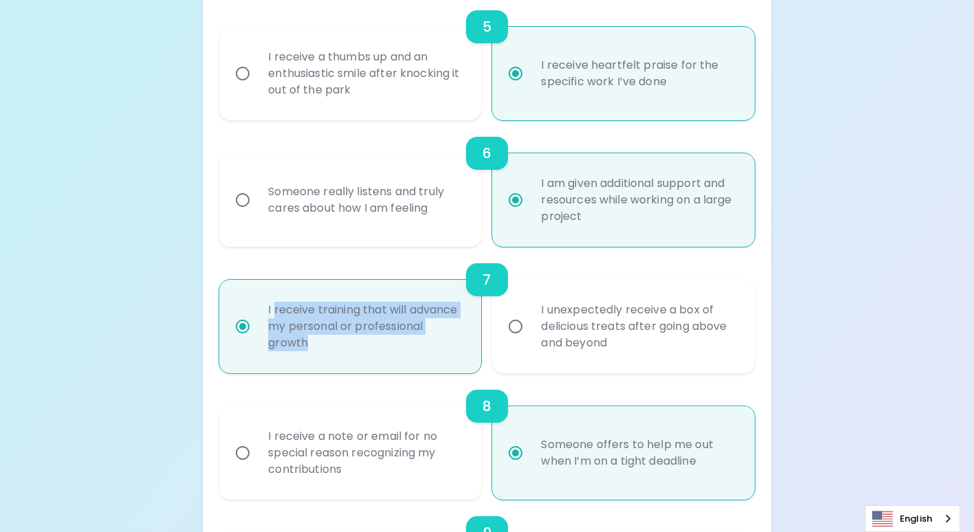
radio input "true"
drag, startPoint x: 330, startPoint y: 347, endPoint x: 247, endPoint y: 308, distance: 91.3
click at [247, 308] on label "I receive training that will advance my personal or professional growth" at bounding box center [343, 326] width 262 height 93
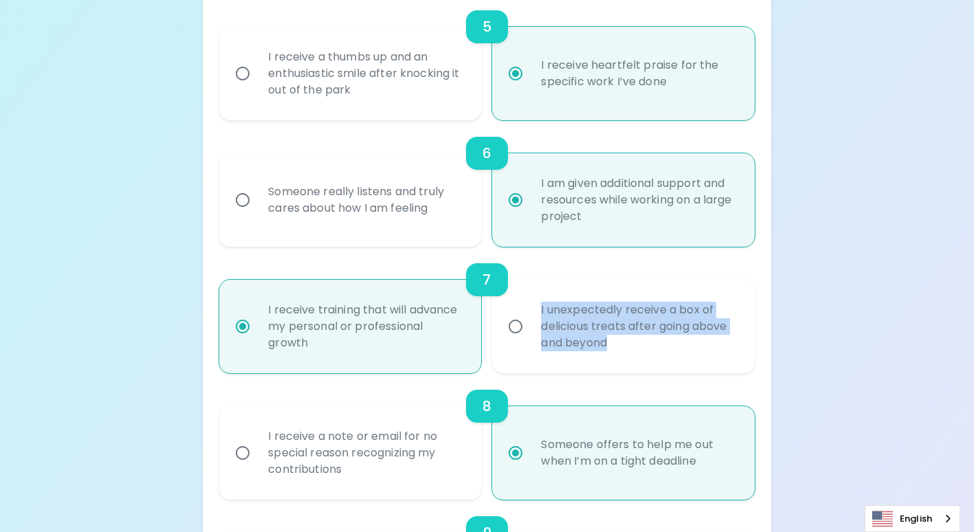
drag, startPoint x: 634, startPoint y: 356, endPoint x: 508, endPoint y: 311, distance: 133.7
click at [508, 311] on label "I unexpectedly receive a box of delicious treats after going above and beyond" at bounding box center [615, 326] width 262 height 93
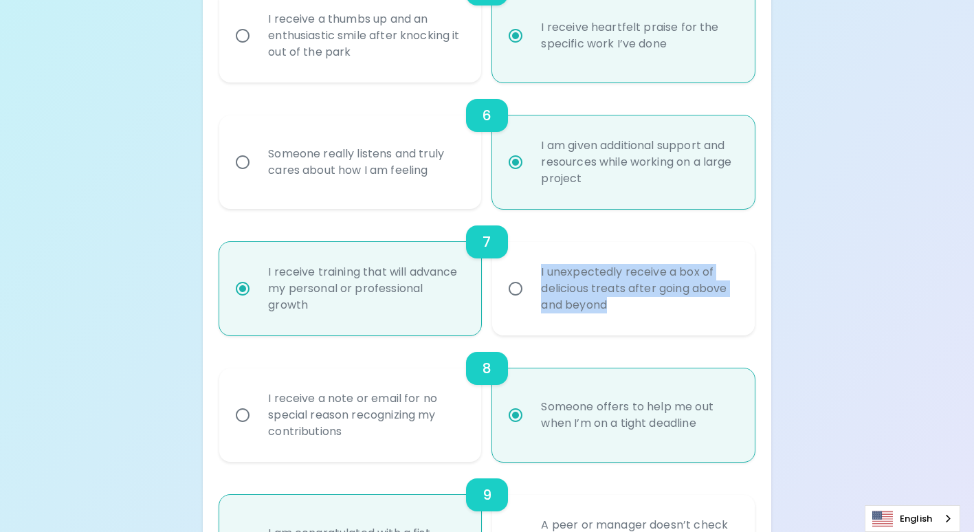
scroll to position [962, 0]
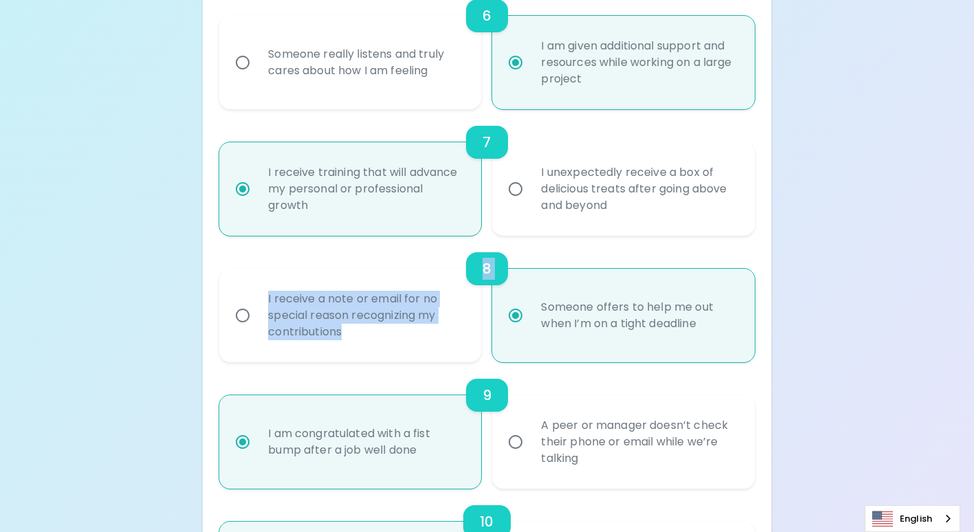
drag, startPoint x: 380, startPoint y: 335, endPoint x: 271, endPoint y: 277, distance: 123.3
click at [271, 277] on div "8 I receive a note or email for no special reason recognizing my contributions …" at bounding box center [486, 299] width 535 height 126
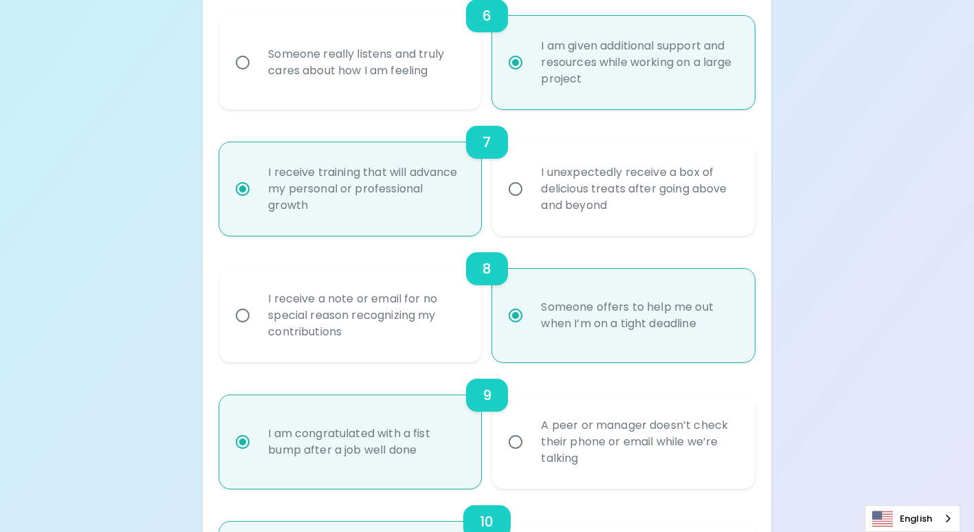
click at [628, 310] on div "Someone offers to help me out when I’m on a tight deadline" at bounding box center [638, 315] width 216 height 66
click at [530, 310] on input "Someone offers to help me out when I’m on a tight deadline" at bounding box center [515, 315] width 29 height 29
radio input "true"
drag, startPoint x: 713, startPoint y: 331, endPoint x: 495, endPoint y: 297, distance: 219.8
click at [495, 297] on label "Someone offers to help me out when I’m on a tight deadline" at bounding box center [615, 315] width 262 height 93
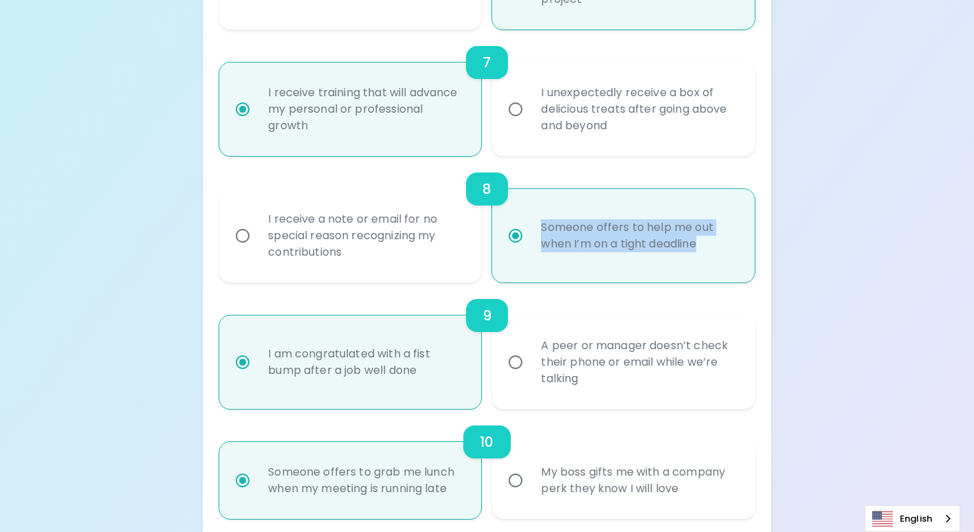
scroll to position [1168, 0]
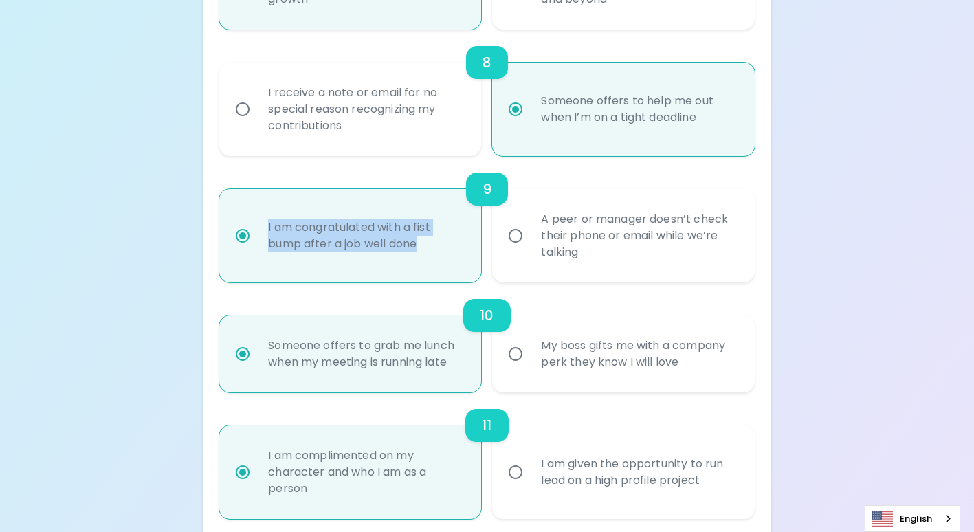
drag, startPoint x: 443, startPoint y: 248, endPoint x: 210, endPoint y: 211, distance: 236.6
click at [210, 211] on div "I am congratulated with a fist bump after a job well done" at bounding box center [344, 230] width 273 height 104
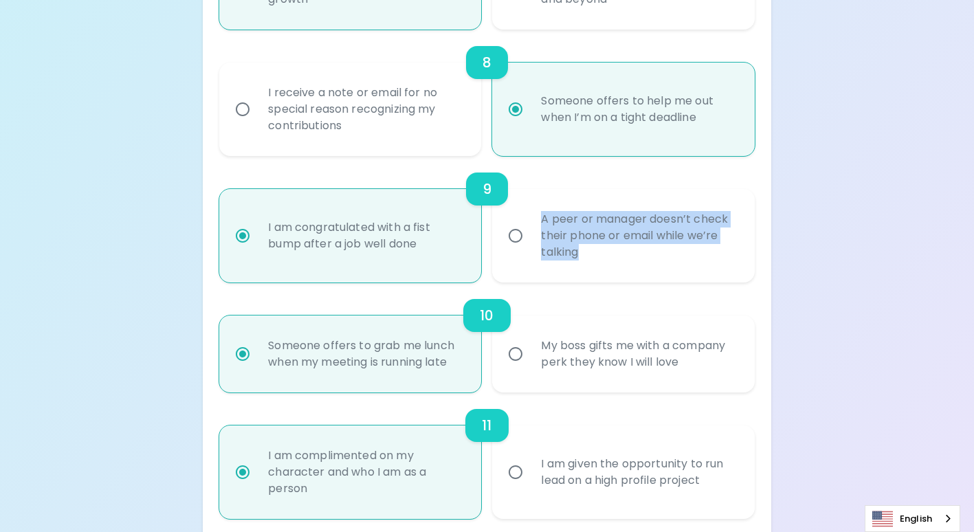
drag, startPoint x: 647, startPoint y: 255, endPoint x: 532, endPoint y: 221, distance: 120.4
click at [532, 221] on div "A peer or manager doesn’t check their phone or email while we’re talking" at bounding box center [638, 235] width 216 height 82
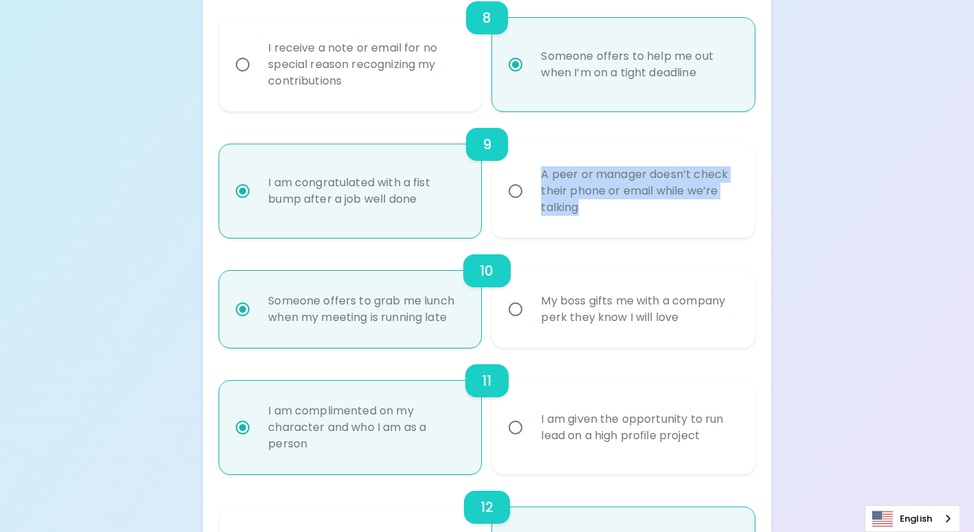
scroll to position [1237, 0]
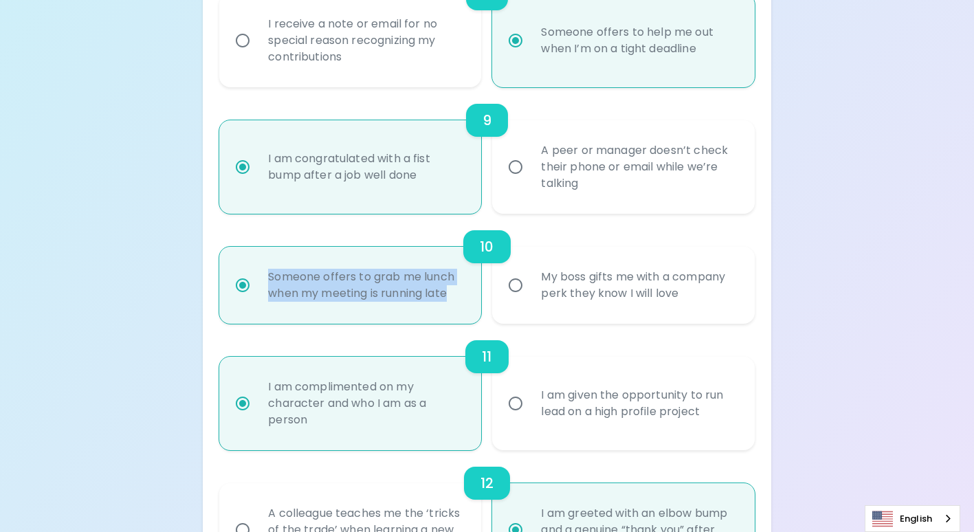
drag, startPoint x: 457, startPoint y: 298, endPoint x: 262, endPoint y: 271, distance: 196.2
click at [262, 271] on div "Someone offers to grab me lunch when my meeting is running late" at bounding box center [365, 285] width 216 height 66
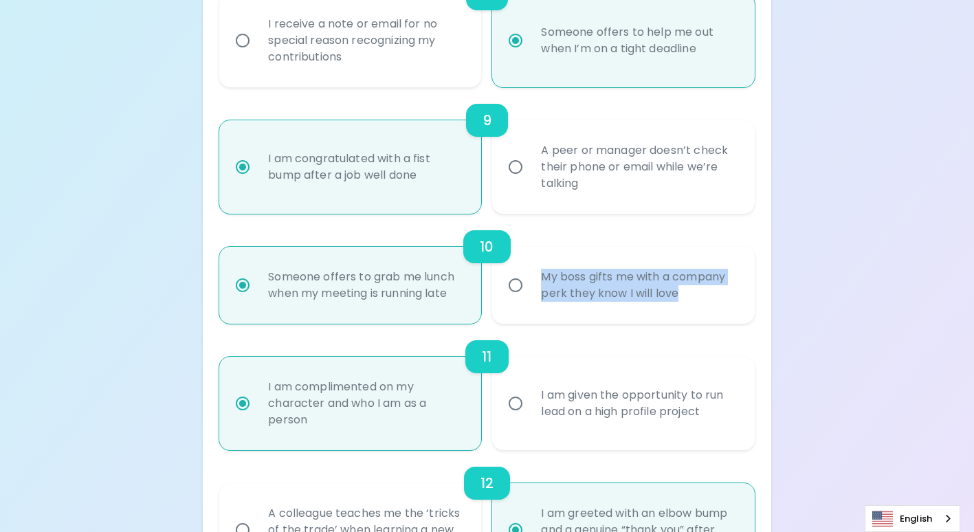
drag, startPoint x: 719, startPoint y: 290, endPoint x: 517, endPoint y: 277, distance: 202.4
click at [517, 277] on label "My boss gifts me with a company perk they know I will love" at bounding box center [615, 285] width 262 height 77
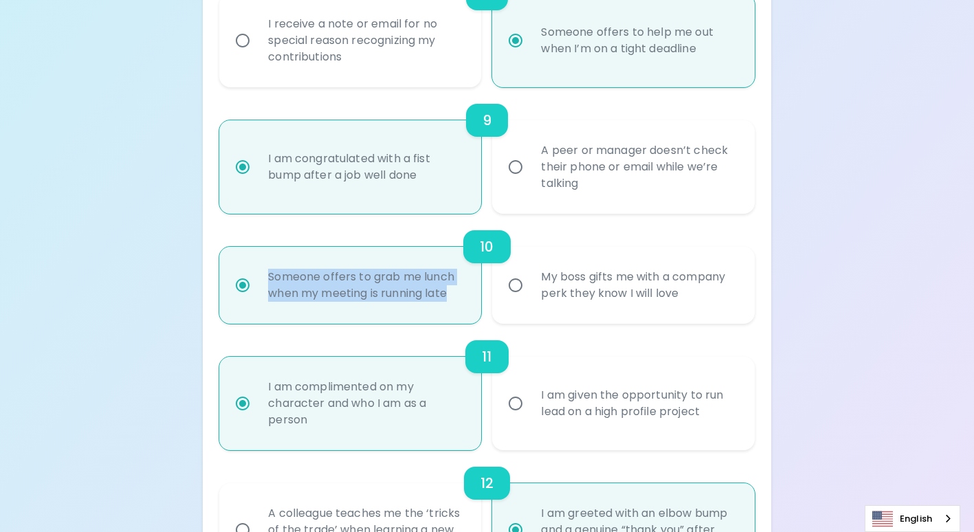
drag, startPoint x: 467, startPoint y: 291, endPoint x: 257, endPoint y: 270, distance: 211.3
click at [257, 270] on div "Someone offers to grab me lunch when my meeting is running late" at bounding box center [365, 285] width 216 height 66
drag, startPoint x: 257, startPoint y: 270, endPoint x: 412, endPoint y: 296, distance: 157.5
click at [412, 296] on div "Someone offers to grab me lunch when my meeting is running late" at bounding box center [365, 285] width 216 height 66
click at [257, 296] on input "Someone offers to grab me lunch when my meeting is running late" at bounding box center [242, 285] width 29 height 29
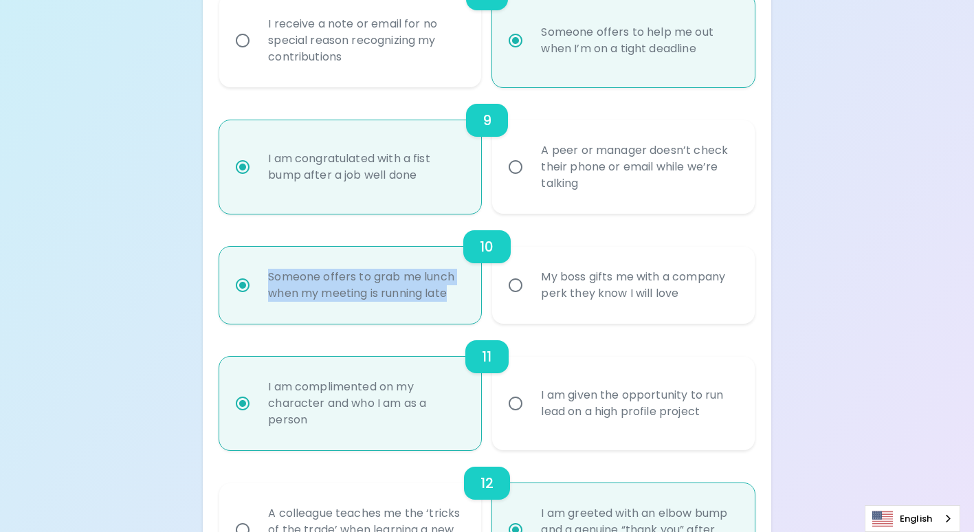
radio input "true"
drag, startPoint x: 457, startPoint y: 298, endPoint x: 269, endPoint y: 269, distance: 189.8
click at [269, 269] on div "Someone offers to grab me lunch when my meeting is running late" at bounding box center [365, 285] width 216 height 66
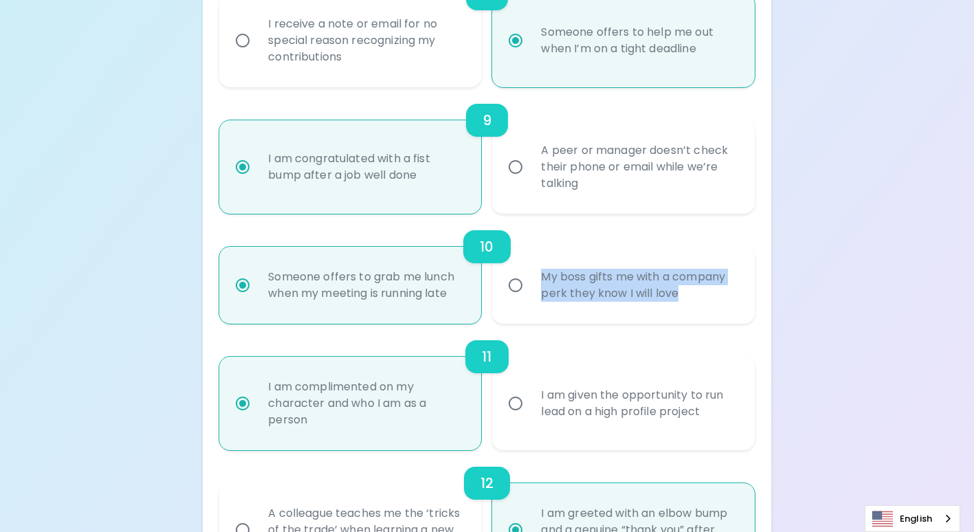
drag, startPoint x: 686, startPoint y: 296, endPoint x: 512, endPoint y: 271, distance: 176.4
click at [512, 271] on label "My boss gifts me with a company perk they know I will love" at bounding box center [615, 285] width 262 height 77
click at [614, 289] on div "My boss gifts me with a company perk they know I will love" at bounding box center [638, 285] width 216 height 66
click at [530, 289] on input "My boss gifts me with a company perk they know I will love" at bounding box center [515, 285] width 29 height 29
radio input "false"
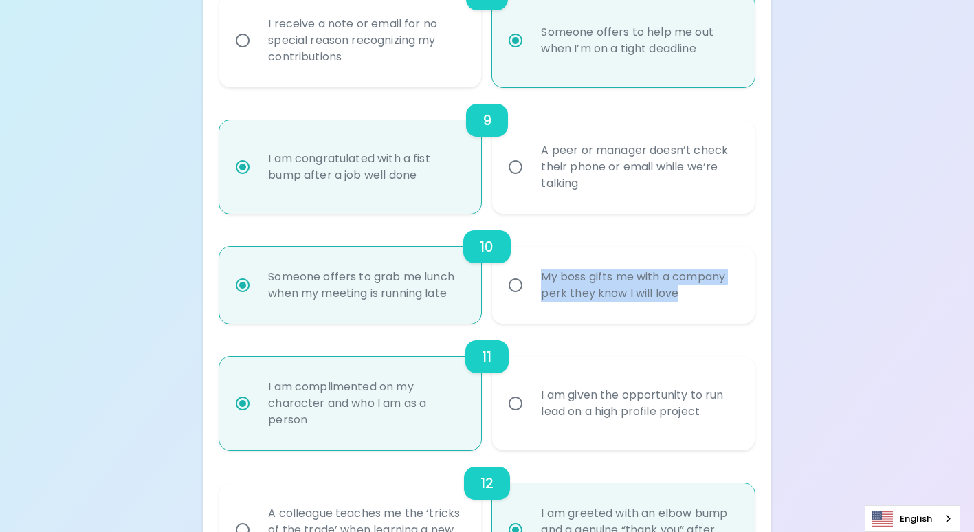
radio input "false"
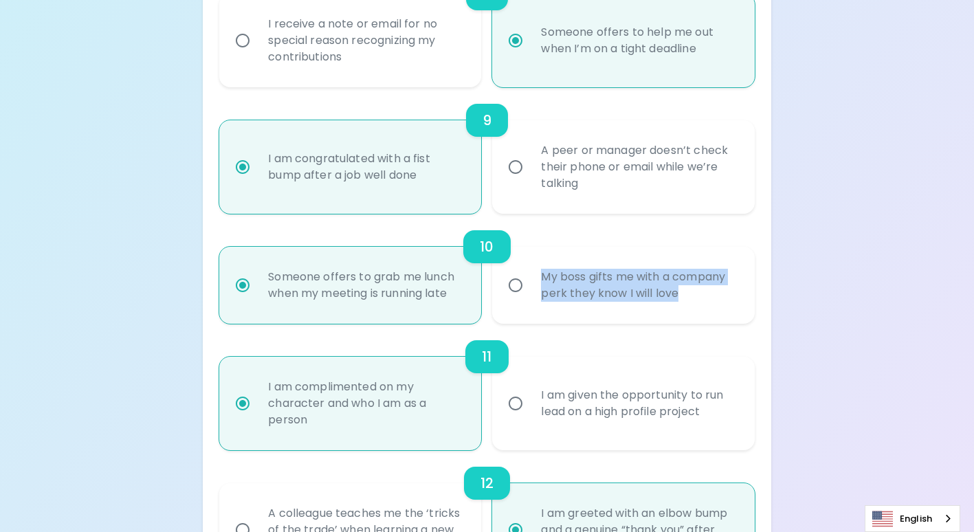
radio input "false"
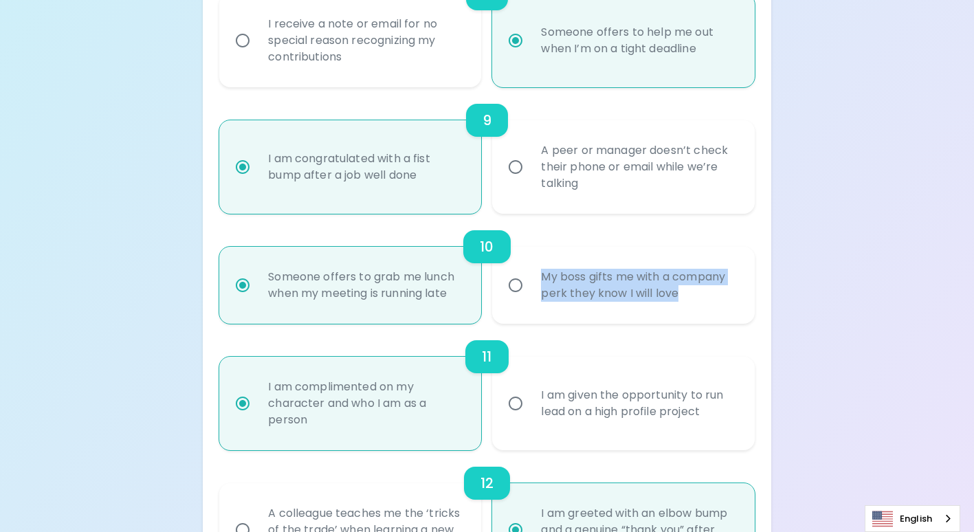
radio input "false"
radio input "true"
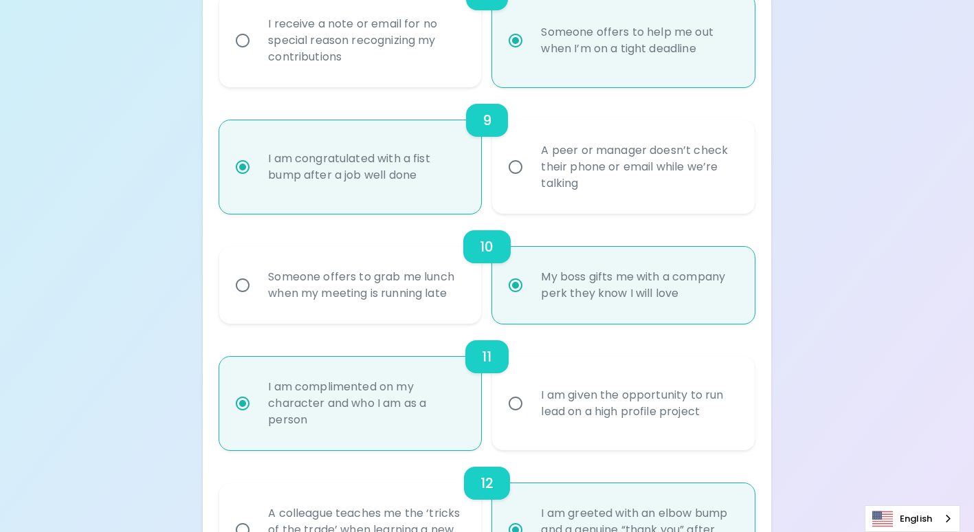
radio input "true"
drag, startPoint x: 700, startPoint y: 300, endPoint x: 521, endPoint y: 276, distance: 180.9
click at [521, 276] on label "My boss gifts me with a company perk they know I will love" at bounding box center [615, 285] width 262 height 77
drag, startPoint x: 373, startPoint y: 429, endPoint x: 235, endPoint y: 394, distance: 142.3
click at [235, 394] on label "I am complimented on my character and who I am as a person" at bounding box center [343, 403] width 262 height 93
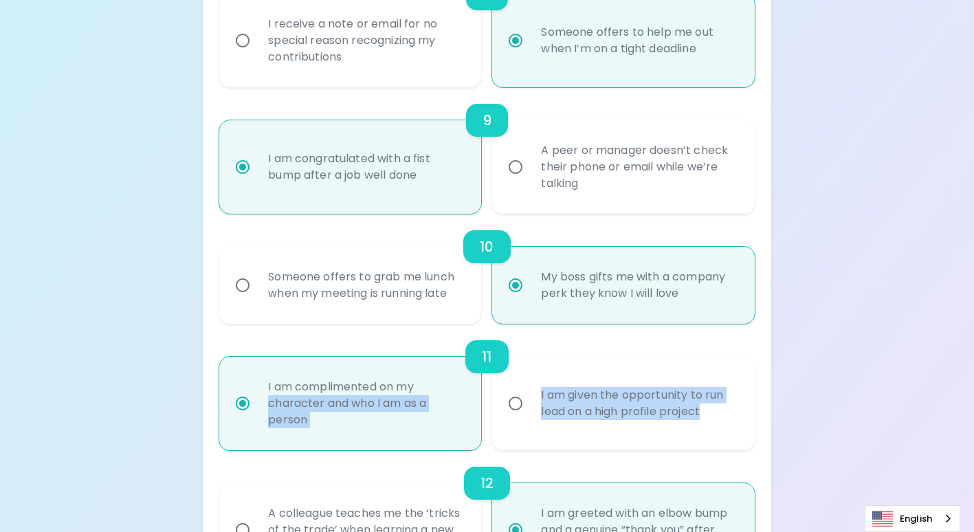
drag, startPoint x: 721, startPoint y: 416, endPoint x: 441, endPoint y: 391, distance: 281.5
click at [441, 391] on div "I am complimented on my character and who I am as a person I am given the oppor…" at bounding box center [481, 398] width 546 height 104
click at [716, 399] on div "I am given the opportunity to run lead on a high profile project" at bounding box center [638, 403] width 216 height 66
click at [530, 399] on input "I am given the opportunity to run lead on a high profile project" at bounding box center [515, 403] width 29 height 29
radio input "false"
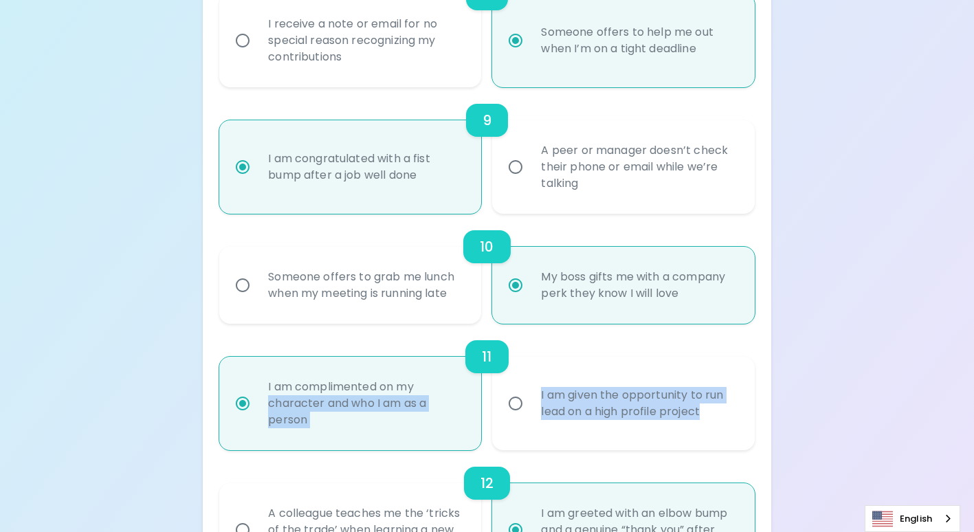
radio input "false"
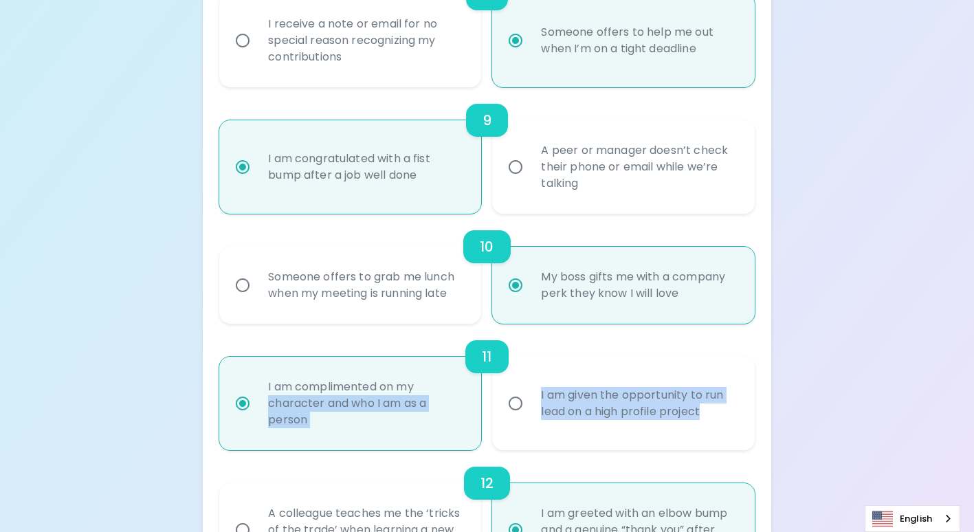
radio input "false"
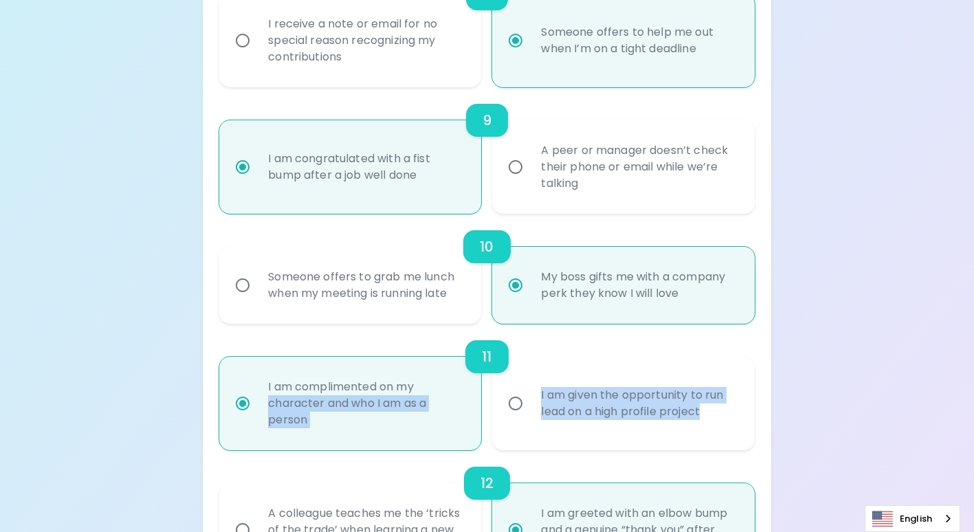
radio input "false"
radio input "true"
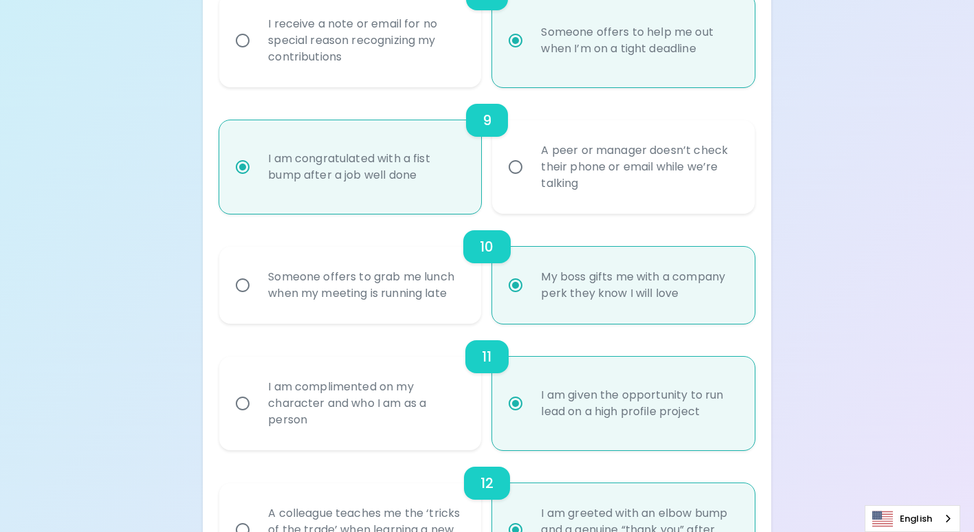
radio input "true"
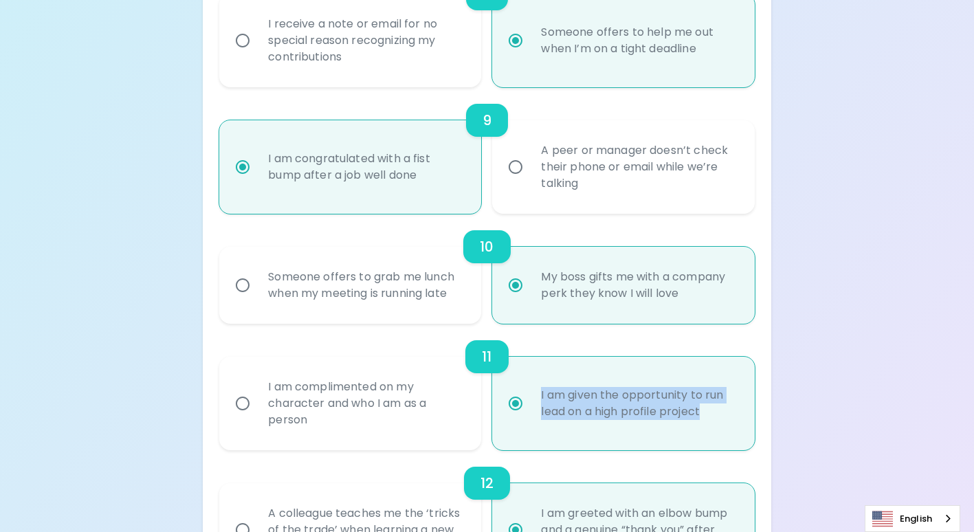
drag, startPoint x: 716, startPoint y: 415, endPoint x: 513, endPoint y: 379, distance: 205.8
click at [513, 379] on label "I am given the opportunity to run lead on a high profile project" at bounding box center [615, 403] width 262 height 93
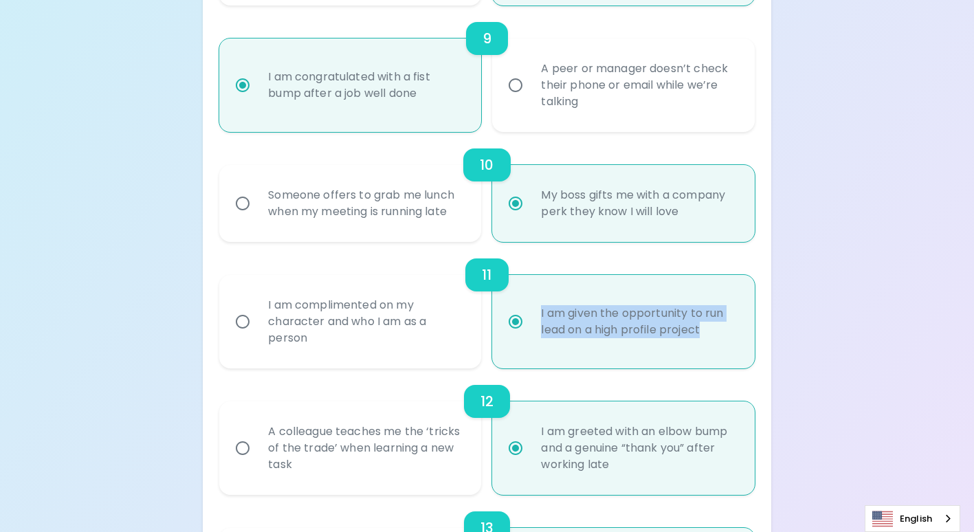
scroll to position [1443, 0]
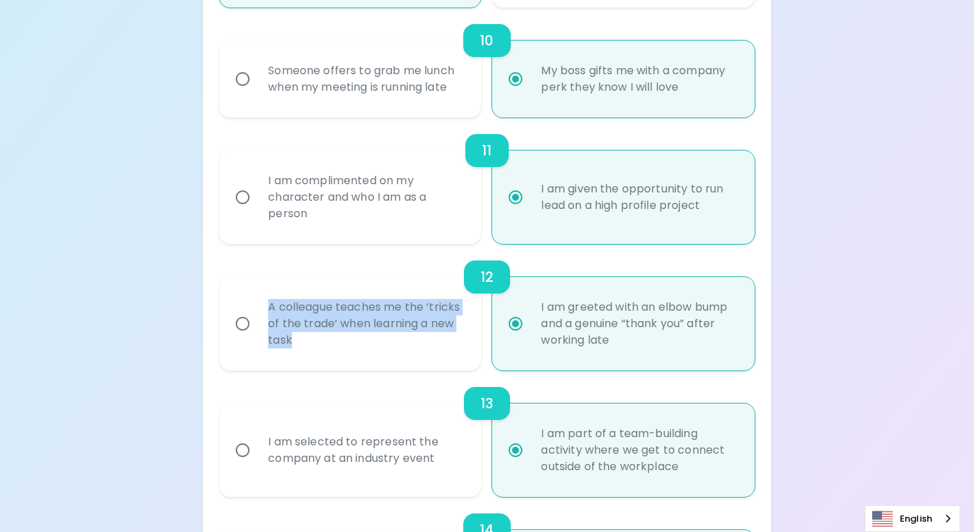
drag, startPoint x: 350, startPoint y: 344, endPoint x: 258, endPoint y: 303, distance: 100.9
click at [258, 303] on div "A colleague teaches me the ‘tricks of the trade’ when learning a new task" at bounding box center [365, 323] width 216 height 82
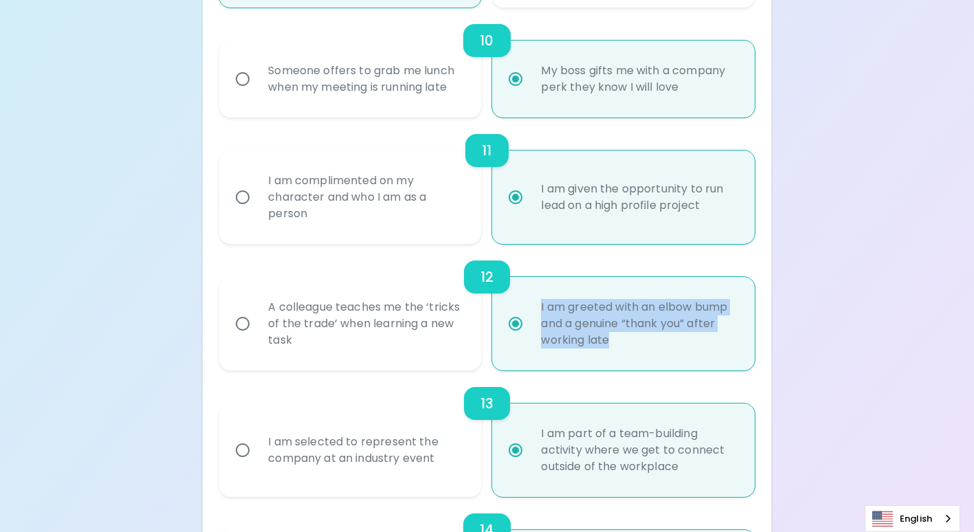
drag, startPoint x: 647, startPoint y: 346, endPoint x: 539, endPoint y: 304, distance: 115.3
click at [539, 304] on div "I am greeted with an elbow bump and a genuine “thank you” after working late" at bounding box center [638, 323] width 216 height 82
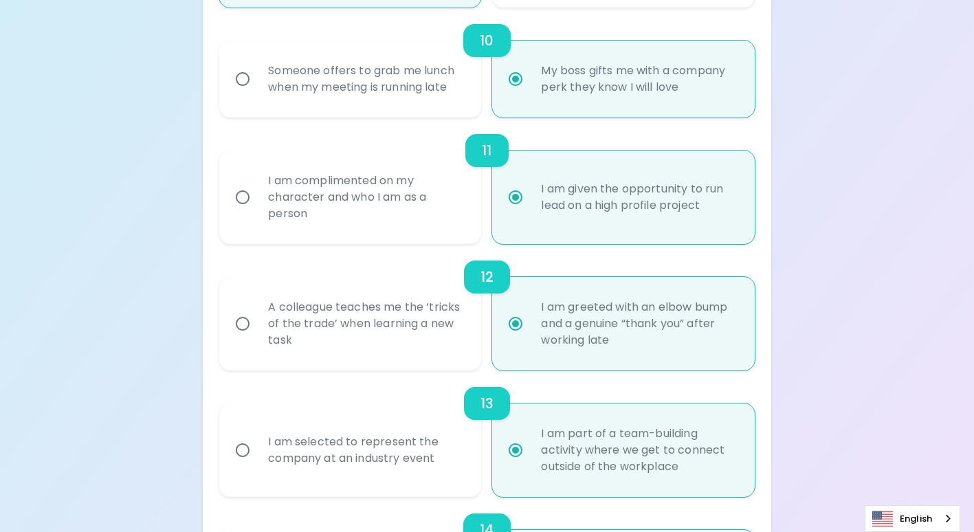
click at [357, 321] on div "A colleague teaches me the ‘tricks of the trade’ when learning a new task" at bounding box center [365, 323] width 216 height 82
click at [257, 321] on input "A colleague teaches me the ‘tricks of the trade’ when learning a new task" at bounding box center [242, 323] width 29 height 29
radio input "false"
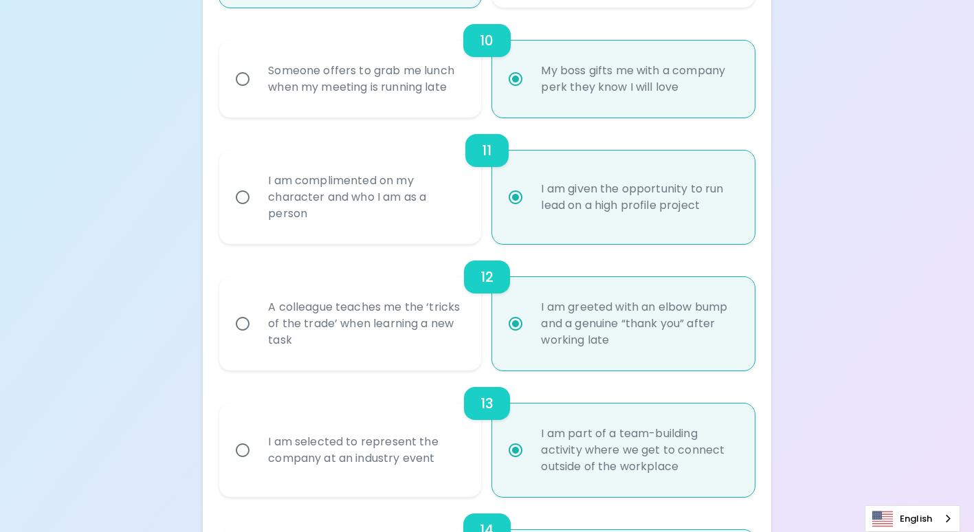
radio input "false"
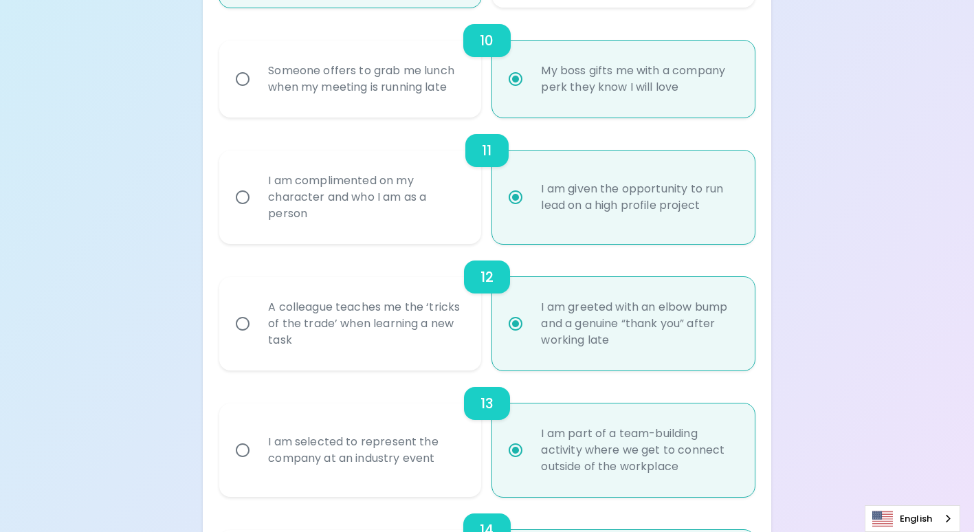
radio input "false"
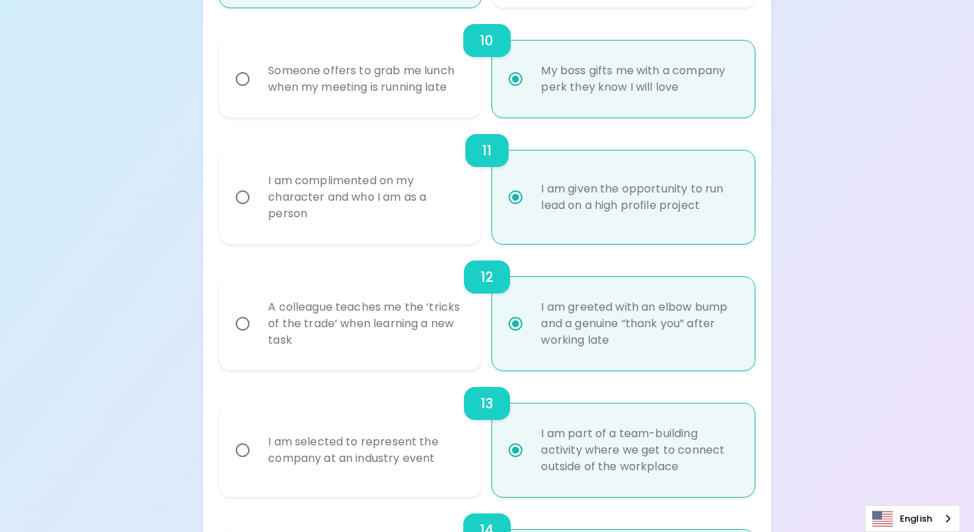
radio input "false"
radio input "true"
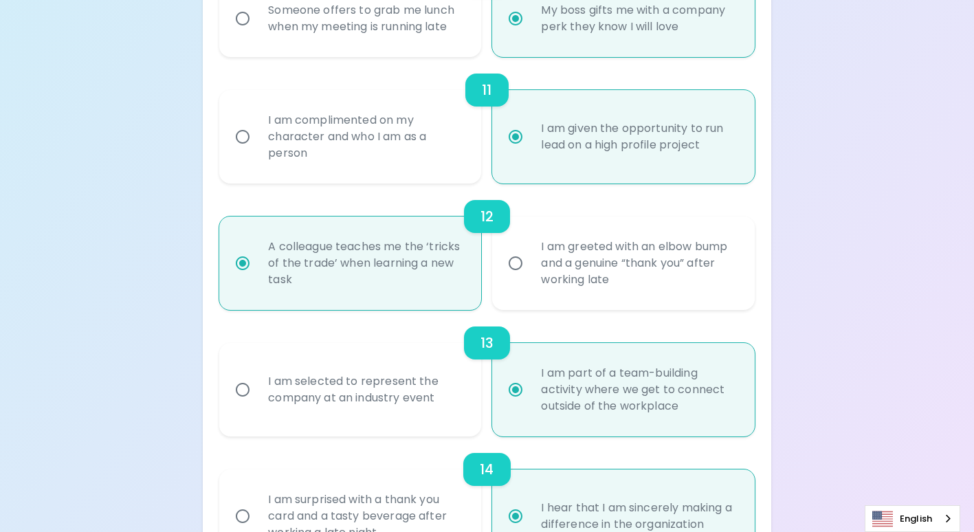
scroll to position [1512, 0]
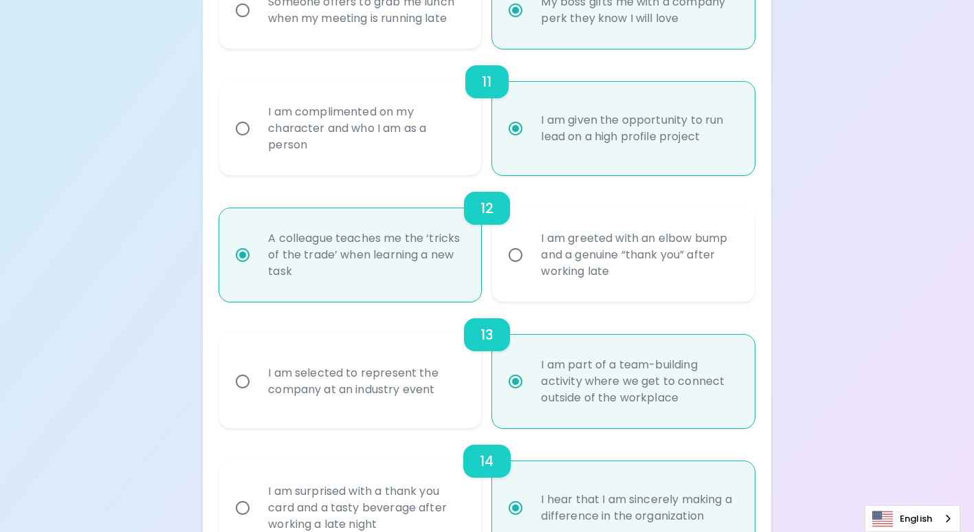
radio input "true"
drag, startPoint x: 456, startPoint y: 391, endPoint x: 261, endPoint y: 359, distance: 197.0
click at [261, 359] on div "I am selected to represent the company at an industry event" at bounding box center [365, 381] width 216 height 66
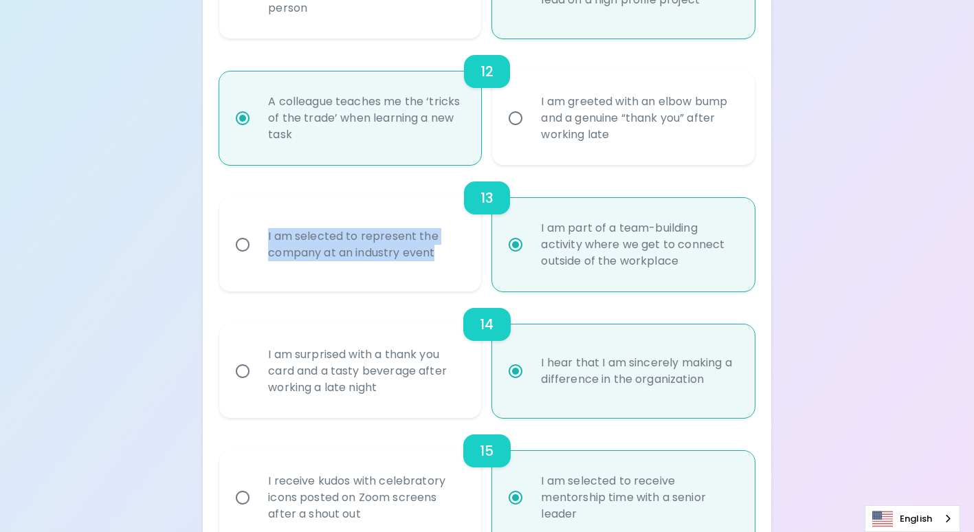
scroll to position [1649, 0]
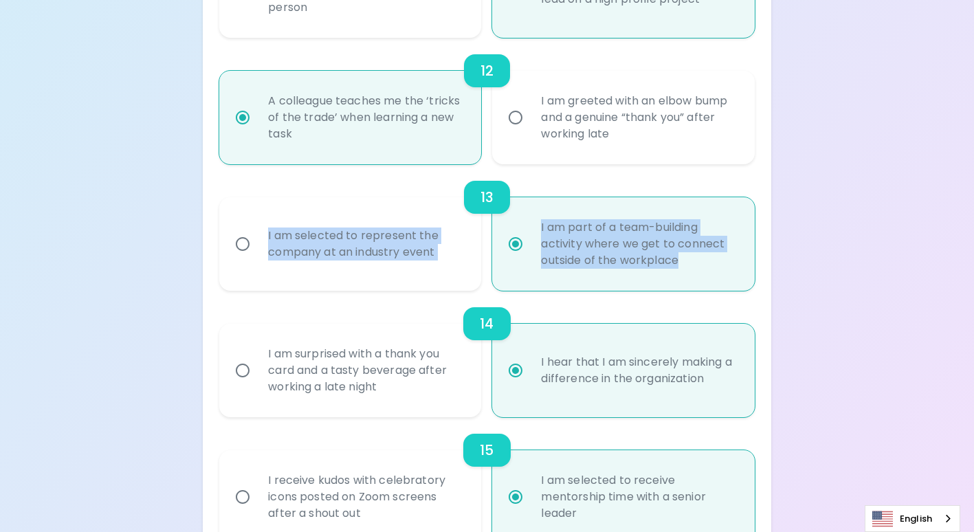
drag, startPoint x: 699, startPoint y: 267, endPoint x: 515, endPoint y: 210, distance: 193.4
click at [515, 210] on div "13 I am selected to represent the company at an industry event I am part of a t…" at bounding box center [486, 227] width 535 height 126
click at [717, 251] on div "I am part of a team-building activity where we get to connect outside of the wo…" at bounding box center [638, 244] width 216 height 82
click at [530, 251] on input "I am part of a team-building activity where we get to connect outside of the wo…" at bounding box center [515, 244] width 29 height 29
radio input "true"
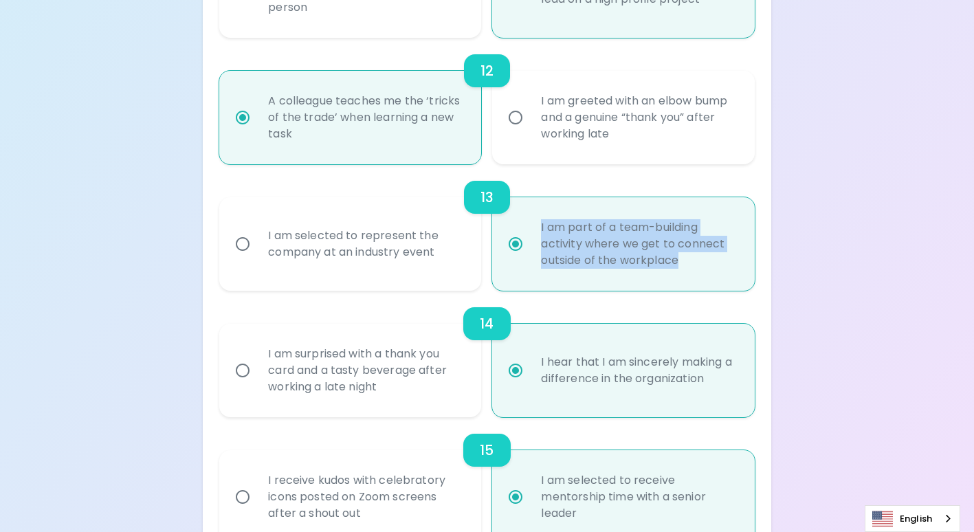
drag, startPoint x: 559, startPoint y: 224, endPoint x: 541, endPoint y: 217, distance: 19.8
click at [541, 217] on div "I am part of a team-building activity where we get to connect outside of the wo…" at bounding box center [638, 244] width 216 height 82
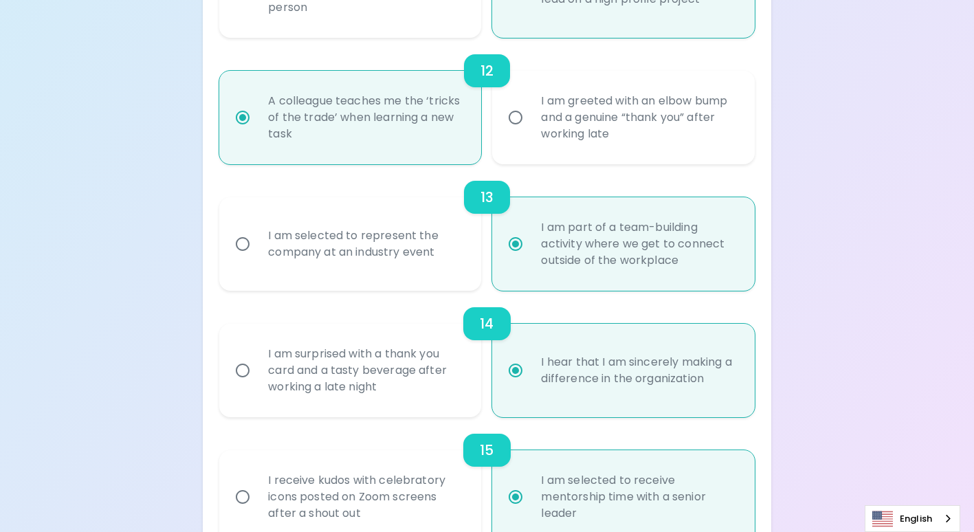
click at [317, 245] on div "I am selected to represent the company at an industry event" at bounding box center [365, 244] width 216 height 66
click at [257, 245] on input "I am selected to represent the company at an industry event" at bounding box center [242, 244] width 29 height 29
radio input "false"
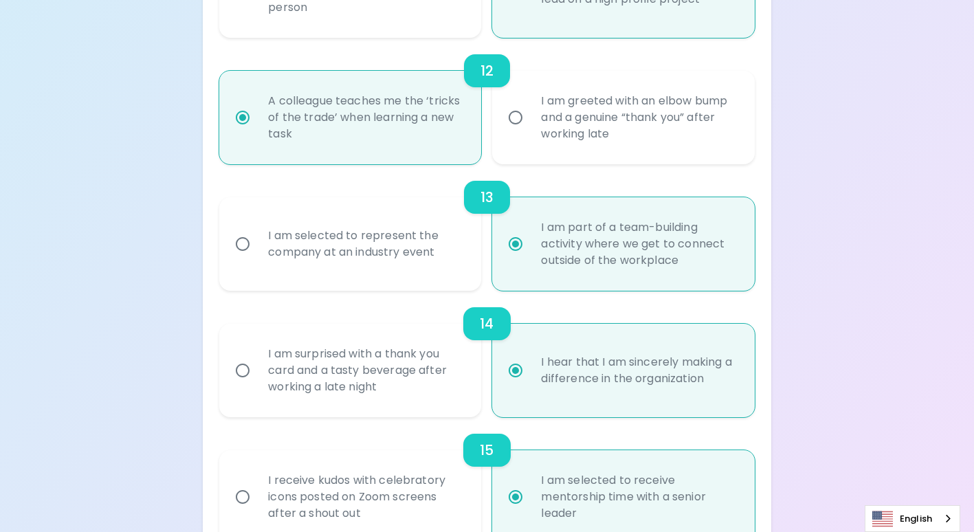
radio input "false"
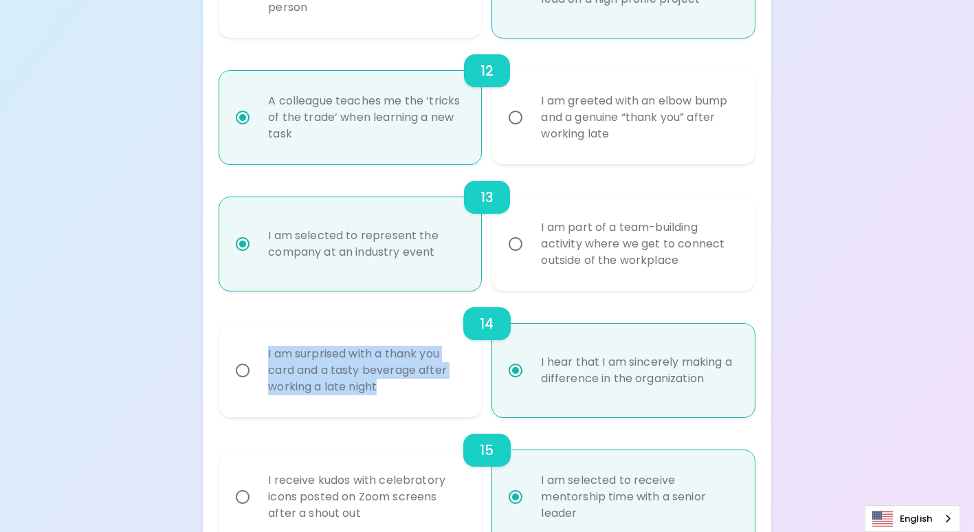
drag, startPoint x: 403, startPoint y: 381, endPoint x: 226, endPoint y: 356, distance: 178.4
click at [226, 356] on label "I am surprised with a thank you card and a tasty beverage after working a late …" at bounding box center [343, 370] width 262 height 93
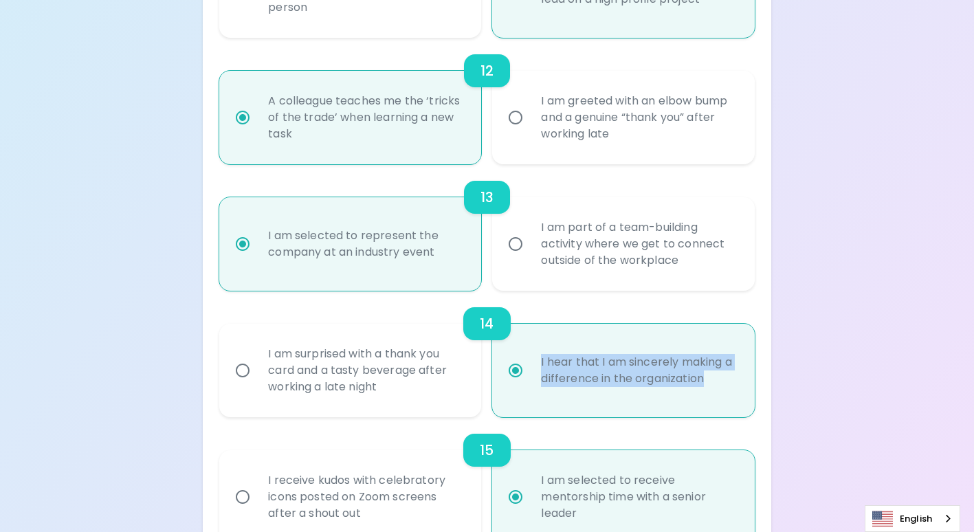
drag, startPoint x: 724, startPoint y: 383, endPoint x: 534, endPoint y: 354, distance: 192.5
click at [534, 354] on div "I hear that I am sincerely making a difference in the organization" at bounding box center [638, 370] width 216 height 66
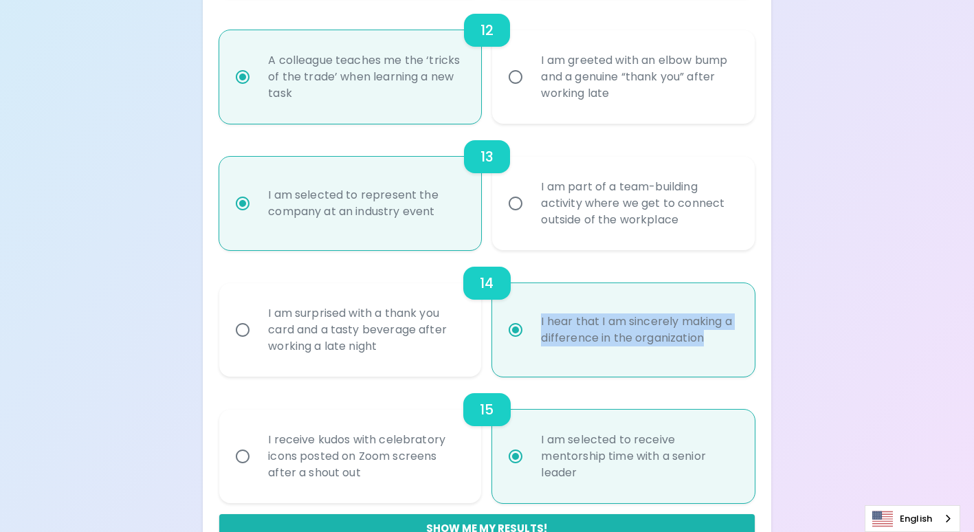
scroll to position [1728, 0]
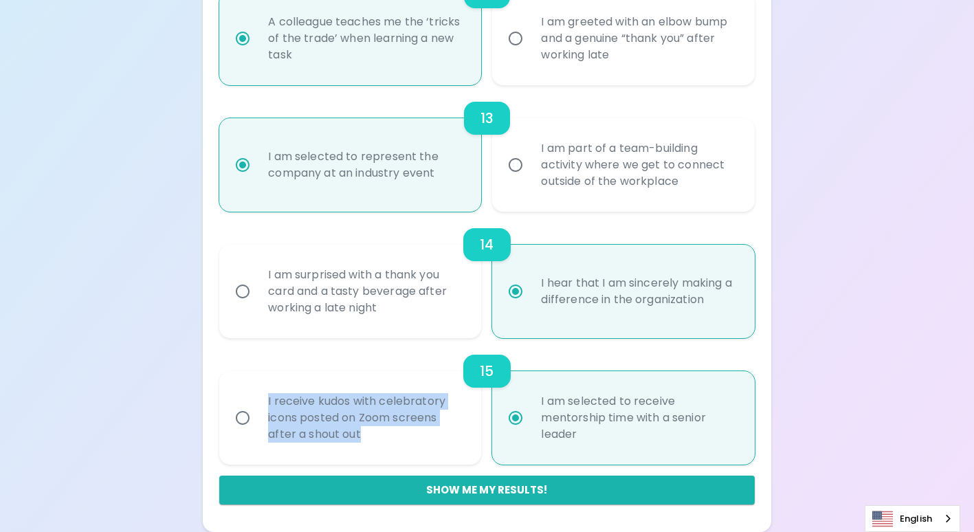
drag, startPoint x: 379, startPoint y: 435, endPoint x: 221, endPoint y: 388, distance: 165.5
click at [221, 388] on label "I receive kudos with celebratory icons posted on Zoom screens after a shout out" at bounding box center [343, 417] width 262 height 93
drag, startPoint x: 605, startPoint y: 444, endPoint x: 526, endPoint y: 383, distance: 99.5
click at [526, 383] on div "15 I receive kudos with celebratory icons posted on Zoom screens after a shout …" at bounding box center [486, 401] width 535 height 126
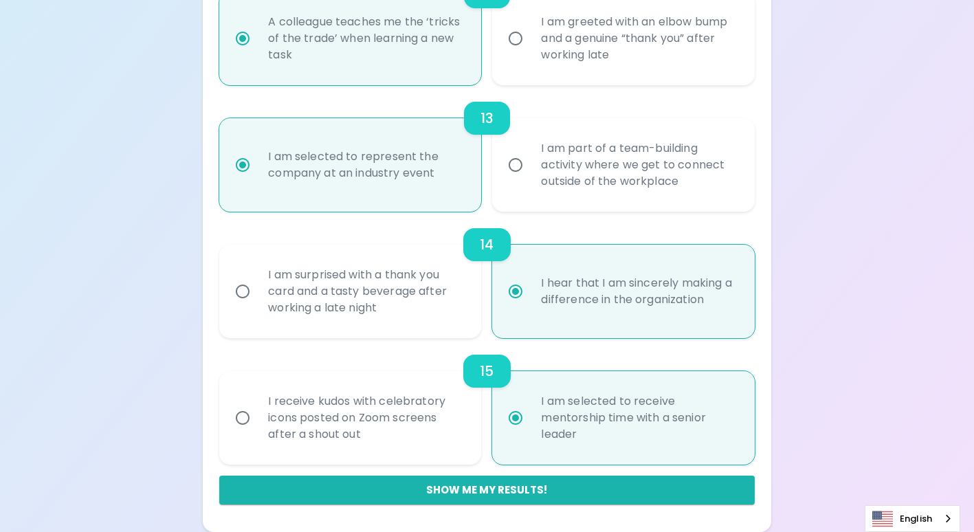
drag, startPoint x: 639, startPoint y: 436, endPoint x: 537, endPoint y: 402, distance: 107.1
click at [537, 402] on div "I am selected to receive mentorship time with a senior leader" at bounding box center [638, 418] width 216 height 82
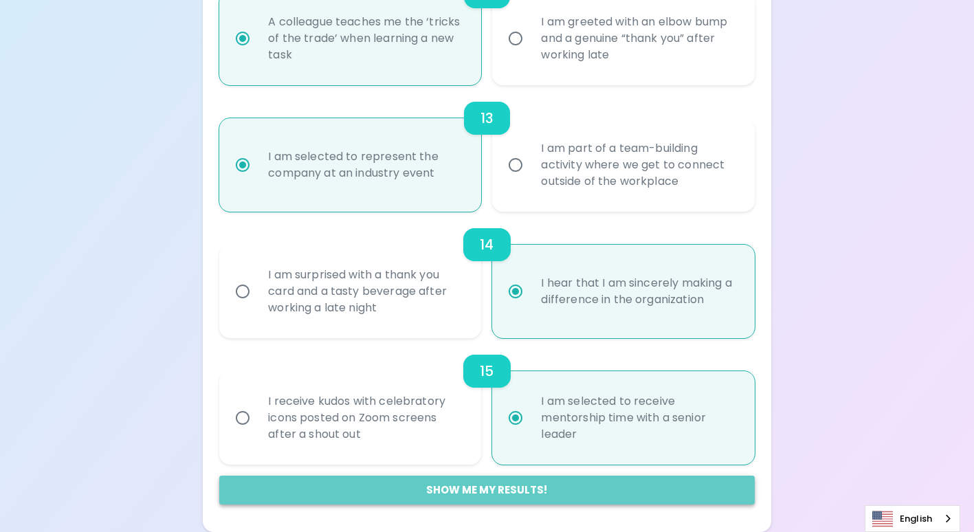
click at [530, 498] on button "Show me my results!" at bounding box center [486, 489] width 535 height 29
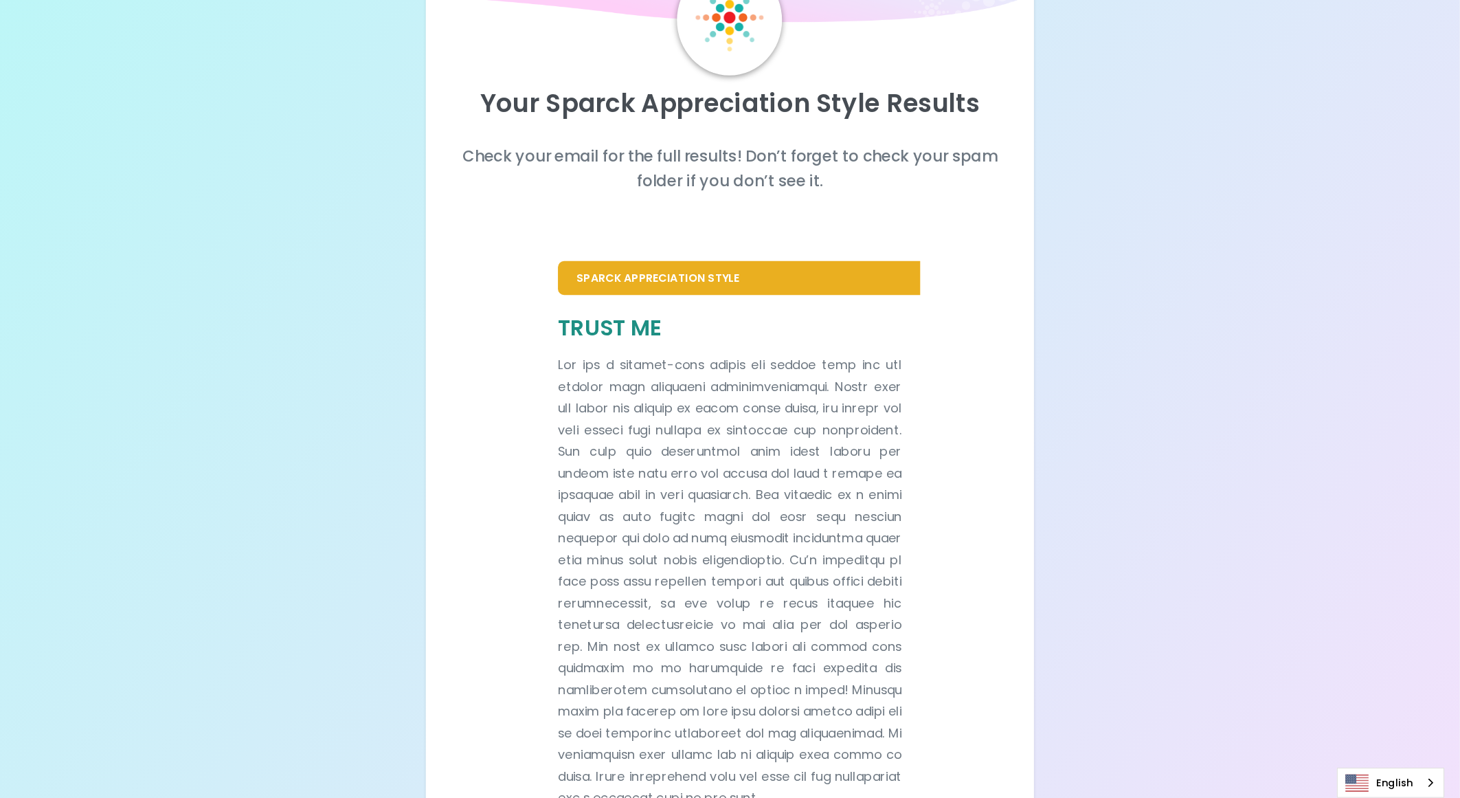
scroll to position [30, 0]
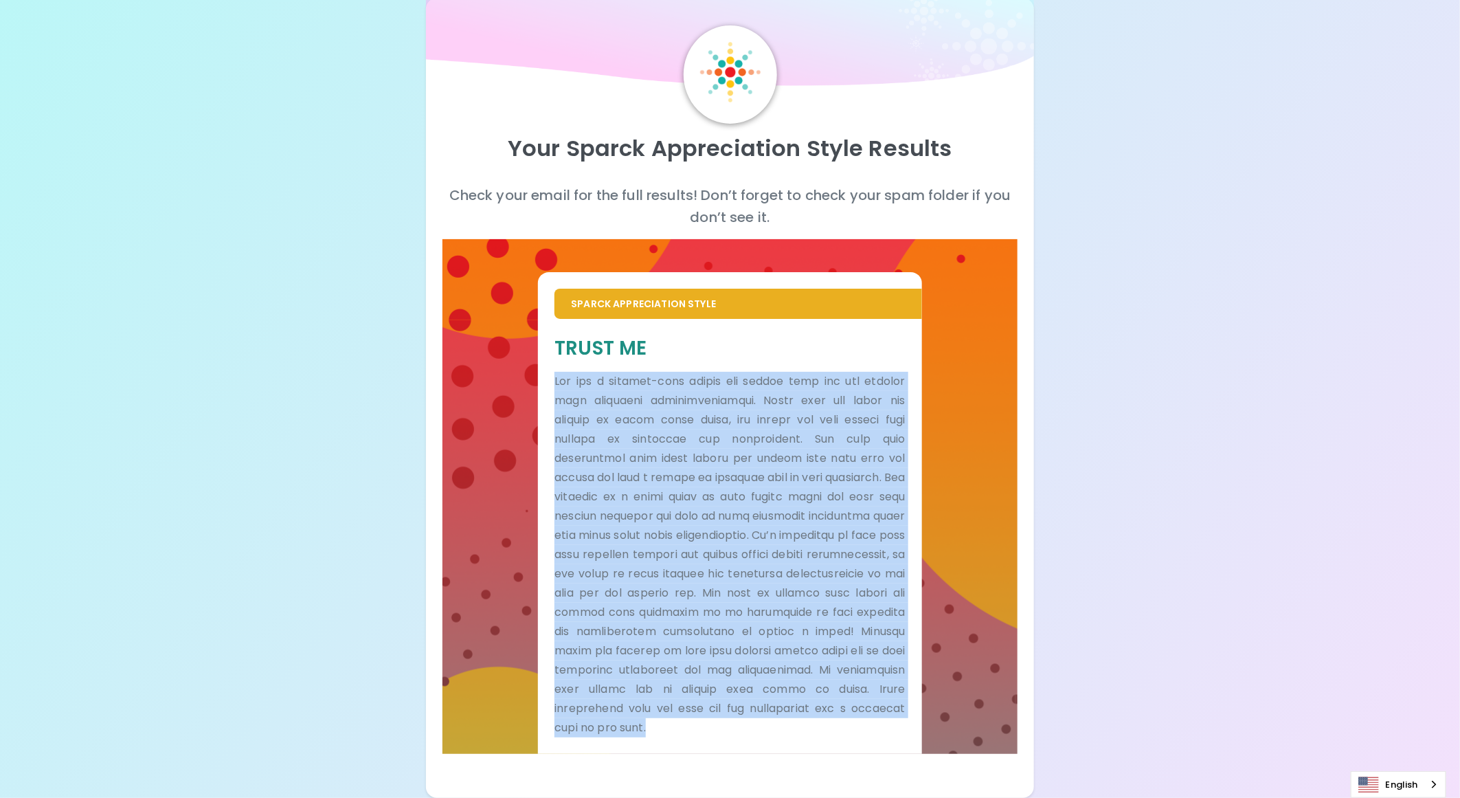
drag, startPoint x: 553, startPoint y: 375, endPoint x: 869, endPoint y: 730, distance: 475.0
click at [869, 531] on div "Trust Me" at bounding box center [729, 536] width 383 height 435
click at [973, 531] on div "Your Sparck Appreciation Style Results Check your email for the full results! D…" at bounding box center [730, 383] width 1460 height 827
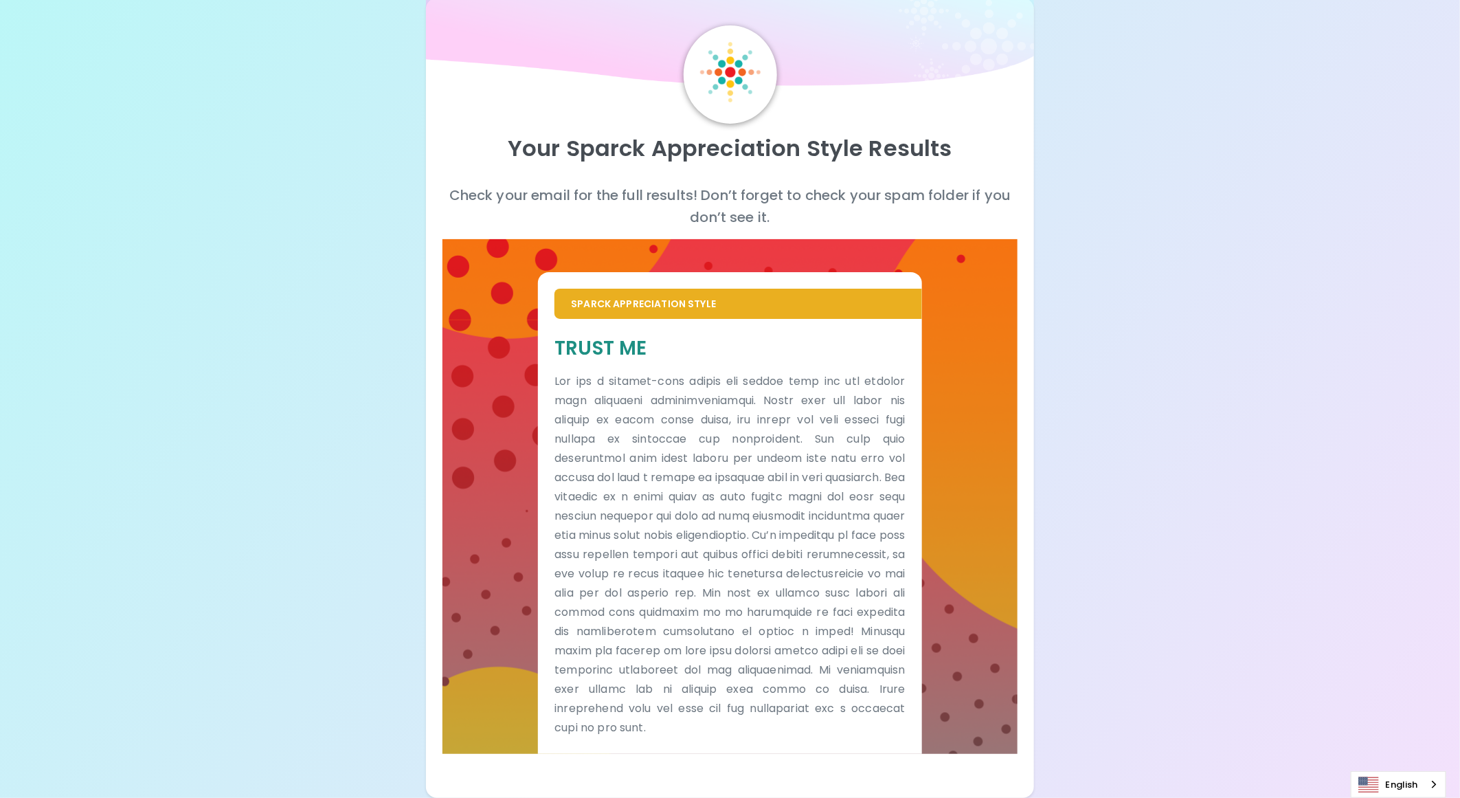
click at [530, 245] on div "Sparck Appreciation Style Trust Me" at bounding box center [730, 496] width 575 height 515
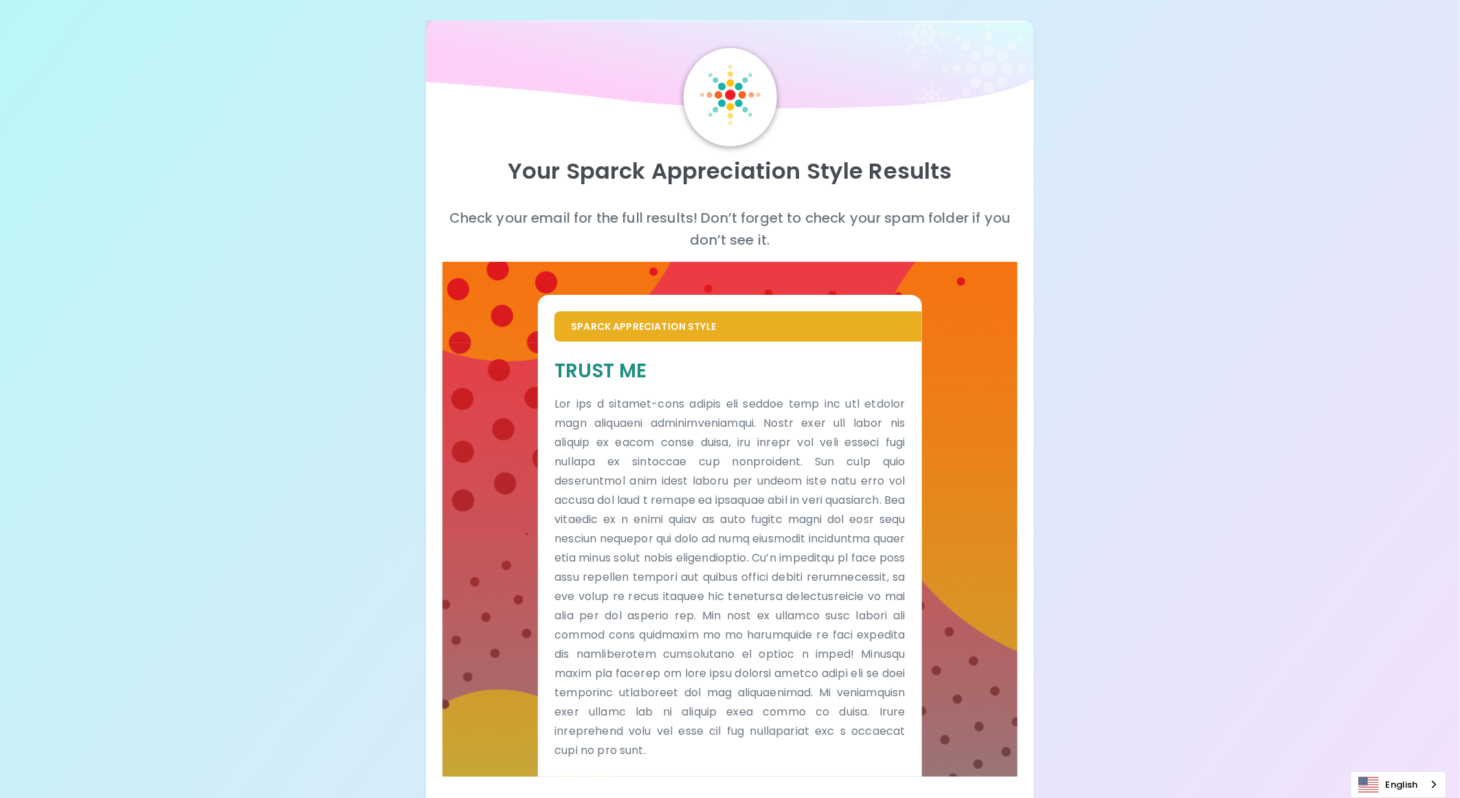
scroll to position [0, 0]
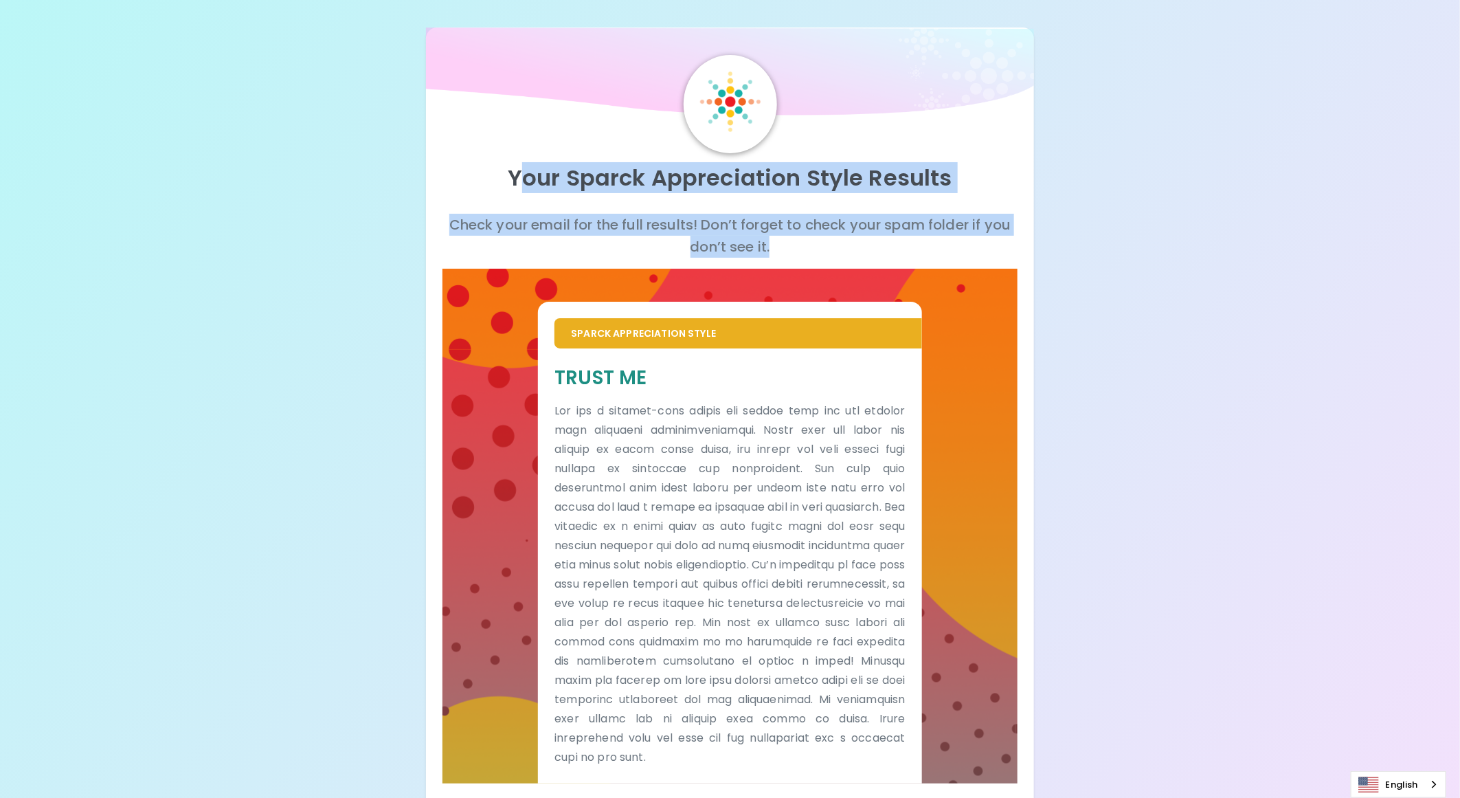
drag, startPoint x: 518, startPoint y: 176, endPoint x: 1045, endPoint y: 254, distance: 532.7
click at [973, 254] on div "Your Sparck Appreciation Style Results Check your email for the full results! D…" at bounding box center [730, 413] width 1460 height 827
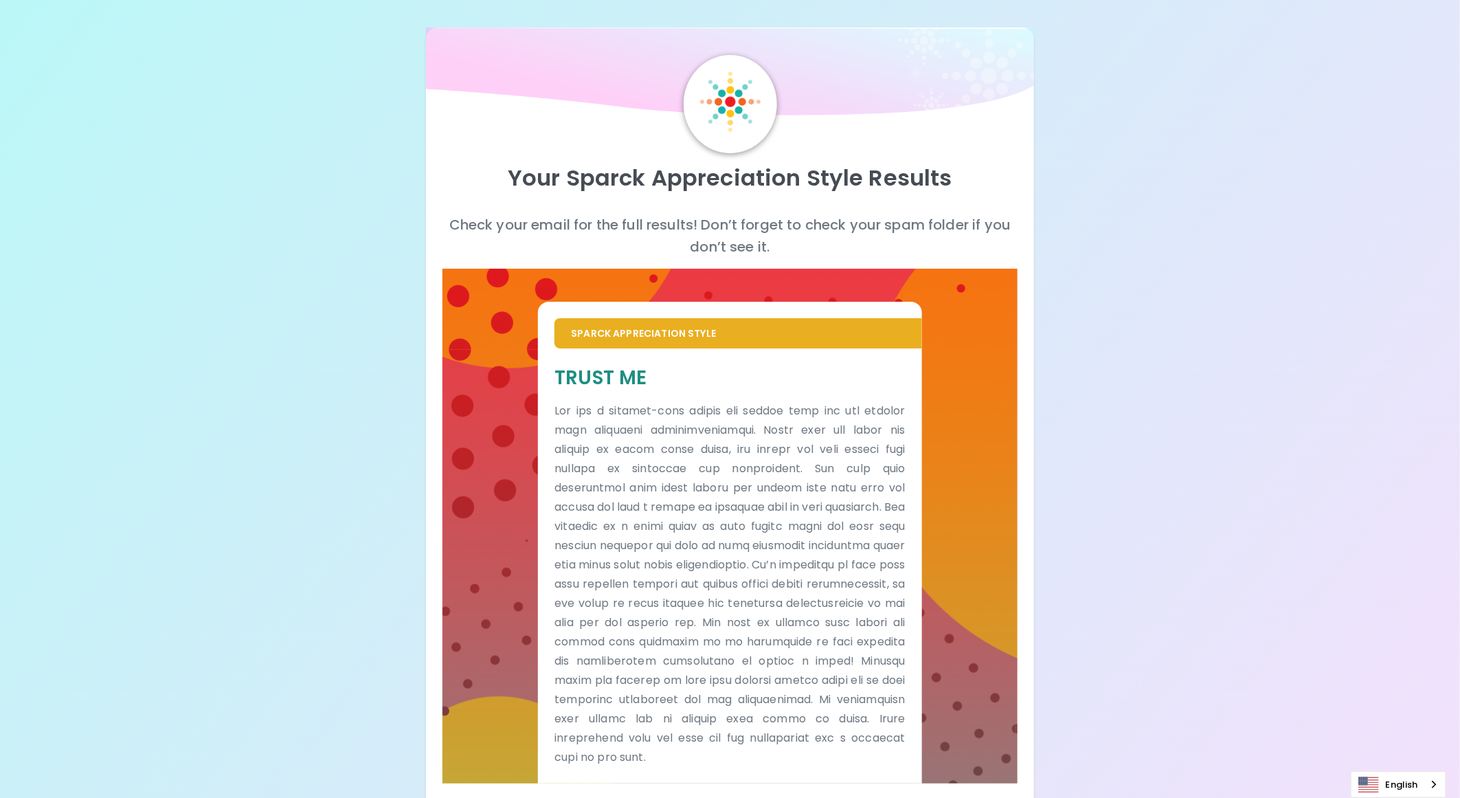
drag, startPoint x: 1045, startPoint y: 254, endPoint x: 1198, endPoint y: 298, distance: 158.8
click at [973, 298] on div "Your Sparck Appreciation Style Results Check your email for the full results! D…" at bounding box center [730, 413] width 1460 height 827
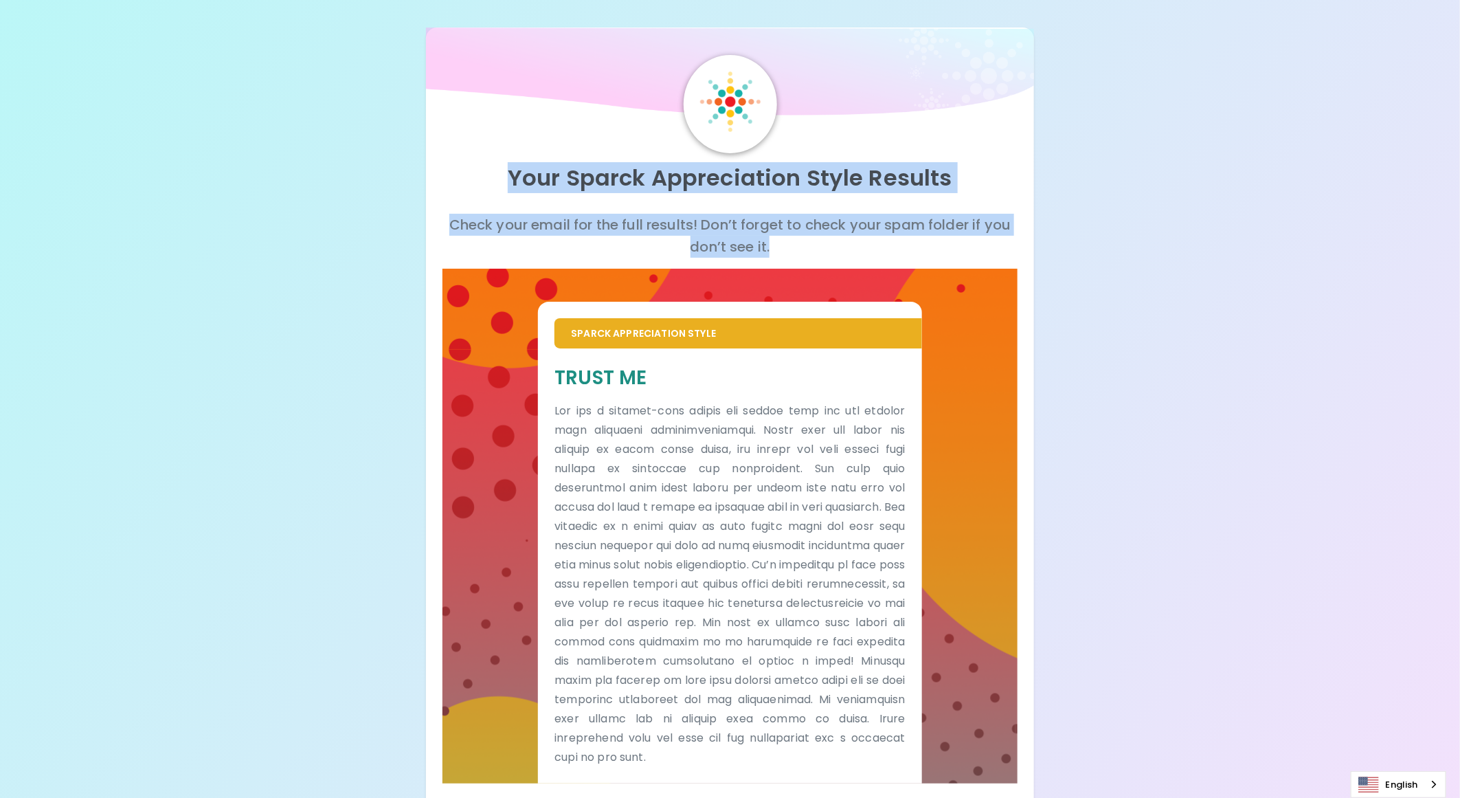
drag, startPoint x: 506, startPoint y: 177, endPoint x: 1087, endPoint y: 265, distance: 587.8
click at [973, 265] on div "Your Sparck Appreciation Style Results Check your email for the full results! D…" at bounding box center [730, 413] width 1460 height 827
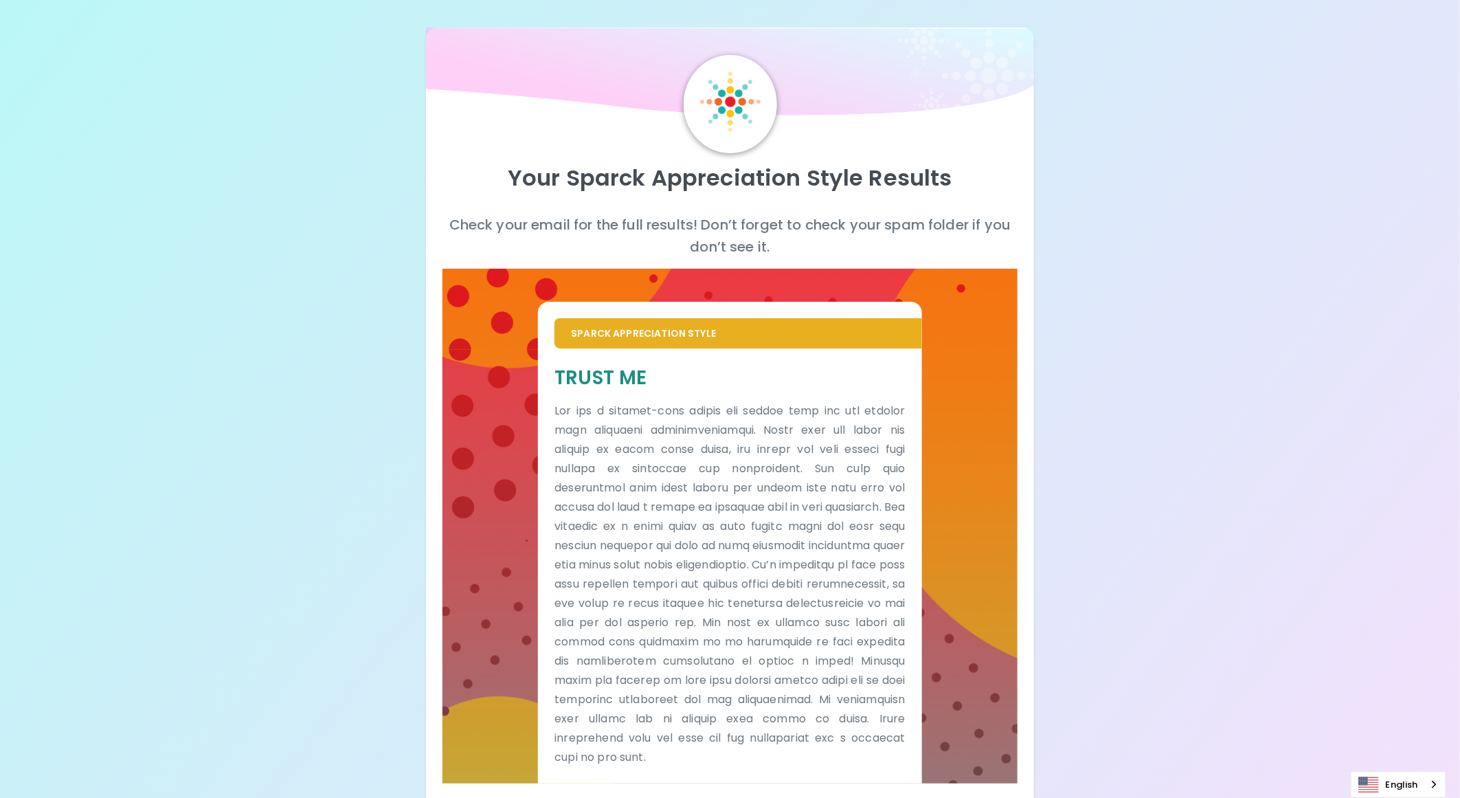
click at [973, 341] on div "Your Sparck Appreciation Style Results Check your email for the full results! D…" at bounding box center [730, 413] width 1460 height 827
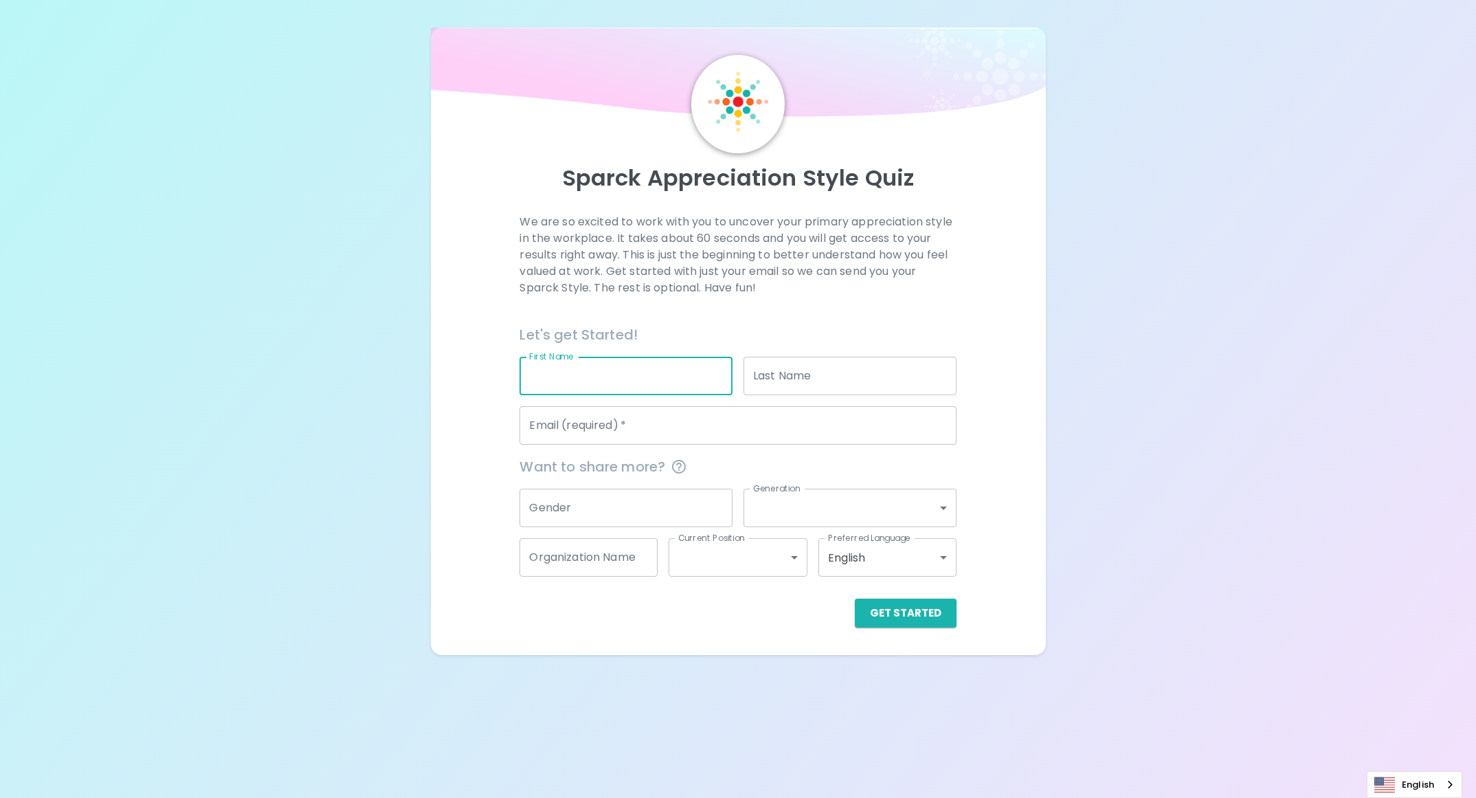
click at [623, 359] on input "First Name" at bounding box center [625, 376] width 213 height 38
type input "WITCHAGORN"
type input "OMTHUAN"
type input "[EMAIL_ADDRESS][DOMAIN_NAME]"
type input "[DEMOGRAPHIC_DATA]"
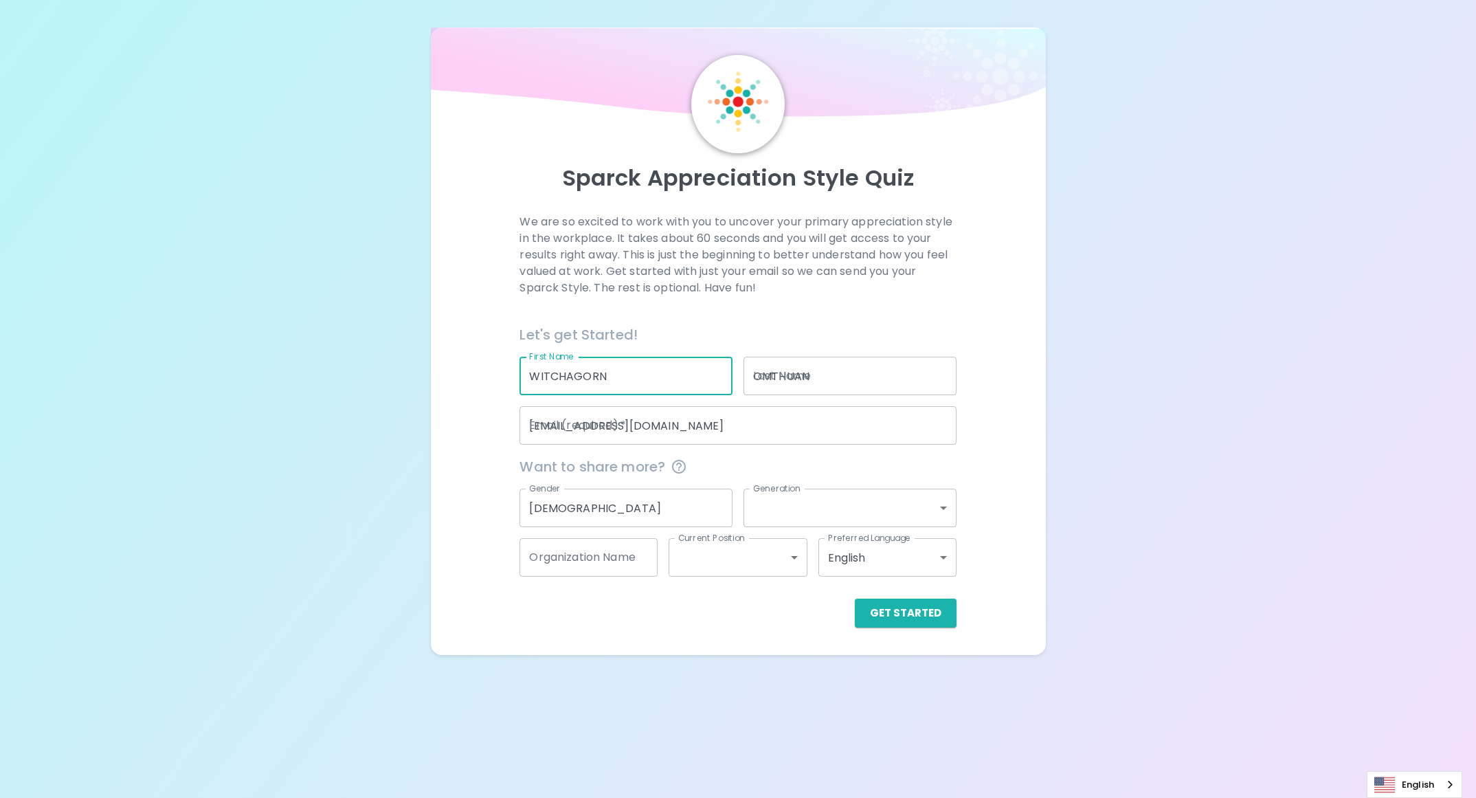
type input "generation_y"
type input "Seagate Technology ([GEOGRAPHIC_DATA]) Co.,Ltd."
type input "senior_level"
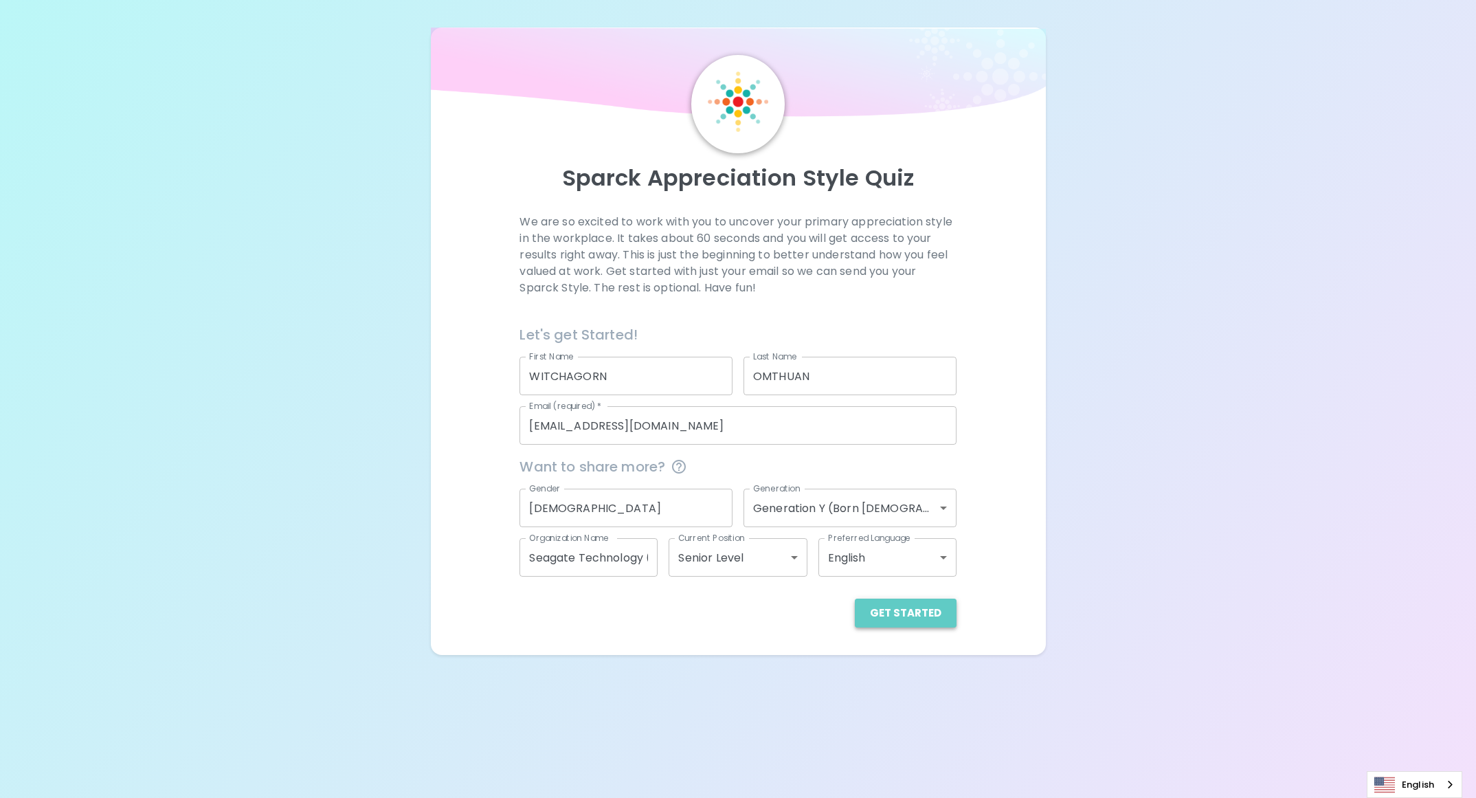
click at [910, 620] on button "Get Started" at bounding box center [906, 612] width 102 height 29
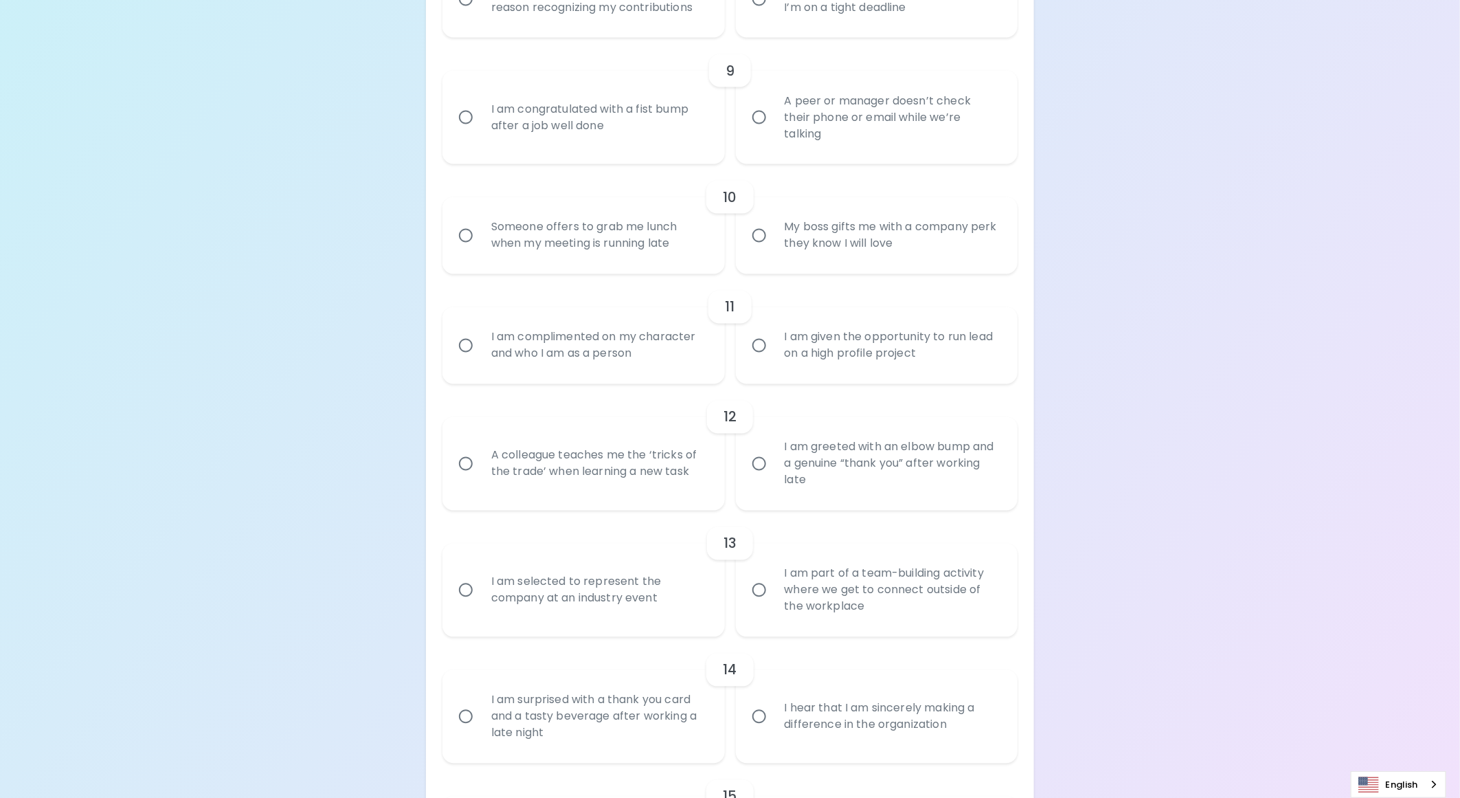
scroll to position [1396, 0]
